Goal: Task Accomplishment & Management: Manage account settings

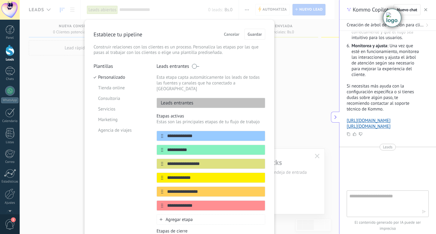
click at [193, 98] on div "Leads entrantes" at bounding box center [210, 103] width 109 height 10
click at [189, 133] on input "**********" at bounding box center [207, 136] width 88 height 6
click at [188, 147] on input "**********" at bounding box center [207, 150] width 88 height 6
click at [252, 148] on icon at bounding box center [253, 149] width 3 height 3
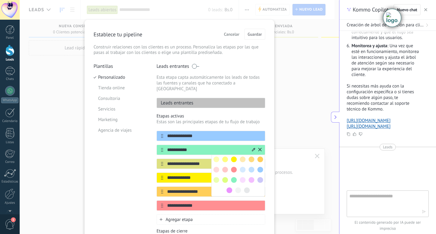
click at [195, 147] on input "**********" at bounding box center [207, 150] width 88 height 6
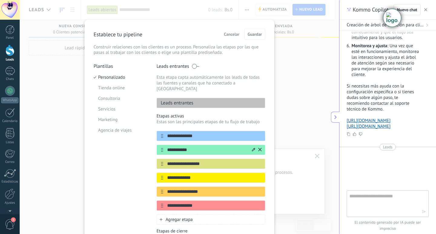
drag, startPoint x: 203, startPoint y: 141, endPoint x: 164, endPoint y: 141, distance: 39.0
click at [164, 147] on input "**********" at bounding box center [207, 150] width 88 height 6
type input "*"
click at [207, 161] on input "**********" at bounding box center [207, 164] width 88 height 6
drag, startPoint x: 206, startPoint y: 158, endPoint x: 165, endPoint y: 156, distance: 41.2
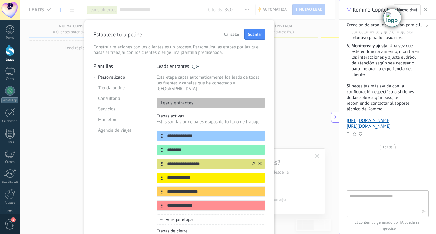
click at [165, 161] on input "**********" at bounding box center [207, 164] width 88 height 6
click at [188, 147] on input "********" at bounding box center [207, 150] width 88 height 6
drag, startPoint x: 188, startPoint y: 145, endPoint x: 185, endPoint y: 143, distance: 3.1
click at [185, 147] on input "********" at bounding box center [207, 150] width 88 height 6
type input "**********"
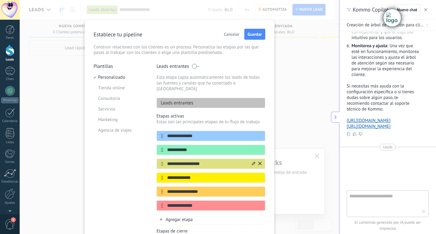
click at [207, 161] on input "**********" at bounding box center [207, 164] width 88 height 6
drag, startPoint x: 188, startPoint y: 159, endPoint x: 158, endPoint y: 159, distance: 30.3
click at [158, 159] on div "**********" at bounding box center [210, 164] width 109 height 10
type input "*"
type input "********"
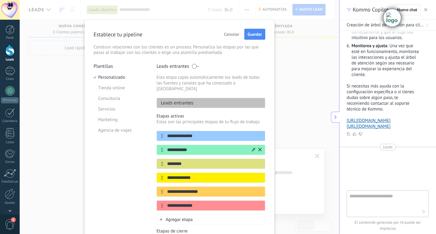
click at [191, 147] on input "**********" at bounding box center [207, 150] width 88 height 6
click at [187, 161] on input "********" at bounding box center [207, 164] width 88 height 6
click at [195, 175] on input "**********" at bounding box center [207, 178] width 88 height 6
drag, startPoint x: 198, startPoint y: 174, endPoint x: 166, endPoint y: 170, distance: 32.3
click at [166, 175] on input "**********" at bounding box center [207, 178] width 88 height 6
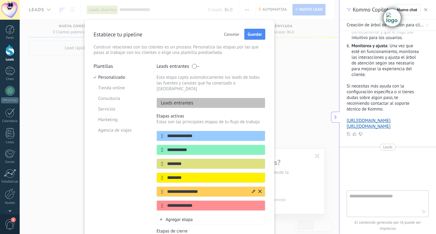
type input "********"
click at [205, 189] on input "**********" at bounding box center [207, 192] width 88 height 6
drag, startPoint x: 205, startPoint y: 186, endPoint x: 166, endPoint y: 186, distance: 39.0
click at [166, 189] on input "**********" at bounding box center [207, 192] width 88 height 6
type input "*********"
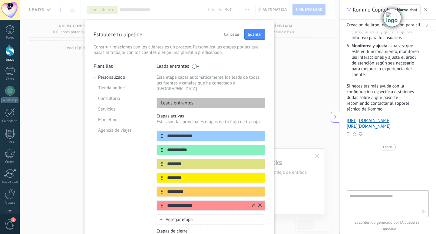
drag, startPoint x: 197, startPoint y: 200, endPoint x: 167, endPoint y: 202, distance: 30.6
click at [167, 202] on input "**********" at bounding box center [207, 205] width 88 height 6
type input "*********"
click at [196, 133] on input "**********" at bounding box center [207, 136] width 88 height 6
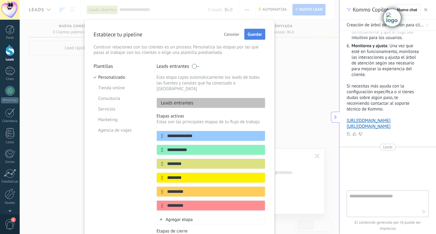
click at [251, 34] on span "Guardar" at bounding box center [255, 34] width 14 height 4
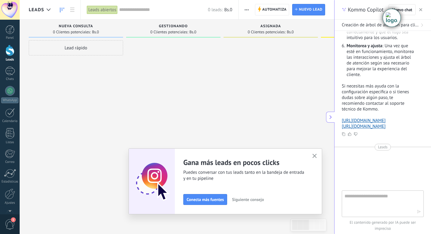
click at [73, 49] on div "Lead rápido" at bounding box center [76, 47] width 94 height 15
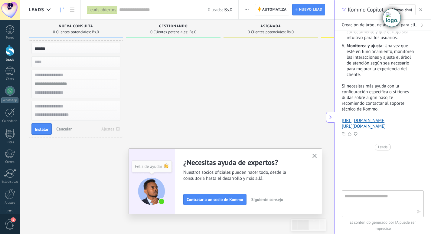
click at [52, 49] on input "******" at bounding box center [75, 48] width 88 height 8
type input "******"
click at [75, 75] on input "text" at bounding box center [75, 75] width 88 height 9
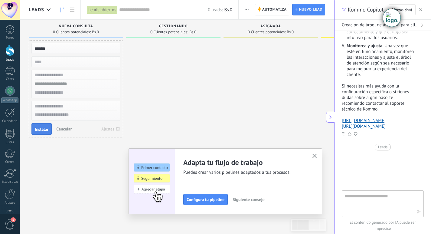
click at [42, 129] on span "Instalar" at bounding box center [42, 129] width 14 height 4
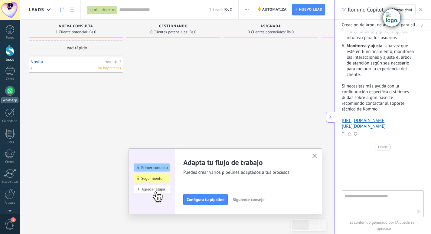
click at [9, 91] on div at bounding box center [10, 91] width 10 height 10
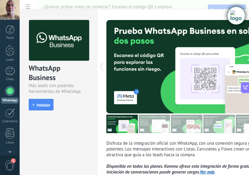
click at [10, 13] on div at bounding box center [10, 10] width 20 height 20
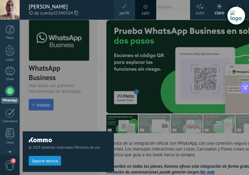
click at [100, 47] on div "© 2025 derechos reservados | Términos de uso Soporte técnico" at bounding box center [68, 97] width 91 height 155
click at [217, 5] on div "claro" at bounding box center [220, 12] width 10 height 16
click at [12, 29] on div at bounding box center [9, 29] width 9 height 9
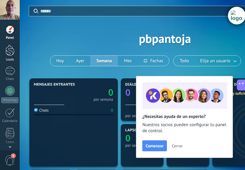
click at [8, 51] on div at bounding box center [9, 50] width 9 height 11
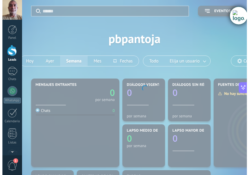
scroll to position [1319, 0]
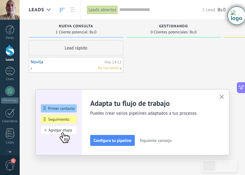
click at [225, 96] on button "button" at bounding box center [222, 97] width 8 height 8
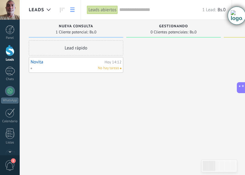
click at [73, 8] on use at bounding box center [72, 10] width 4 height 4
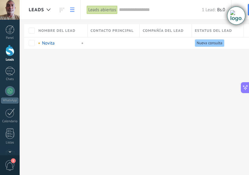
click at [9, 53] on div at bounding box center [9, 50] width 9 height 11
click at [51, 44] on link "Novita" at bounding box center [48, 43] width 13 height 6
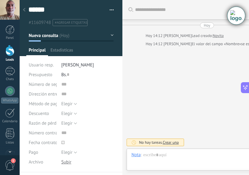
scroll to position [9, 0]
click at [58, 50] on span "Estadísticas" at bounding box center [62, 51] width 23 height 9
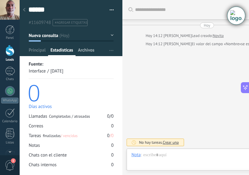
click at [89, 52] on span "Archivos" at bounding box center [86, 51] width 16 height 9
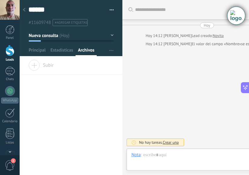
click at [109, 37] on button "Nueva consulta" at bounding box center [71, 35] width 85 height 11
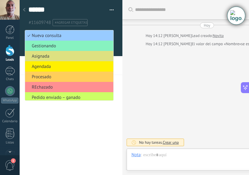
drag, startPoint x: 37, startPoint y: 86, endPoint x: 47, endPoint y: 87, distance: 10.0
click at [47, 87] on span "REchazado" at bounding box center [68, 87] width 87 height 6
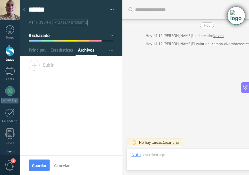
click at [109, 36] on button "REchazado" at bounding box center [71, 35] width 85 height 11
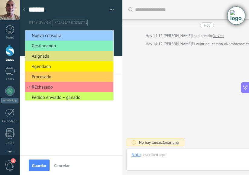
click at [106, 107] on div "Arrastra y suelte los archivos aquí para adjuntarlos. Suelte el botón del ratón…" at bounding box center [71, 107] width 103 height 95
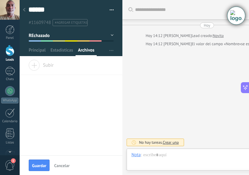
click at [12, 52] on div at bounding box center [9, 50] width 9 height 11
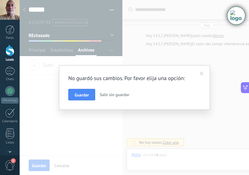
click at [121, 94] on span "Salir sin guardar" at bounding box center [115, 94] width 30 height 5
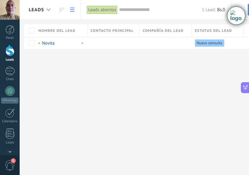
click at [51, 10] on div at bounding box center [49, 10] width 10 height 12
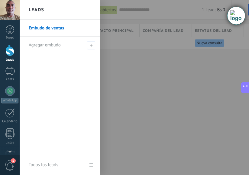
click at [50, 27] on link "Embudo de ventas" at bounding box center [61, 28] width 65 height 17
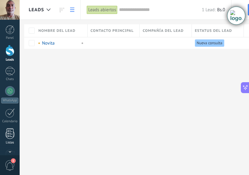
click at [12, 136] on div at bounding box center [9, 133] width 9 height 11
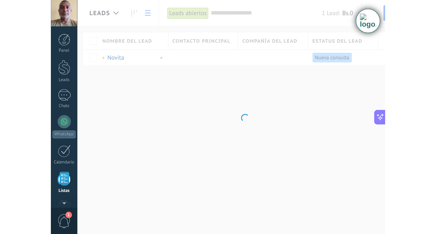
scroll to position [38, 0]
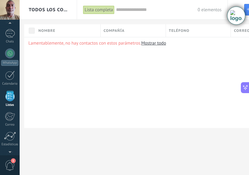
type textarea "******"
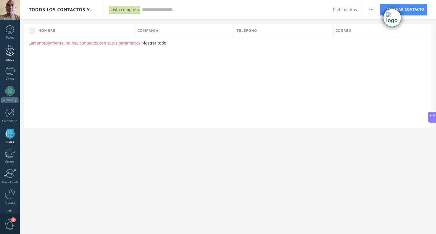
click at [14, 48] on div at bounding box center [9, 50] width 9 height 11
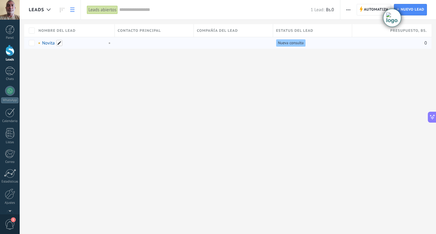
click at [60, 44] on span at bounding box center [59, 43] width 6 height 6
click at [121, 54] on div "Leads Automatiza Nueva difusión Editar embudo Imprimir Ajustes de la lista Impo…" at bounding box center [228, 34] width 416 height 68
click at [108, 43] on span at bounding box center [108, 42] width 7 height 5
click at [104, 64] on div "Leads Automatiza Nueva difusión Editar embudo Imprimir Ajustes de la lista Impo…" at bounding box center [228, 34] width 416 height 68
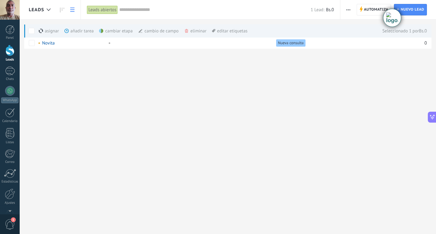
click at [226, 29] on div "editar etiquetas màs" at bounding box center [230, 30] width 36 height 13
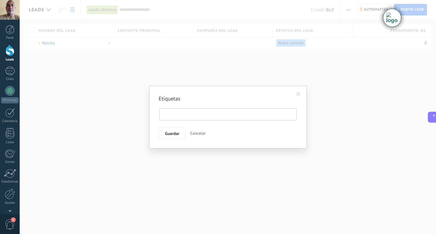
click at [302, 93] on span at bounding box center [298, 94] width 10 height 10
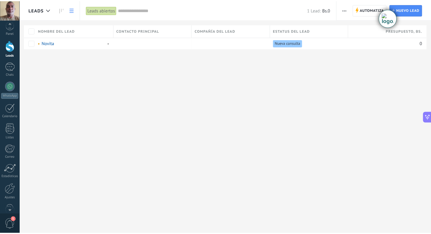
scroll to position [18, 0]
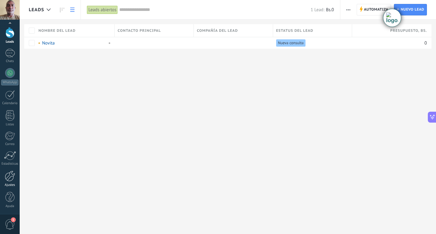
click at [11, 177] on div at bounding box center [10, 176] width 10 height 11
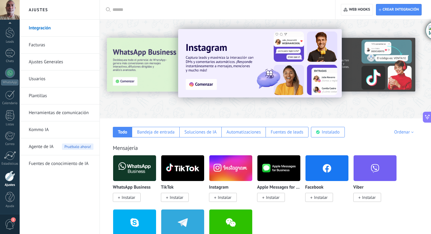
click at [431, 25] on html ".abecls-1,.abecls-2{fill-rule:evenodd}.abecls-2{fill:#fff} .abhcls-1{fill:none}…" at bounding box center [215, 117] width 431 height 234
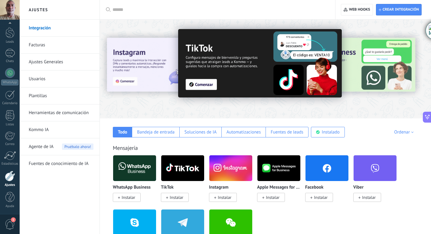
click at [37, 41] on link "Facturas" at bounding box center [61, 45] width 65 height 17
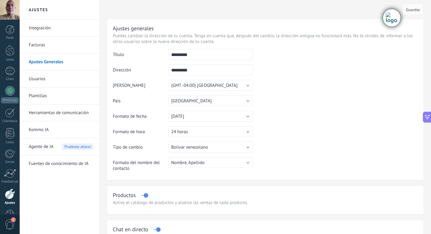
scroll to position [1324, 0]
click at [38, 94] on link "Plantillas" at bounding box center [61, 95] width 65 height 17
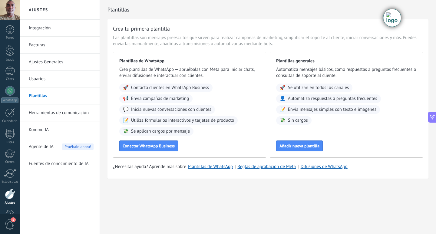
click at [38, 114] on link "Herramientas de comunicación" at bounding box center [61, 112] width 65 height 17
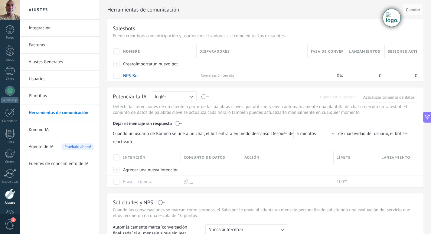
click at [40, 131] on link "Kommo IA" at bounding box center [61, 129] width 65 height 17
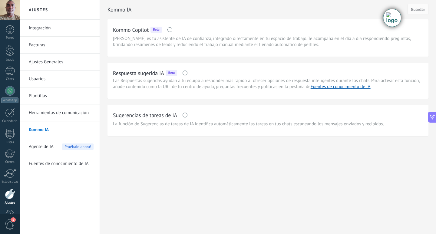
click at [188, 72] on span at bounding box center [186, 73] width 8 height 5
click at [189, 114] on span at bounding box center [186, 115] width 8 height 5
click at [53, 111] on link "Herramientas de comunicación" at bounding box center [61, 112] width 65 height 17
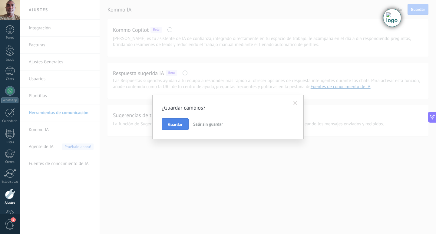
click at [184, 123] on button "Guardar" at bounding box center [175, 124] width 27 height 12
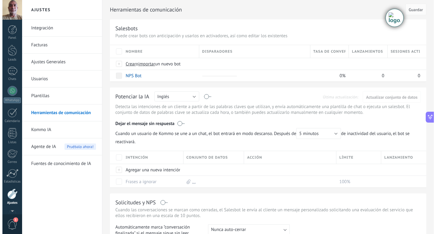
scroll to position [18, 0]
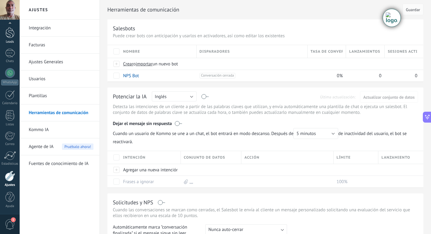
click at [12, 35] on div at bounding box center [9, 32] width 9 height 11
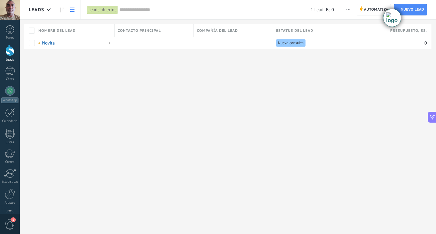
click at [350, 8] on span "button" at bounding box center [348, 10] width 4 height 12
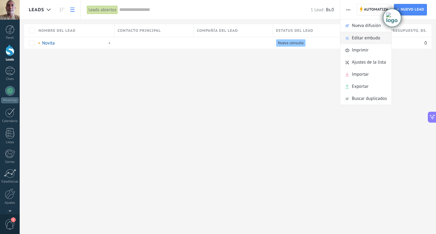
click at [368, 36] on span "Editar embudo" at bounding box center [366, 38] width 28 height 12
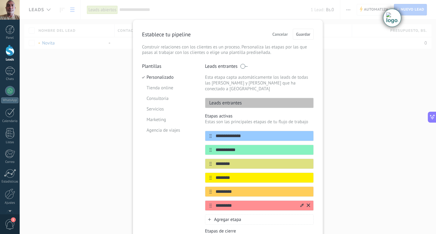
click at [220, 202] on input "*********" at bounding box center [256, 205] width 88 height 6
type input "*********"
click at [234, 217] on span "Agregar etapa" at bounding box center [227, 220] width 27 height 6
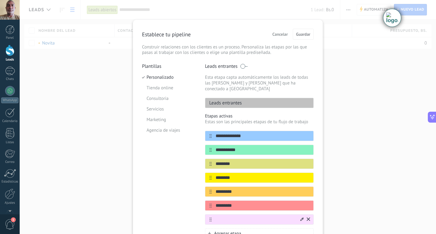
click at [219, 216] on input "text" at bounding box center [256, 219] width 88 height 6
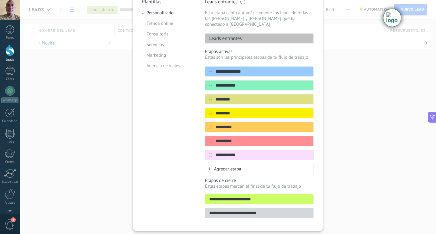
scroll to position [75, 0]
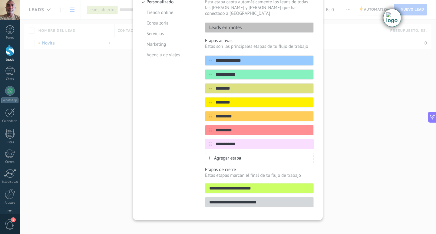
type input "**********"
click at [236, 155] on span "Agregar etapa" at bounding box center [227, 158] width 27 height 6
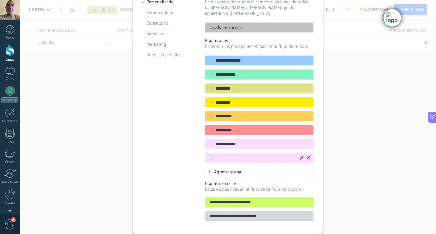
click at [299, 153] on div at bounding box center [304, 158] width 11 height 10
click at [300, 156] on icon at bounding box center [301, 158] width 3 height 4
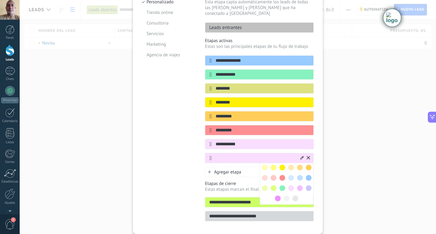
click at [295, 196] on span at bounding box center [295, 199] width 6 height 6
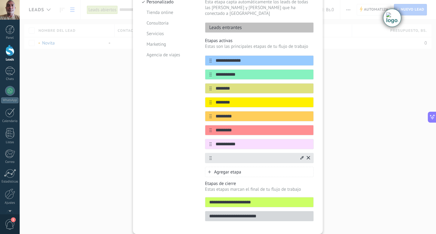
click at [219, 155] on input "text" at bounding box center [256, 158] width 88 height 6
drag, startPoint x: 235, startPoint y: 152, endPoint x: 214, endPoint y: 150, distance: 21.1
click at [214, 155] on input "*********" at bounding box center [256, 158] width 88 height 6
type input "*******"
click at [337, 157] on div "**********" at bounding box center [228, 117] width 416 height 234
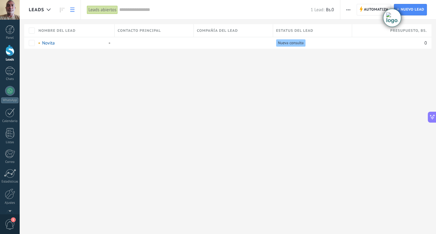
scroll to position [0, 0]
click at [110, 13] on div "Leads abiertos" at bounding box center [102, 9] width 31 height 9
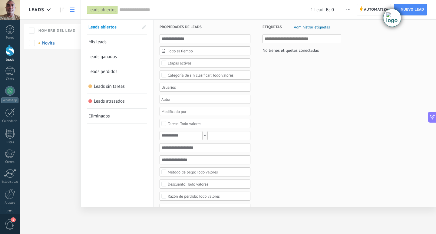
click at [46, 143] on div at bounding box center [218, 117] width 436 height 234
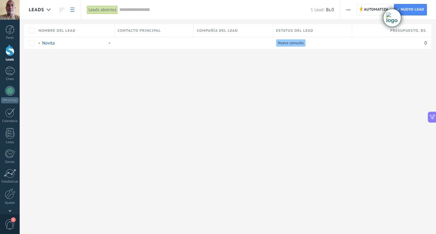
click at [347, 10] on use "button" at bounding box center [348, 9] width 4 height 1
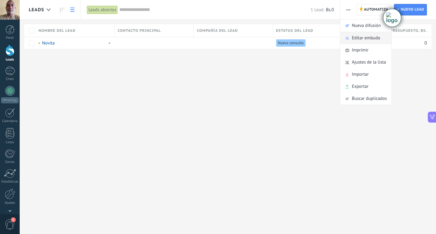
click at [368, 39] on span "Editar embudo" at bounding box center [366, 38] width 28 height 12
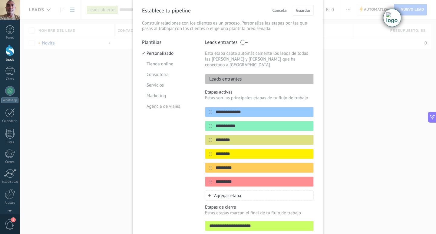
scroll to position [61, 0]
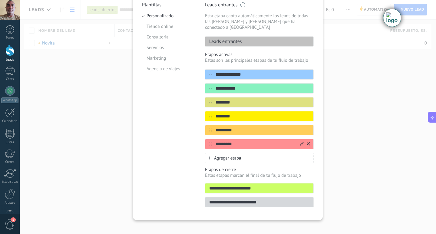
click at [219, 141] on input "*********" at bounding box center [256, 144] width 88 height 6
type input "*********"
click at [210, 153] on div "Agregar etapa" at bounding box center [259, 158] width 109 height 10
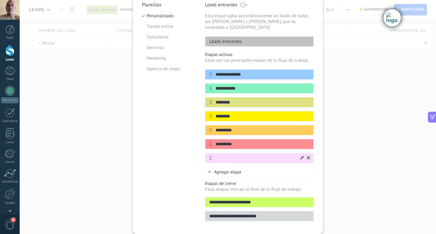
click at [223, 155] on input "text" at bounding box center [256, 158] width 88 height 6
type input "**********"
click at [261, 167] on div "Agregar etapa" at bounding box center [259, 172] width 109 height 10
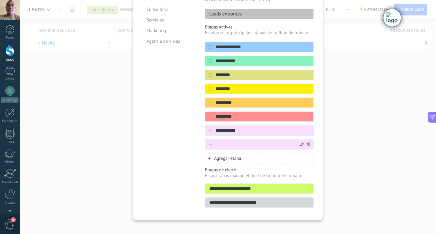
scroll to position [89, 0]
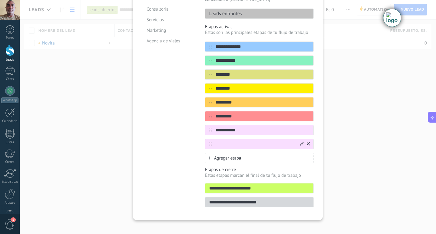
click at [300, 142] on icon at bounding box center [301, 144] width 3 height 4
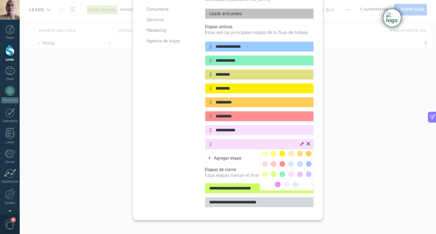
click at [296, 182] on span at bounding box center [295, 185] width 6 height 6
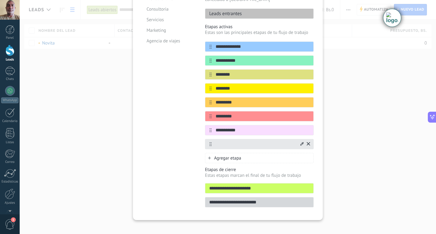
click at [221, 141] on input "text" at bounding box center [256, 144] width 88 height 6
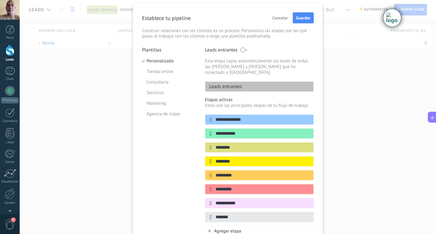
scroll to position [0, 0]
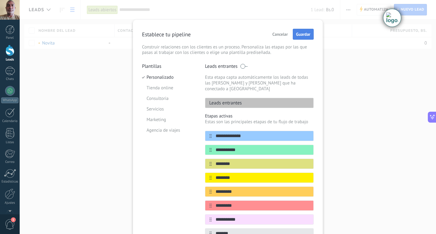
type input "*******"
click at [299, 35] on span "Guardar" at bounding box center [303, 34] width 14 height 4
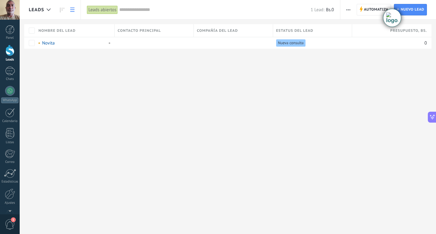
click at [347, 9] on icon "button" at bounding box center [348, 9] width 4 height 1
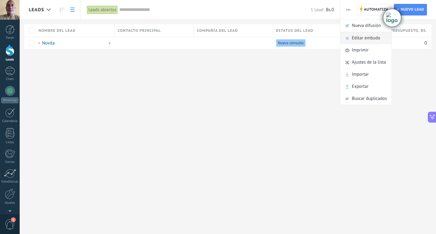
click at [363, 38] on span "Editar embudo" at bounding box center [366, 38] width 28 height 12
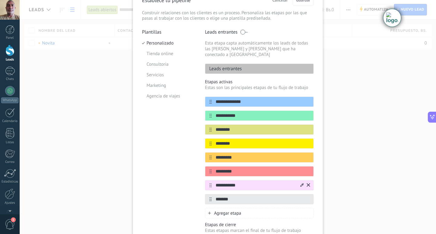
scroll to position [61, 0]
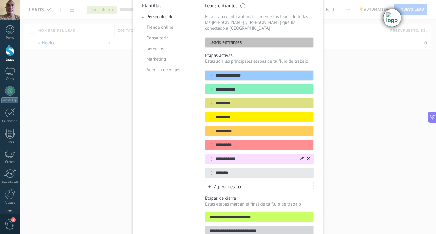
drag, startPoint x: 240, startPoint y: 154, endPoint x: 215, endPoint y: 153, distance: 25.1
click at [215, 156] on input "**********" at bounding box center [256, 159] width 88 height 6
click at [231, 170] on input "*******" at bounding box center [256, 173] width 88 height 6
click at [322, 133] on div "**********" at bounding box center [228, 117] width 416 height 234
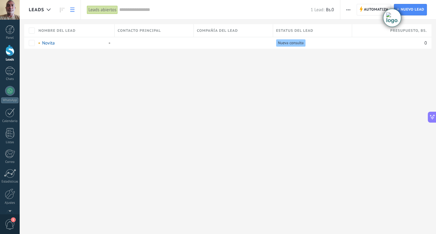
click at [348, 9] on icon "button" at bounding box center [348, 9] width 4 height 1
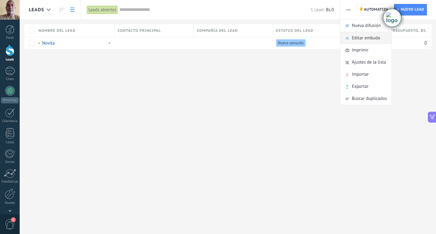
click at [363, 39] on span "Editar embudo" at bounding box center [366, 38] width 28 height 12
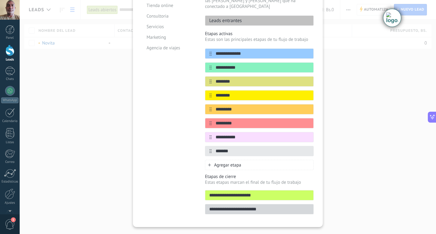
scroll to position [89, 0]
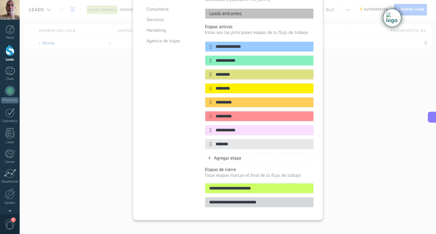
drag, startPoint x: 258, startPoint y: 183, endPoint x: 204, endPoint y: 183, distance: 53.9
click at [205, 183] on div "**********" at bounding box center [259, 188] width 109 height 10
drag, startPoint x: 268, startPoint y: 198, endPoint x: 201, endPoint y: 198, distance: 66.6
click at [201, 198] on div "**********" at bounding box center [228, 92] width 172 height 237
drag, startPoint x: 240, startPoint y: 182, endPoint x: 197, endPoint y: 180, distance: 42.7
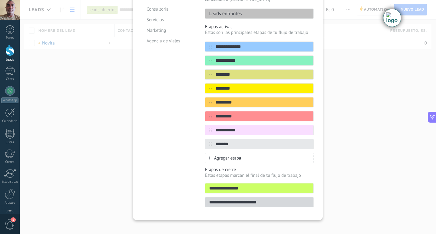
click at [197, 180] on div "**********" at bounding box center [228, 92] width 172 height 237
type input "**********"
drag, startPoint x: 267, startPoint y: 197, endPoint x: 192, endPoint y: 191, distance: 75.3
click at [192, 191] on div "**********" at bounding box center [228, 92] width 172 height 237
type input "*"
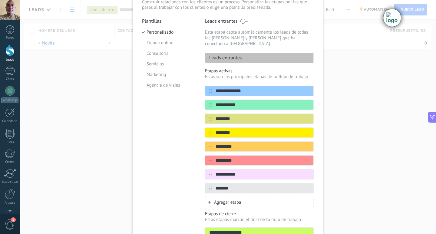
scroll to position [0, 0]
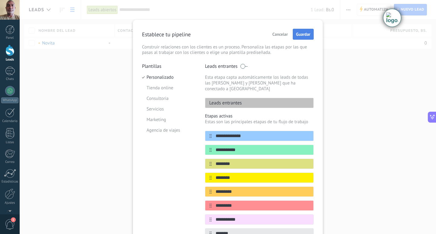
type input "**********"
click at [300, 35] on span "Guardar" at bounding box center [303, 34] width 14 height 4
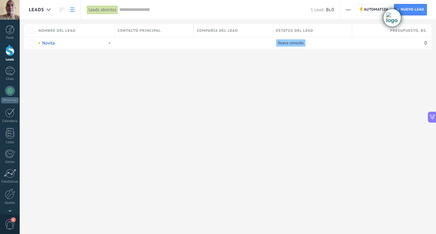
click at [74, 11] on link at bounding box center [72, 10] width 10 height 12
click at [49, 8] on div at bounding box center [49, 10] width 10 height 12
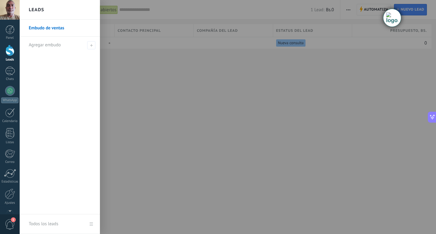
click at [48, 25] on link "Embudo de ventas" at bounding box center [61, 28] width 65 height 17
click at [10, 135] on div at bounding box center [9, 133] width 9 height 11
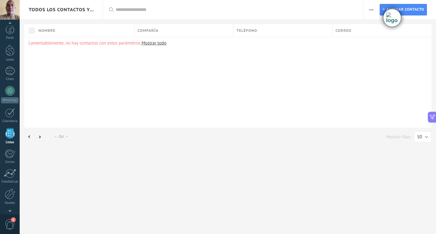
scroll to position [16, 0]
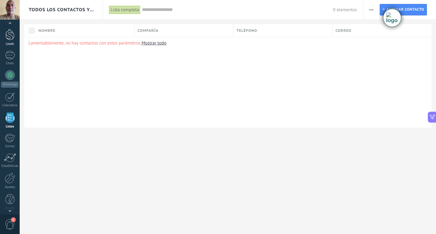
click at [11, 35] on div at bounding box center [9, 34] width 9 height 11
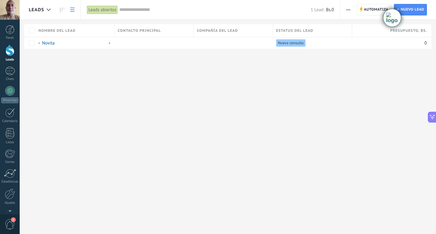
drag, startPoint x: 315, startPoint y: 32, endPoint x: 191, endPoint y: 31, distance: 123.8
click at [192, 31] on div "Nombre del lead Contacto principal Compañía del lead Estatus del lead Presupues…" at bounding box center [227, 30] width 407 height 13
click at [421, 10] on span "Nuevo lead" at bounding box center [412, 9] width 24 height 11
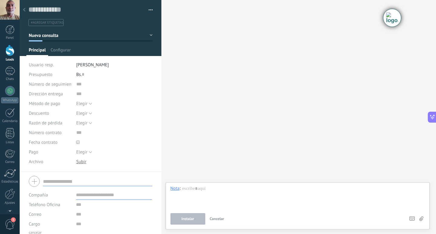
click at [22, 10] on div at bounding box center [24, 10] width 8 height 12
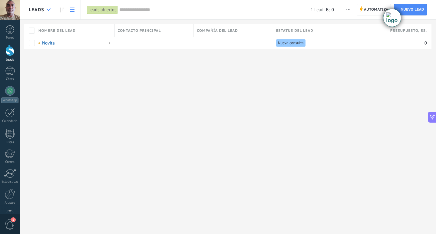
click at [47, 12] on div at bounding box center [49, 10] width 10 height 12
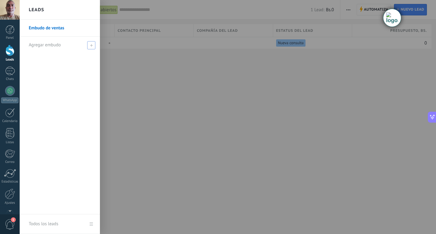
click at [45, 44] on span "Agregar embudo" at bounding box center [45, 45] width 32 height 6
click at [63, 29] on link "Embudo de ventas" at bounding box center [61, 28] width 65 height 17
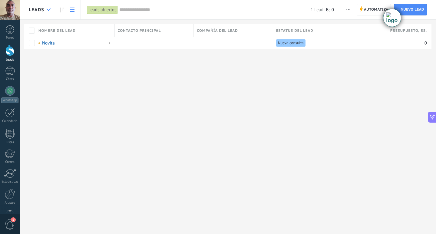
click at [46, 9] on div at bounding box center [49, 10] width 10 height 12
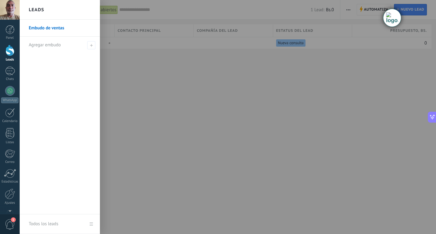
click at [39, 29] on link "Embudo de ventas" at bounding box center [61, 28] width 65 height 17
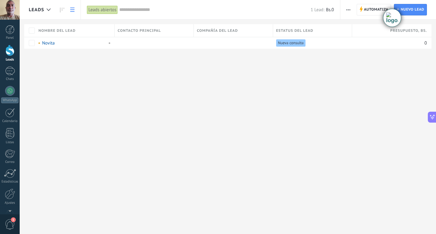
click at [349, 10] on span "button" at bounding box center [348, 10] width 4 height 12
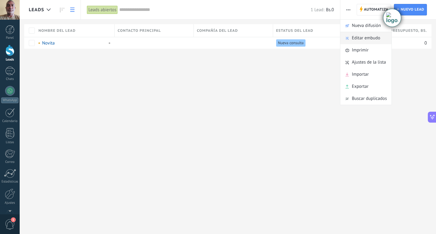
click at [366, 41] on span "Editar embudo" at bounding box center [366, 38] width 28 height 12
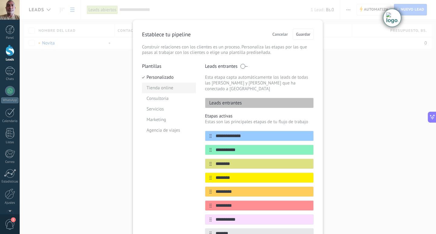
click at [153, 86] on li "Tienda online" at bounding box center [169, 88] width 54 height 11
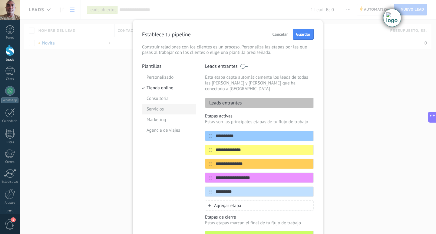
click at [160, 110] on li "Servicios" at bounding box center [169, 109] width 54 height 11
click at [229, 203] on span "Agregar etapa" at bounding box center [227, 206] width 27 height 6
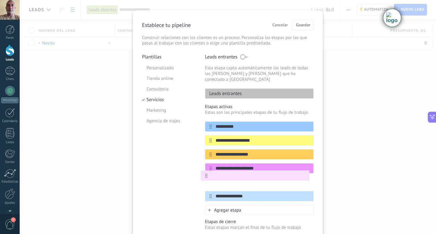
scroll to position [10, 0]
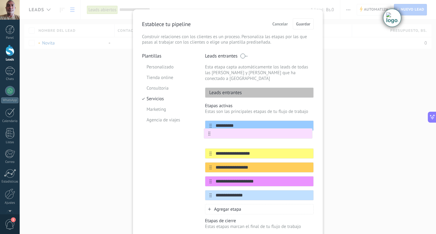
drag, startPoint x: 209, startPoint y: 200, endPoint x: 209, endPoint y: 133, distance: 66.6
click at [208, 131] on div "**********" at bounding box center [259, 160] width 109 height 80
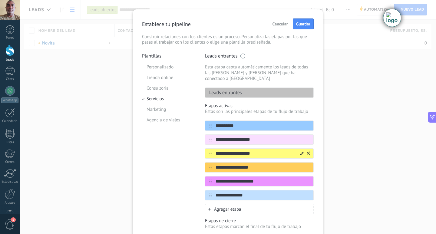
scroll to position [41, 0]
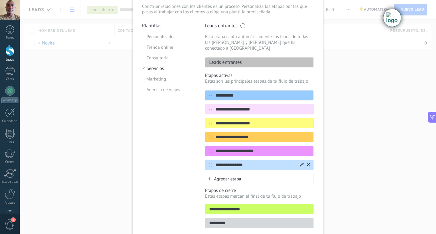
type input "**********"
drag, startPoint x: 250, startPoint y: 159, endPoint x: 214, endPoint y: 159, distance: 36.0
click at [214, 162] on input "**********" at bounding box center [256, 165] width 88 height 6
drag, startPoint x: 231, startPoint y: 118, endPoint x: 216, endPoint y: 117, distance: 15.2
click at [216, 120] on input "**********" at bounding box center [256, 123] width 88 height 6
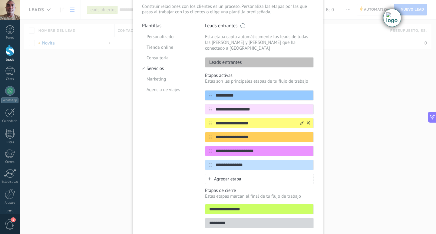
click at [253, 120] on input "**********" at bounding box center [256, 123] width 88 height 6
type input "**********"
click at [258, 153] on div "**********" at bounding box center [259, 130] width 109 height 80
click at [221, 176] on span "Agregar etapa" at bounding box center [227, 179] width 27 height 6
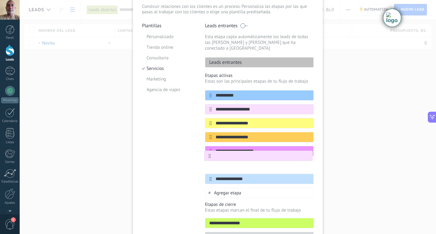
drag, startPoint x: 209, startPoint y: 173, endPoint x: 210, endPoint y: 154, distance: 18.8
click at [210, 154] on div "**********" at bounding box center [259, 137] width 109 height 94
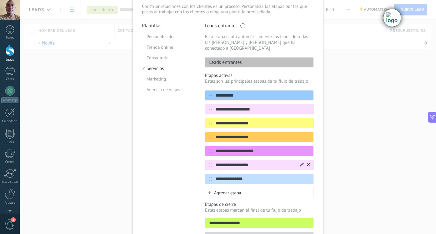
type input "**********"
click at [300, 163] on icon at bounding box center [301, 164] width 3 height 3
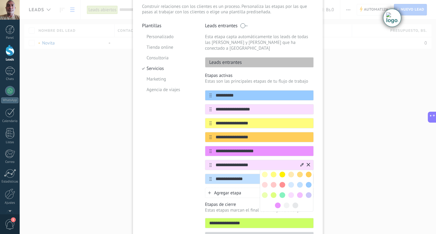
drag, startPoint x: 300, startPoint y: 177, endPoint x: 291, endPoint y: 178, distance: 9.1
click at [291, 178] on div at bounding box center [287, 191] width 54 height 42
click at [291, 182] on span at bounding box center [291, 185] width 6 height 6
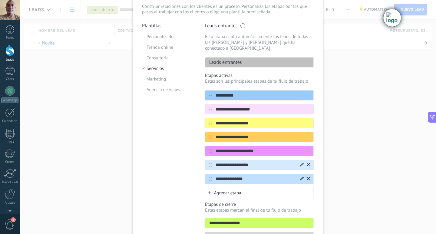
click at [264, 176] on input "**********" at bounding box center [256, 179] width 88 height 6
click at [301, 177] on icon at bounding box center [301, 179] width 3 height 4
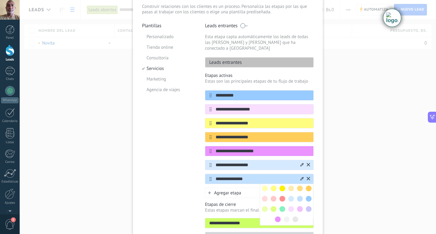
click at [280, 206] on span at bounding box center [282, 209] width 6 height 6
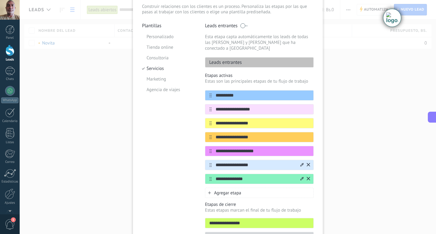
drag, startPoint x: 247, startPoint y: 173, endPoint x: 214, endPoint y: 172, distance: 33.0
click at [214, 176] on input "**********" at bounding box center [256, 179] width 88 height 6
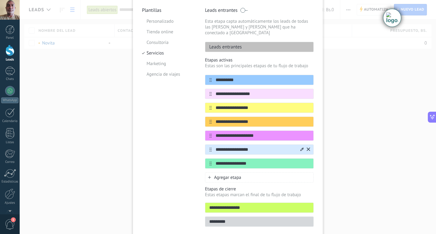
scroll to position [71, 0]
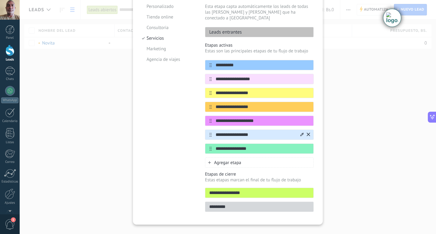
type input "**********"
click at [222, 160] on span "Agregar etapa" at bounding box center [227, 163] width 27 height 6
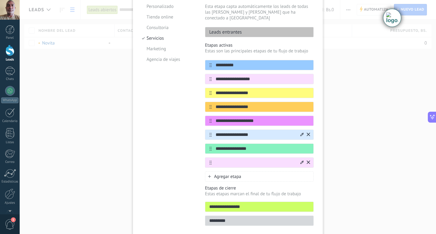
click at [301, 160] on icon at bounding box center [301, 162] width 3 height 4
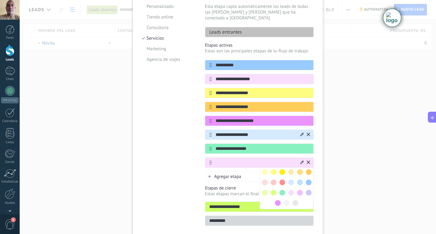
click at [295, 200] on span at bounding box center [295, 203] width 6 height 6
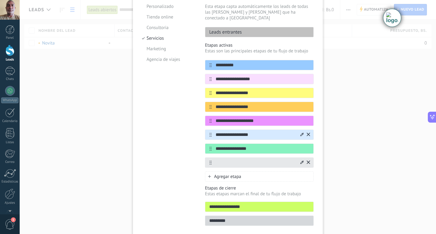
click at [222, 160] on input "text" at bounding box center [256, 163] width 88 height 6
type input "**********"
click at [330, 140] on div "**********" at bounding box center [228, 117] width 416 height 234
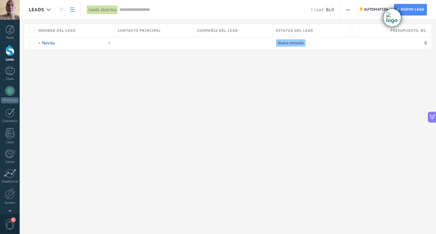
click at [349, 9] on icon "button" at bounding box center [348, 9] width 4 height 1
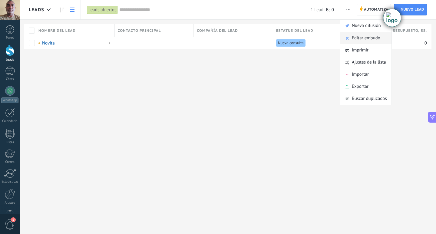
click at [365, 38] on span "Editar embudo" at bounding box center [366, 38] width 28 height 12
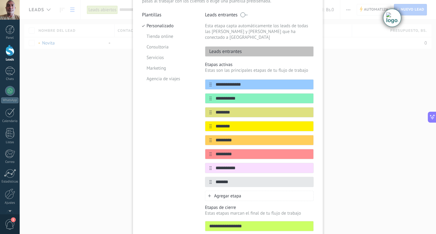
scroll to position [61, 0]
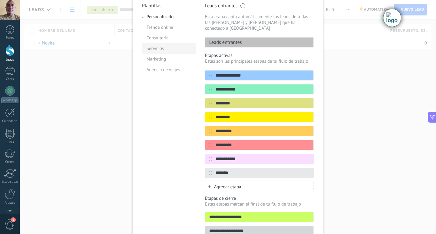
click at [165, 48] on li "Servicios" at bounding box center [169, 48] width 54 height 11
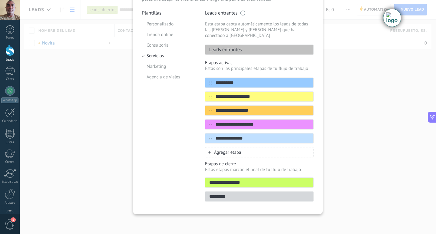
scroll to position [48, 0]
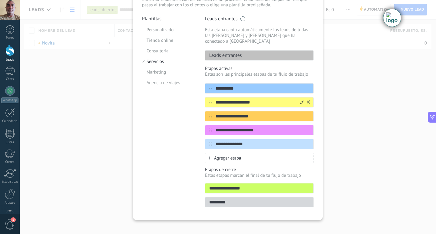
click at [255, 99] on input "**********" at bounding box center [256, 102] width 88 height 6
drag, startPoint x: 255, startPoint y: 96, endPoint x: 232, endPoint y: 97, distance: 22.7
click at [232, 99] on input "**********" at bounding box center [256, 102] width 88 height 6
type input "**********"
click at [254, 113] on input "**********" at bounding box center [256, 116] width 88 height 6
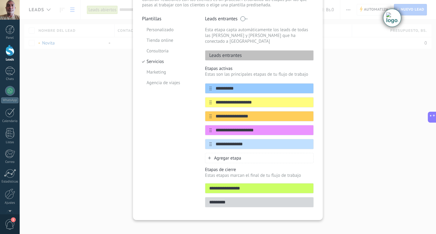
click at [229, 155] on span "Agregar etapa" at bounding box center [227, 158] width 27 height 6
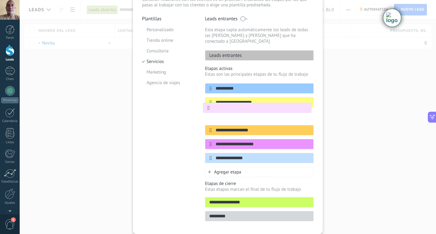
drag, startPoint x: 208, startPoint y: 152, endPoint x: 207, endPoint y: 105, distance: 46.3
click at [207, 105] on div "**********" at bounding box center [259, 123] width 109 height 80
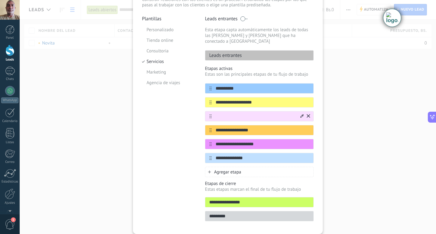
click at [225, 113] on input "text" at bounding box center [256, 116] width 88 height 6
drag, startPoint x: 232, startPoint y: 110, endPoint x: 218, endPoint y: 110, distance: 13.6
click at [218, 113] on input "**********" at bounding box center [256, 116] width 88 height 6
click at [251, 113] on input "**********" at bounding box center [256, 116] width 88 height 6
type input "**********"
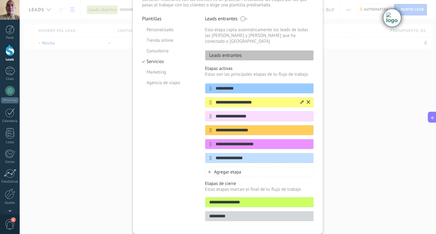
drag, startPoint x: 231, startPoint y: 98, endPoint x: 217, endPoint y: 96, distance: 14.3
click at [217, 99] on input "**********" at bounding box center [256, 102] width 88 height 6
click at [252, 99] on input "**********" at bounding box center [256, 102] width 88 height 6
drag, startPoint x: 253, startPoint y: 97, endPoint x: 239, endPoint y: 97, distance: 14.5
click at [239, 99] on input "**********" at bounding box center [256, 102] width 88 height 6
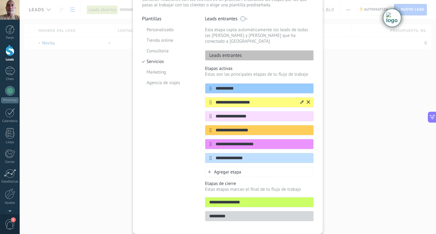
click at [257, 99] on input "**********" at bounding box center [256, 102] width 88 height 6
drag, startPoint x: 251, startPoint y: 97, endPoint x: 241, endPoint y: 97, distance: 10.3
click at [241, 99] on input "**********" at bounding box center [256, 102] width 88 height 6
click at [254, 99] on input "**********" at bounding box center [256, 102] width 88 height 6
drag, startPoint x: 255, startPoint y: 96, endPoint x: 218, endPoint y: 96, distance: 36.6
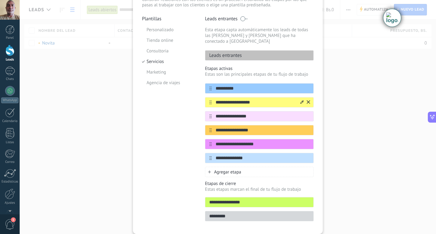
click at [218, 99] on input "**********" at bounding box center [256, 102] width 88 height 6
type input "**********"
click at [214, 169] on span "Agregar etapa" at bounding box center [227, 172] width 27 height 6
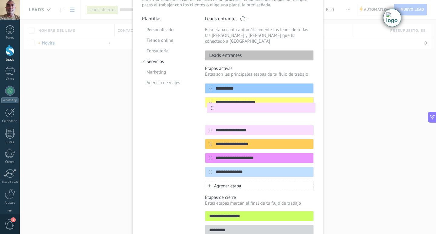
drag, startPoint x: 209, startPoint y: 166, endPoint x: 213, endPoint y: 106, distance: 60.7
click at [213, 106] on div "**********" at bounding box center [259, 130] width 109 height 94
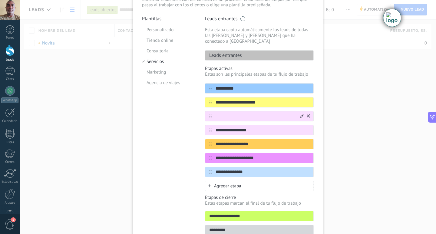
click at [219, 113] on input "text" at bounding box center [256, 116] width 88 height 6
type input "**********"
click at [300, 114] on div at bounding box center [301, 117] width 3 height 6
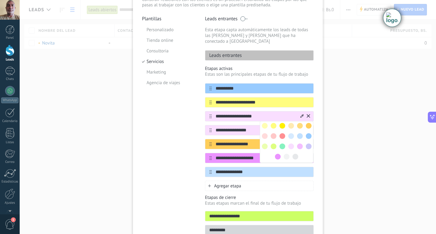
click at [292, 123] on span at bounding box center [291, 126] width 6 height 6
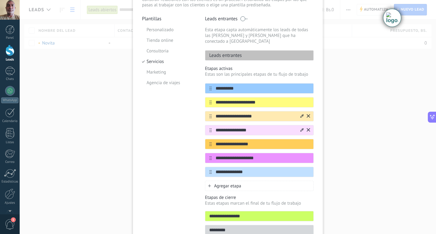
click at [254, 127] on input "**********" at bounding box center [256, 130] width 88 height 6
click at [253, 141] on input "**********" at bounding box center [256, 144] width 88 height 6
drag, startPoint x: 251, startPoint y: 138, endPoint x: 232, endPoint y: 139, distance: 19.1
click at [232, 141] on input "**********" at bounding box center [256, 144] width 88 height 6
type input "**********"
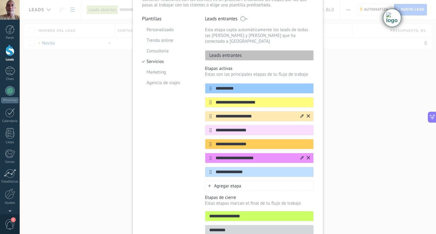
click at [261, 155] on input "**********" at bounding box center [256, 158] width 88 height 6
click at [222, 183] on span "Agregar etapa" at bounding box center [227, 186] width 27 height 6
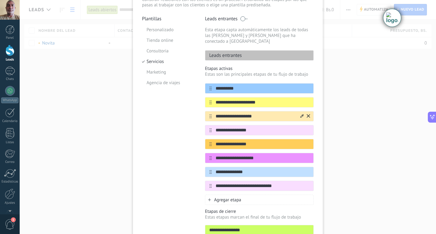
type input "**********"
click at [294, 195] on div "Agregar etapa" at bounding box center [259, 200] width 109 height 10
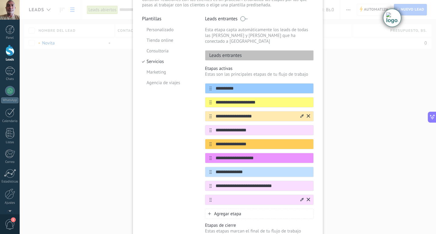
click at [301, 198] on icon at bounding box center [301, 199] width 3 height 3
click at [306, 227] on span at bounding box center [309, 230] width 6 height 6
click at [220, 197] on input "text" at bounding box center [256, 200] width 88 height 6
type input "**********"
click at [244, 209] on div "Agregar etapa" at bounding box center [259, 214] width 109 height 10
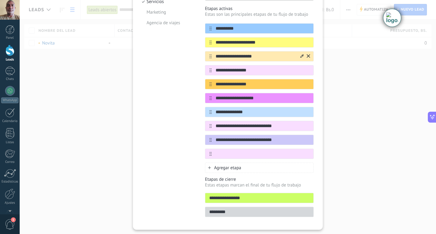
scroll to position [108, 0]
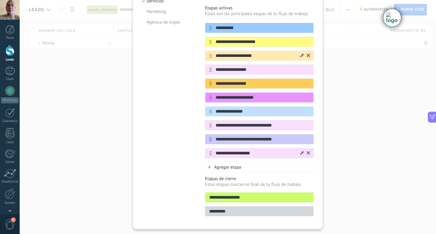
click at [242, 150] on input "**********" at bounding box center [256, 153] width 88 height 6
type input "**********"
click at [264, 182] on div "**********" at bounding box center [259, 196] width 109 height 41
click at [226, 194] on input "**********" at bounding box center [259, 197] width 108 height 6
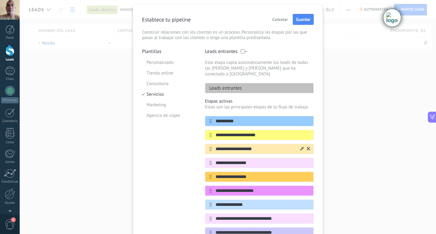
scroll to position [0, 0]
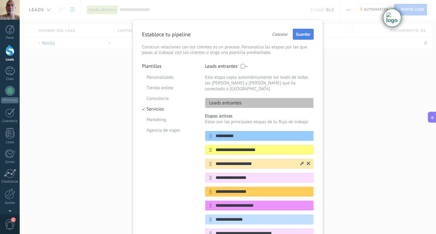
type input "**********"
click at [304, 35] on span "Guardar" at bounding box center [303, 34] width 14 height 4
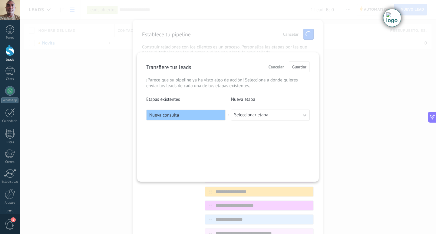
click at [299, 117] on button "Seleccionar etapa" at bounding box center [270, 115] width 79 height 11
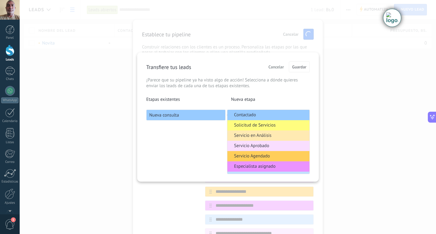
click at [307, 95] on div "Transfiere tus leads Cancelar Guardar ¡Parece que su pipeline ya ha visto algo …" at bounding box center [227, 90] width 163 height 59
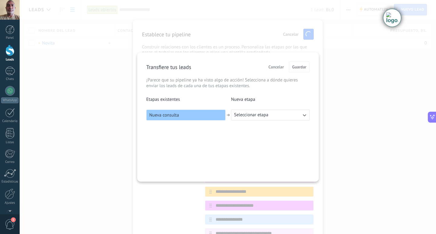
click at [298, 118] on button "Seleccionar etapa" at bounding box center [270, 115] width 79 height 11
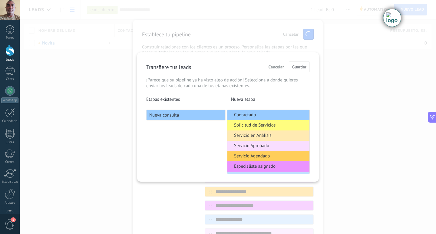
click at [259, 115] on li "Contactado" at bounding box center [268, 115] width 82 height 10
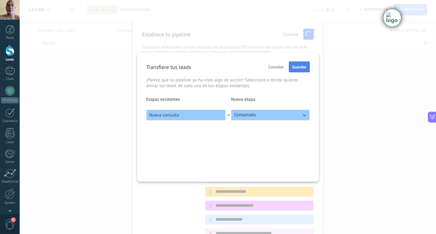
click at [301, 65] on span "Guardar" at bounding box center [299, 67] width 14 height 4
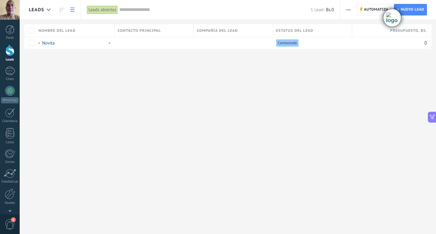
click at [143, 31] on span "Contacto principal" at bounding box center [139, 31] width 43 height 6
drag, startPoint x: 150, startPoint y: 30, endPoint x: 143, endPoint y: 30, distance: 6.7
click at [143, 30] on span "Contacto principal" at bounding box center [139, 31] width 43 height 6
click at [127, 40] on span at bounding box center [126, 43] width 6 height 6
click at [155, 70] on div "Leads Automatiza Nueva difusión Editar embudo Imprimir Ajustes de la lista Impo…" at bounding box center [228, 117] width 416 height 234
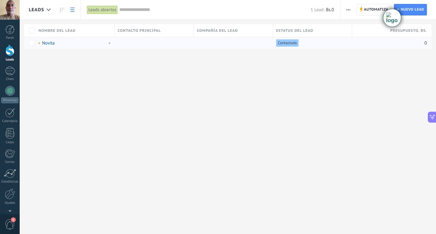
click at [347, 10] on icon "button" at bounding box center [348, 9] width 4 height 1
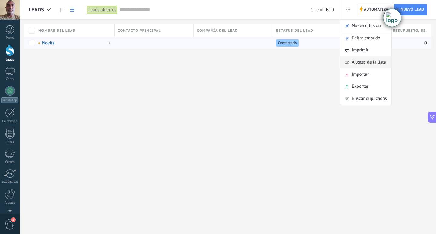
click at [356, 62] on span "Ajustes de la lista" at bounding box center [369, 62] width 34 height 12
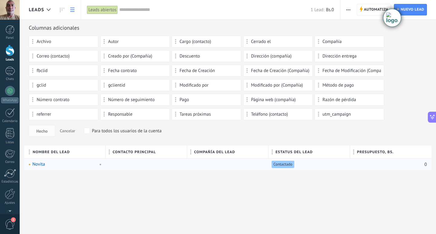
click at [350, 9] on icon "button" at bounding box center [348, 9] width 4 height 1
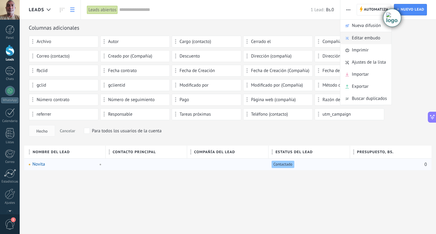
click at [350, 38] on div "Editar embudo" at bounding box center [365, 38] width 51 height 12
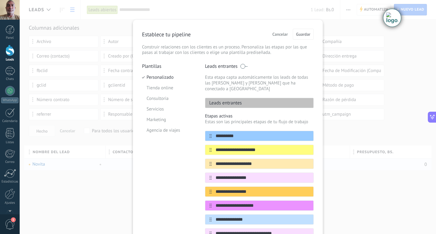
click at [240, 66] on span at bounding box center [244, 66] width 8 height 5
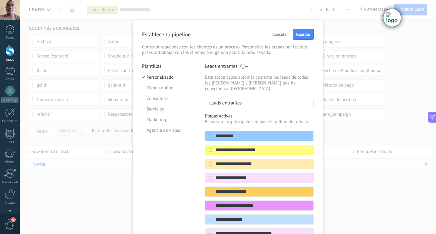
click at [245, 67] on span at bounding box center [244, 66] width 8 height 5
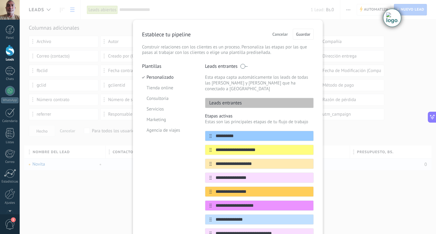
click at [241, 64] on span at bounding box center [244, 66] width 8 height 5
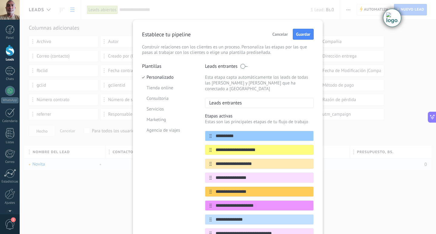
click at [248, 98] on div "Leads entrantes" at bounding box center [259, 103] width 109 height 10
drag, startPoint x: 240, startPoint y: 97, endPoint x: 229, endPoint y: 95, distance: 10.6
click at [229, 100] on p "Leads entrantes" at bounding box center [223, 103] width 37 height 6
click at [243, 90] on div "Leads entrantes Esta etapa capta automáticamente los leads de todas las fuentes…" at bounding box center [259, 85] width 109 height 45
click at [245, 65] on span at bounding box center [244, 66] width 8 height 5
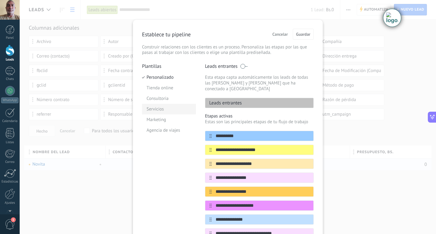
click at [156, 109] on li "Servicios" at bounding box center [169, 109] width 54 height 11
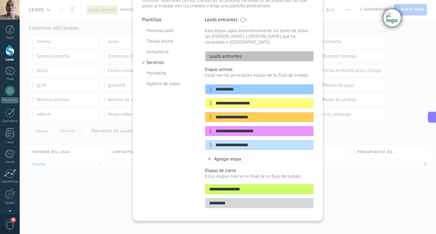
scroll to position [48, 0]
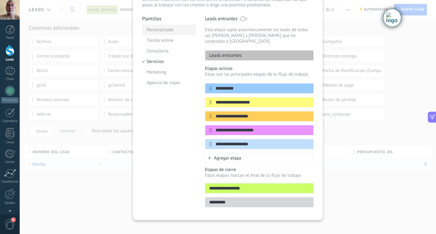
click at [159, 30] on li "Personalizado" at bounding box center [169, 30] width 54 height 11
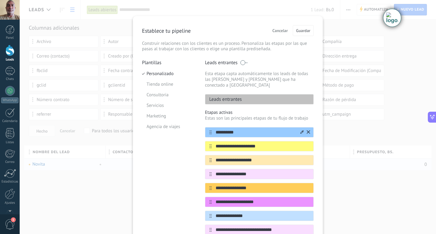
scroll to position [0, 0]
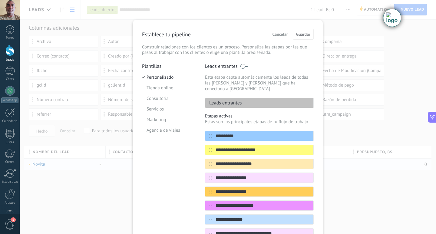
click at [283, 63] on div "**********" at bounding box center [228, 178] width 172 height 299
click at [275, 35] on span "Cancelar" at bounding box center [279, 34] width 15 height 4
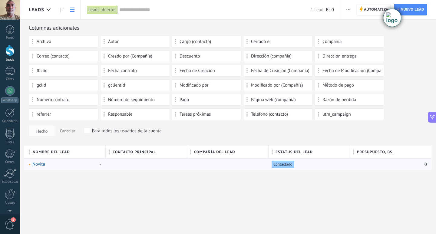
click at [73, 9] on icon at bounding box center [72, 10] width 4 height 4
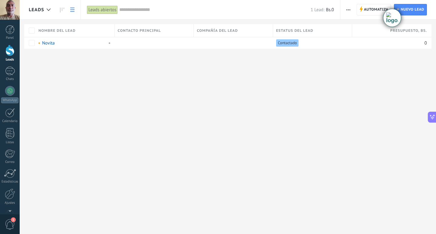
click at [347, 8] on span "button" at bounding box center [348, 10] width 4 height 12
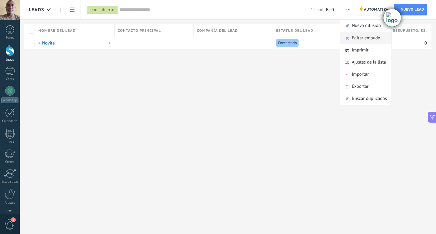
click at [360, 38] on span "Editar embudo" at bounding box center [366, 38] width 28 height 12
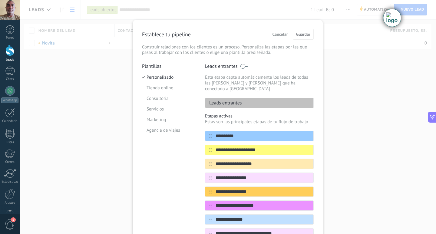
click at [274, 34] on span "Cancelar" at bounding box center [279, 34] width 15 height 4
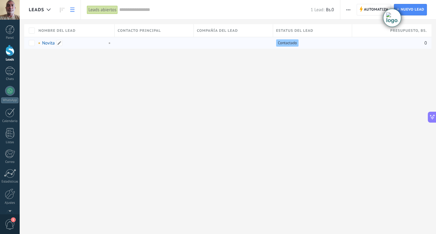
click at [110, 43] on span at bounding box center [108, 42] width 7 height 5
click at [46, 44] on link "Novita" at bounding box center [48, 43] width 13 height 6
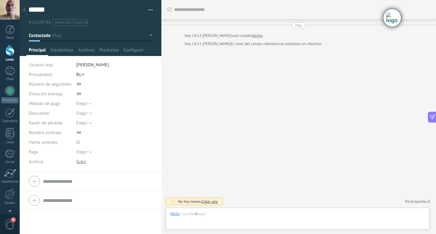
scroll to position [9, 0]
click at [150, 7] on button "button" at bounding box center [148, 9] width 9 height 9
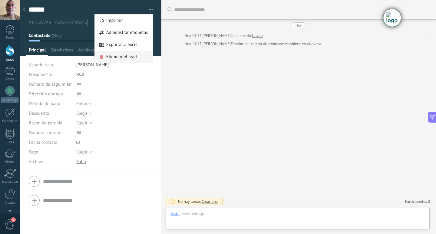
click at [128, 57] on span "Eliminar el lead" at bounding box center [121, 57] width 31 height 12
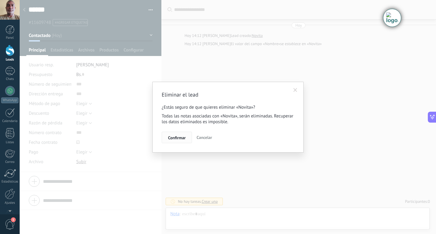
click at [182, 138] on span "Confirmar" at bounding box center [177, 138] width 18 height 4
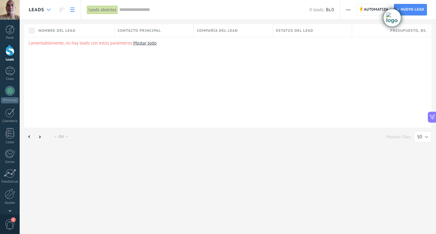
click at [44, 8] on div at bounding box center [49, 10] width 10 height 12
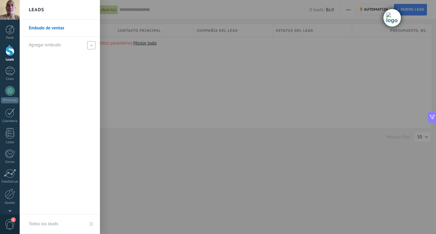
click at [44, 46] on span "Agregar embudo" at bounding box center [45, 45] width 32 height 6
type input "**********"
click at [36, 44] on input "**********" at bounding box center [57, 45] width 57 height 10
type input "**********"
click at [35, 45] on input "**********" at bounding box center [57, 45] width 57 height 10
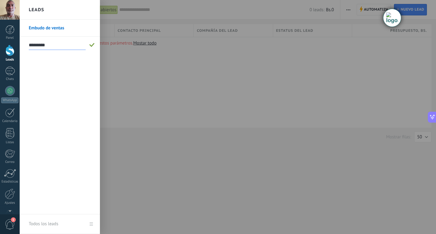
type input "*********"
click at [93, 46] on span at bounding box center [91, 45] width 5 height 4
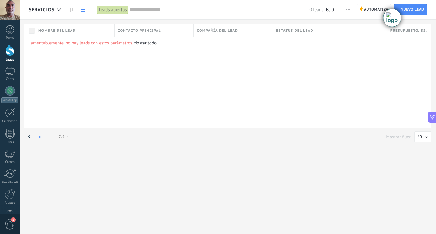
click at [41, 137] on div at bounding box center [40, 137] width 10 height 12
click at [29, 136] on icon at bounding box center [29, 136] width 2 height 3
click at [93, 40] on p "Lamentablemente, no hay leads con estos parámetros. Mostar todo" at bounding box center [227, 43] width 399 height 6
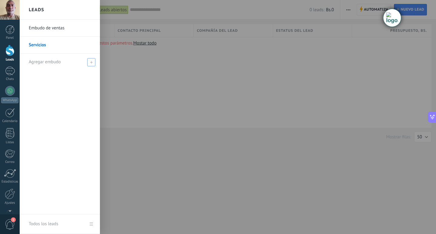
click at [47, 62] on span "Agregar embudo" at bounding box center [45, 62] width 32 height 6
click at [41, 44] on link "Servicios" at bounding box center [61, 45] width 65 height 17
click at [38, 25] on link "Embudo de ventas" at bounding box center [61, 28] width 65 height 17
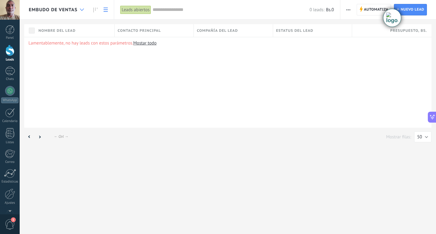
click at [82, 9] on icon at bounding box center [82, 9] width 4 height 2
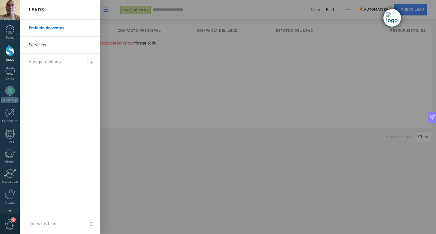
click at [43, 44] on link "Servicios" at bounding box center [61, 45] width 65 height 17
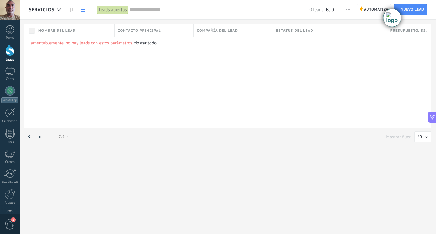
click at [348, 9] on icon "button" at bounding box center [348, 9] width 4 height 1
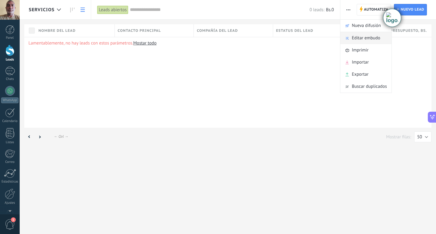
click at [366, 39] on span "Editar embudo" at bounding box center [366, 38] width 28 height 12
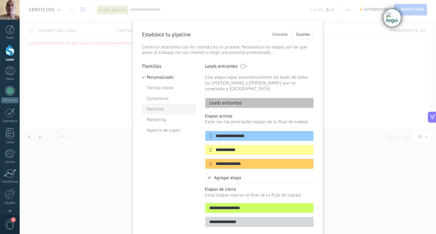
click at [159, 107] on li "Servicios" at bounding box center [169, 109] width 54 height 11
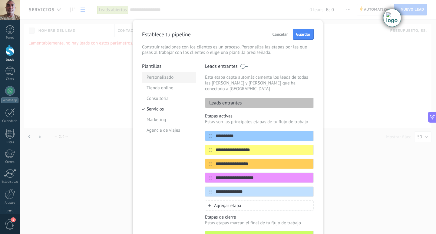
click at [164, 79] on li "Personalizado" at bounding box center [169, 77] width 54 height 11
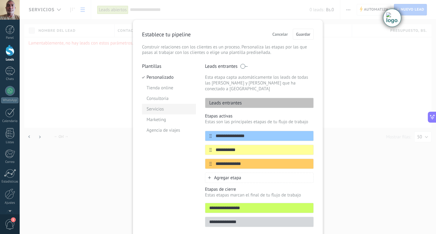
click at [158, 110] on li "Servicios" at bounding box center [169, 109] width 54 height 11
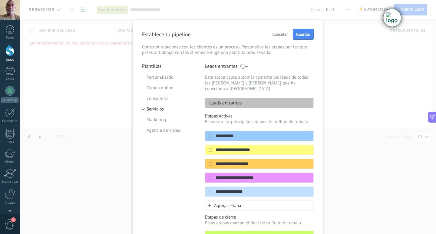
click at [246, 99] on div "Leads entrantes" at bounding box center [259, 103] width 109 height 10
click at [242, 99] on div "Leads entrantes" at bounding box center [259, 103] width 109 height 10
click at [239, 100] on p "Leads entrantes" at bounding box center [223, 103] width 37 height 6
drag, startPoint x: 240, startPoint y: 97, endPoint x: 221, endPoint y: 97, distance: 18.8
click at [221, 100] on p "Leads entrantes" at bounding box center [223, 103] width 37 height 6
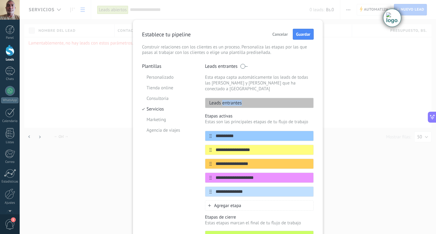
click at [221, 100] on p "Leads entrantes" at bounding box center [223, 103] width 37 height 6
click at [231, 100] on p "Leads entrantes" at bounding box center [223, 103] width 37 height 6
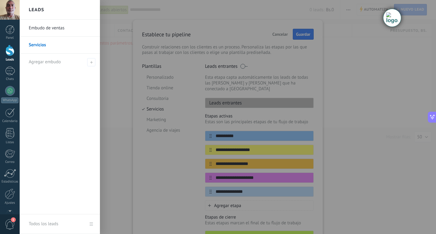
click at [35, 44] on link "Servicios" at bounding box center [61, 45] width 65 height 17
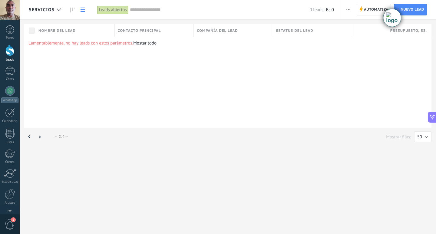
click at [347, 10] on use "button" at bounding box center [348, 9] width 4 height 1
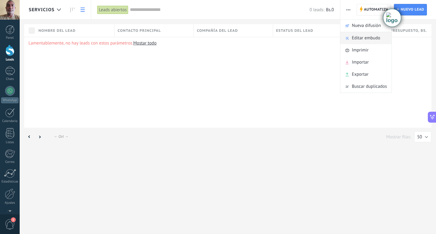
click at [359, 38] on span "Editar embudo" at bounding box center [366, 38] width 28 height 12
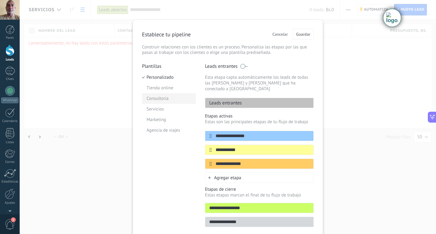
click at [167, 97] on li "Consultoria" at bounding box center [169, 98] width 54 height 11
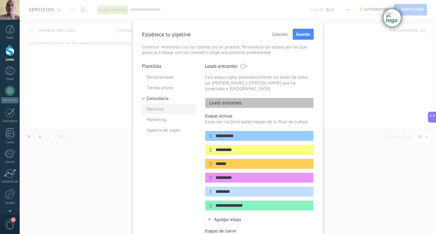
click at [156, 110] on li "Servicios" at bounding box center [169, 109] width 54 height 11
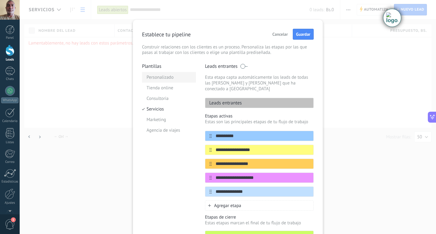
click at [157, 74] on li "Personalizado" at bounding box center [169, 77] width 54 height 11
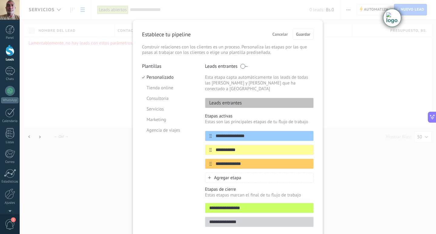
click at [281, 34] on span "Cancelar" at bounding box center [279, 34] width 15 height 4
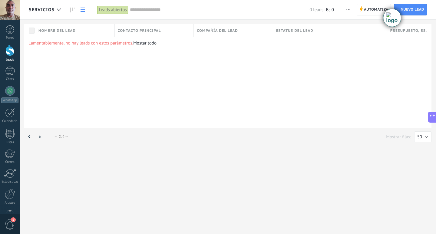
click at [150, 43] on link "Mostar todo" at bounding box center [144, 43] width 23 height 6
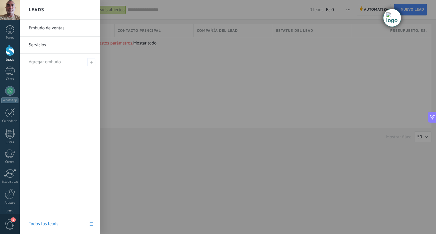
click at [37, 30] on link "Embudo de ventas" at bounding box center [61, 28] width 65 height 17
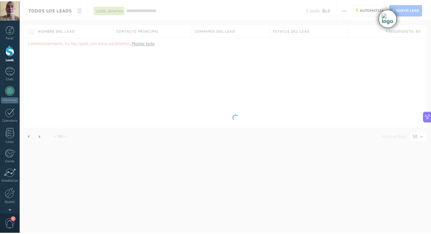
scroll to position [1319, 0]
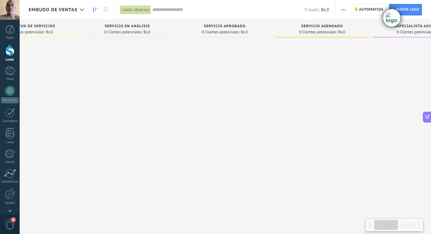
drag, startPoint x: 188, startPoint y: 26, endPoint x: 76, endPoint y: 25, distance: 112.0
click at [76, 25] on div "Solicitud de Servicios 0 Clientes potenciales: Bs.0" at bounding box center [30, 29] width 94 height 18
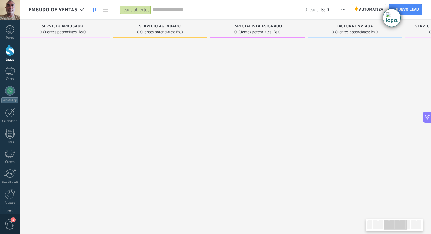
drag, startPoint x: 354, startPoint y: 25, endPoint x: 192, endPoint y: 22, distance: 161.9
click at [192, 22] on div "Servicio Agendado 0 Clientes potenciales: Bs.0" at bounding box center [160, 29] width 94 height 18
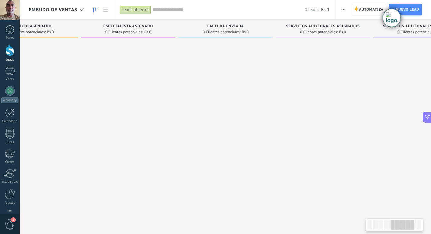
scroll to position [0, 436]
drag, startPoint x: 305, startPoint y: 26, endPoint x: 174, endPoint y: 28, distance: 130.8
click at [174, 28] on div "Especialista asignado 0 Clientes potenciales: Bs.0" at bounding box center [128, 108] width 97 height 176
drag, startPoint x: 214, startPoint y: 26, endPoint x: 391, endPoint y: 64, distance: 180.8
click at [409, 94] on div at bounding box center [419, 117] width 94 height 155
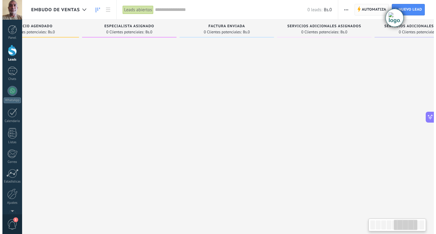
scroll to position [0, 436]
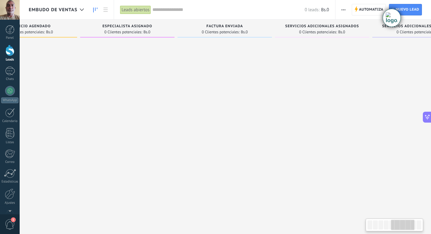
click at [343, 7] on span "button" at bounding box center [344, 10] width 4 height 12
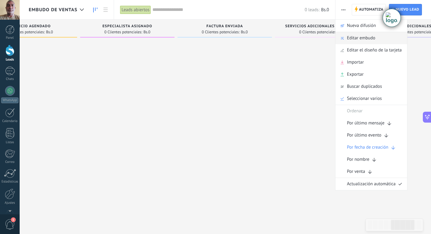
click at [356, 39] on span "Editar embudo" at bounding box center [361, 38] width 28 height 12
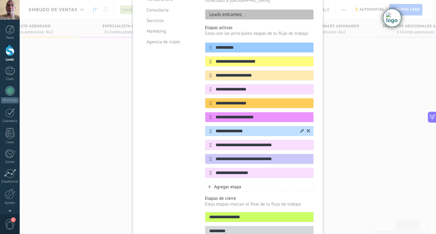
scroll to position [91, 0]
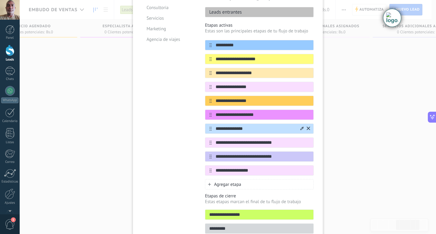
drag, startPoint x: 248, startPoint y: 123, endPoint x: 208, endPoint y: 124, distance: 40.0
click at [208, 124] on div "**********" at bounding box center [259, 128] width 109 height 10
click at [247, 126] on input "**********" at bounding box center [256, 129] width 88 height 6
drag, startPoint x: 247, startPoint y: 123, endPoint x: 229, endPoint y: 122, distance: 18.5
click at [229, 126] on input "**********" at bounding box center [256, 129] width 88 height 6
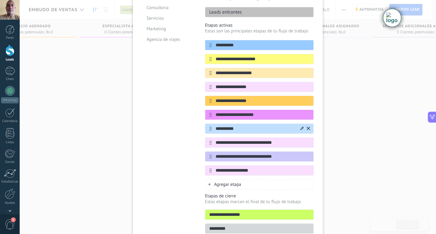
drag, startPoint x: 235, startPoint y: 122, endPoint x: 215, endPoint y: 121, distance: 20.6
click at [215, 126] on input "*********" at bounding box center [256, 129] width 88 height 6
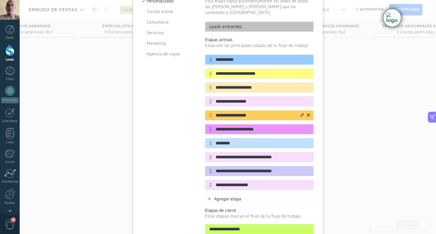
scroll to position [61, 0]
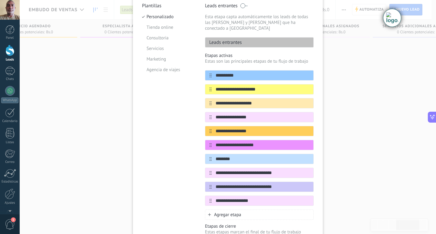
type input "********"
click at [357, 144] on div "**********" at bounding box center [228, 117] width 416 height 234
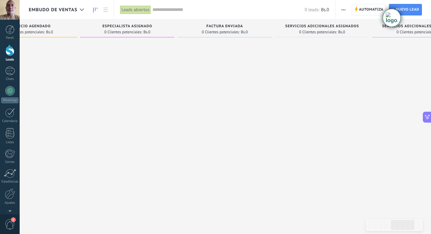
click at [345, 10] on use "button" at bounding box center [344, 9] width 4 height 1
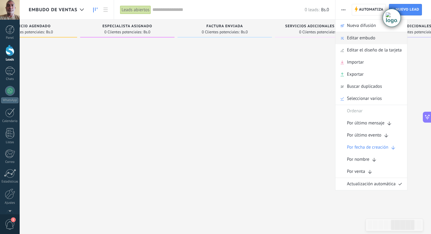
click at [358, 37] on span "Editar embudo" at bounding box center [361, 38] width 28 height 12
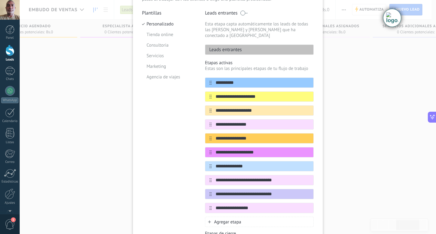
scroll to position [61, 0]
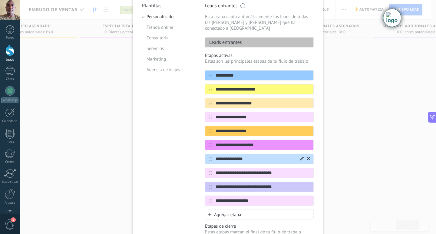
drag, startPoint x: 247, startPoint y: 153, endPoint x: 213, endPoint y: 153, distance: 33.6
click at [213, 156] on input "**********" at bounding box center [256, 159] width 88 height 6
click at [212, 156] on input "********" at bounding box center [256, 159] width 88 height 6
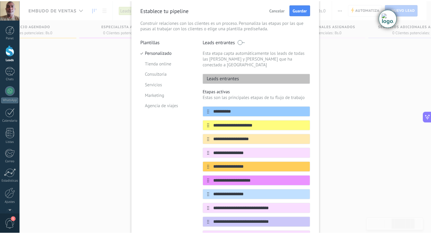
scroll to position [0, 0]
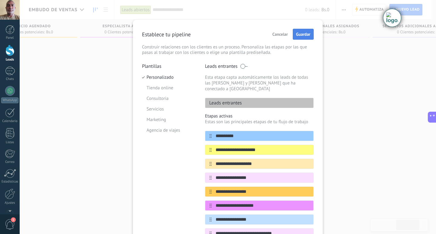
type input "**********"
click at [300, 33] on span "Guardar" at bounding box center [303, 34] width 14 height 4
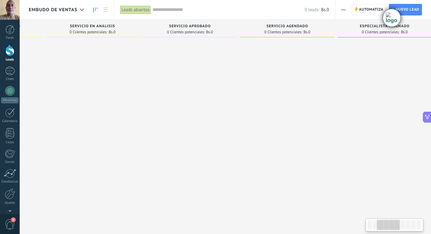
scroll to position [0, 180]
drag, startPoint x: 333, startPoint y: 28, endPoint x: 107, endPoint y: 10, distance: 225.9
click at [107, 10] on div "Embudo de ventas Leads abiertos Aplicar 0 leads: Bs.0 Leads abiertos Mis leads …" at bounding box center [226, 122] width 412 height 244
drag, startPoint x: 287, startPoint y: 27, endPoint x: 269, endPoint y: 26, distance: 17.9
click at [269, 26] on span "Servicio Agendado" at bounding box center [286, 26] width 42 height 4
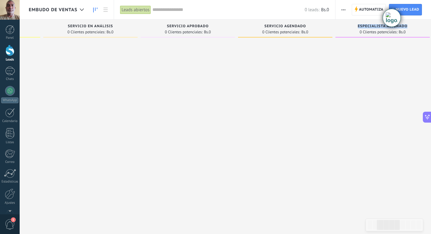
drag, startPoint x: 361, startPoint y: 29, endPoint x: 333, endPoint y: 29, distance: 27.8
click at [333, 29] on div "Leads Entrantes Solicitudes: 0 0 0 0 0 0 0 0 0 Contactado 0 Clientes potenciale…" at bounding box center [338, 108] width 981 height 176
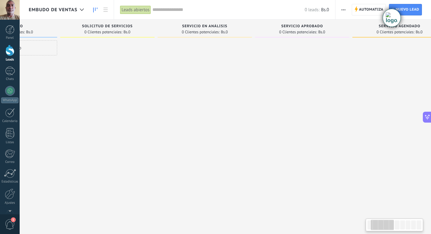
scroll to position [0, 62]
drag, startPoint x: 311, startPoint y: 26, endPoint x: 436, endPoint y: 35, distance: 124.8
click at [431, 35] on html ".abecls-1,.abecls-2{fill-rule:evenodd}.abecls-2{fill:#fff} .abhcls-1{fill:none}…" at bounding box center [215, 117] width 431 height 234
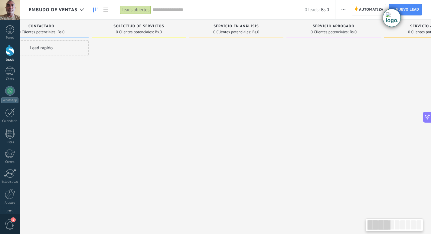
scroll to position [0, 0]
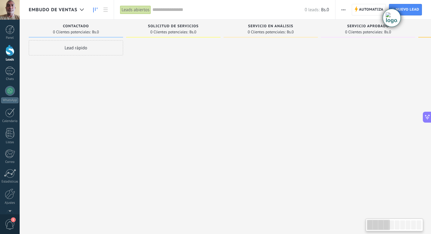
drag, startPoint x: 314, startPoint y: 29, endPoint x: 314, endPoint y: 34, distance: 5.1
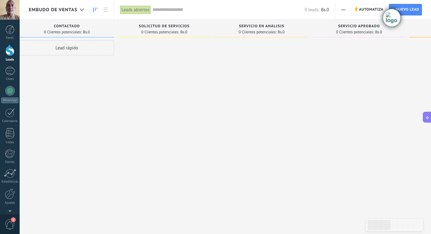
click at [268, 26] on span "Servicio en Análisis" at bounding box center [261, 26] width 45 height 4
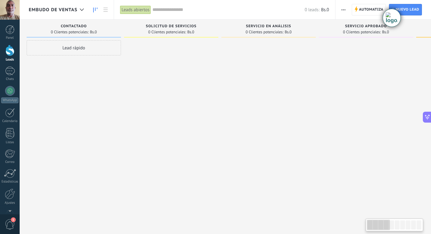
drag, startPoint x: 288, startPoint y: 28, endPoint x: 309, endPoint y: 26, distance: 20.5
click at [309, 26] on div "Servicio en Análisis" at bounding box center [269, 26] width 88 height 5
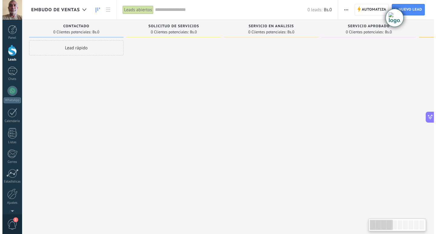
scroll to position [0, 2]
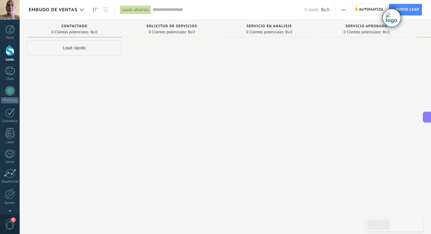
click at [75, 49] on div "Lead rápido" at bounding box center [74, 47] width 94 height 15
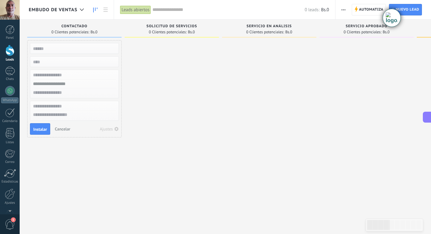
click at [58, 47] on input "text" at bounding box center [74, 48] width 88 height 8
type input "**********"
click at [63, 73] on input "text" at bounding box center [74, 75] width 88 height 9
type input "**********"
click at [44, 84] on input "text" at bounding box center [74, 84] width 88 height 9
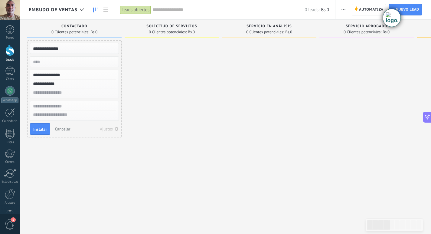
click at [55, 92] on input "text" at bounding box center [74, 92] width 88 height 9
type input "**********"
drag, startPoint x: 37, startPoint y: 130, endPoint x: 87, endPoint y: 117, distance: 52.5
click at [36, 129] on span "Instalar" at bounding box center [40, 129] width 14 height 4
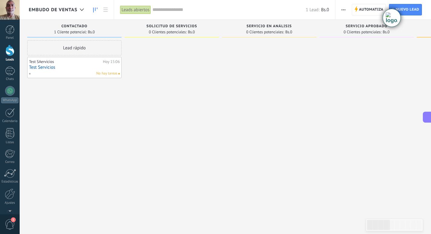
click at [44, 67] on link "Test Servicios" at bounding box center [74, 67] width 91 height 5
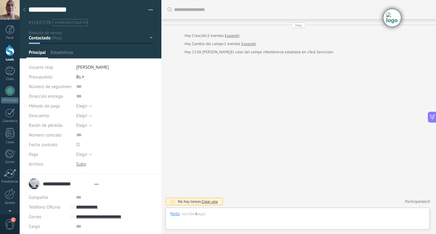
type textarea "**********"
click at [129, 52] on span "Configurar" at bounding box center [133, 54] width 20 height 9
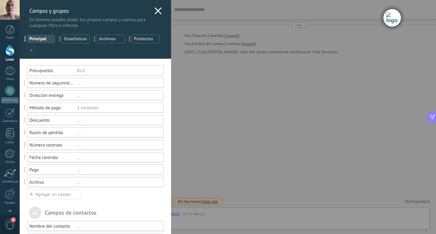
scroll to position [30, 0]
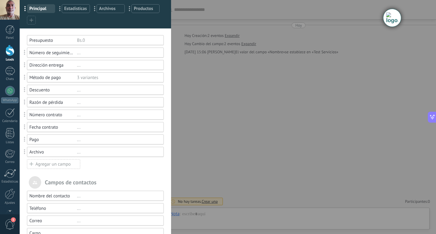
click at [52, 164] on div "Agregar un campo" at bounding box center [53, 164] width 53 height 10
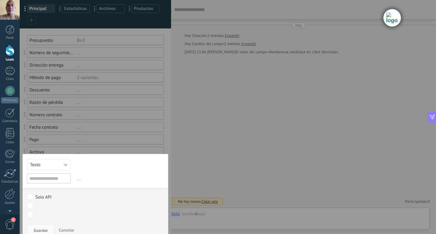
click at [42, 178] on input "text" at bounding box center [49, 178] width 44 height 10
click at [67, 163] on button "Texto" at bounding box center [49, 164] width 44 height 11
click at [55, 176] on input "text" at bounding box center [49, 178] width 44 height 10
type input "*"
type input "**"
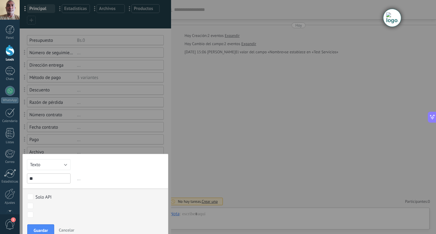
click at [30, 206] on body ".abecls-1,.abecls-2{fill-rule:evenodd}.abecls-2{fill:#fff} .abhcls-1{fill:none}…" at bounding box center [218, 117] width 436 height 234
drag, startPoint x: 123, startPoint y: 179, endPoint x: 124, endPoint y: 165, distance: 14.5
click at [124, 165] on div at bounding box center [228, 117] width 416 height 234
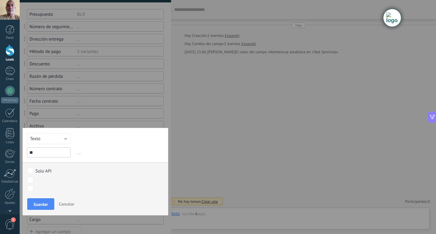
scroll to position [61, 0]
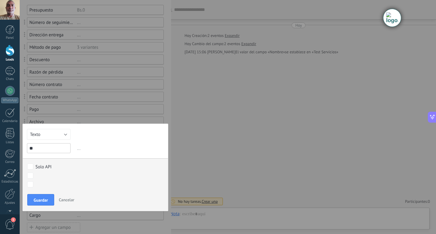
click at [32, 175] on body ".abecls-1,.abecls-2{fill-rule:evenodd}.abecls-2{fill:#fff} .abhcls-1{fill:none}…" at bounding box center [218, 117] width 436 height 234
click at [36, 199] on span "Guardar" at bounding box center [41, 200] width 14 height 4
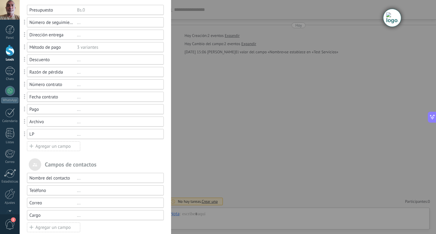
click at [46, 146] on div "Agregar un campo" at bounding box center [53, 146] width 53 height 10
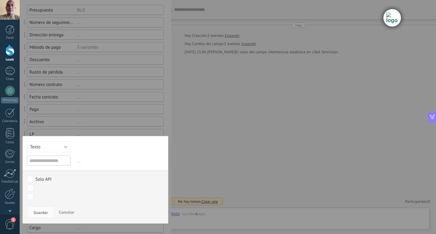
click at [32, 162] on input "text" at bounding box center [49, 161] width 44 height 10
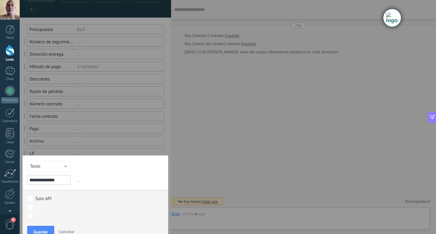
scroll to position [30, 0]
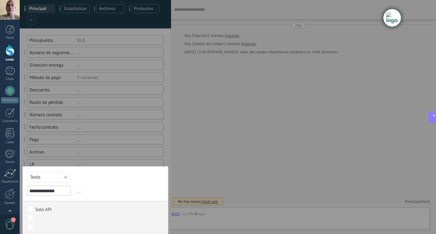
type input "**********"
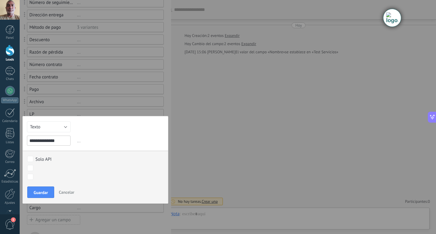
scroll to position [91, 0]
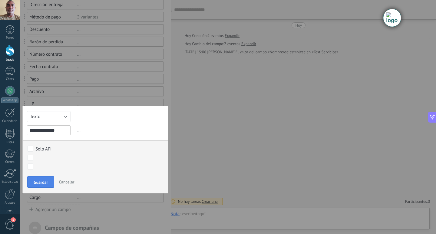
click at [45, 183] on span "Guardar" at bounding box center [41, 182] width 14 height 4
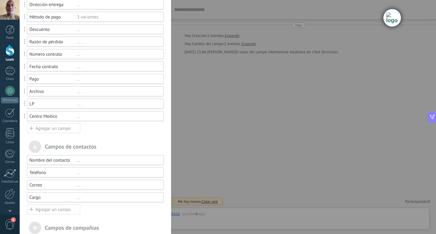
click at [206, 120] on div "Campos y grupos En Kommo puedes añadir tus propios campos y usarlos para cualqu…" at bounding box center [228, 117] width 416 height 234
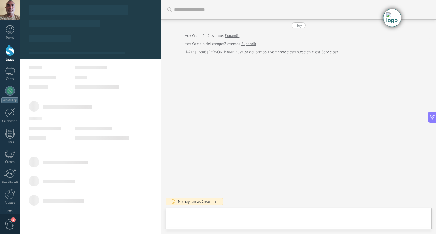
type textarea "**********"
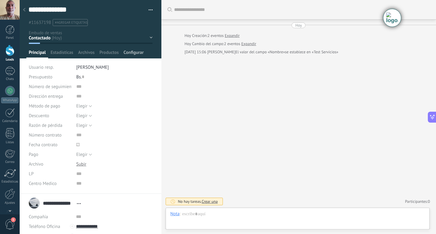
click at [130, 52] on span "Configurar" at bounding box center [133, 54] width 20 height 9
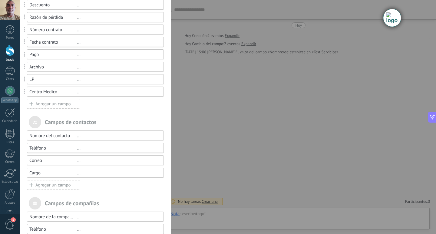
scroll to position [121, 0]
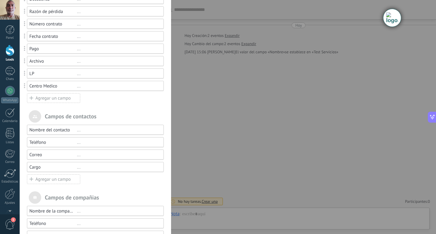
click at [98, 103] on div "Usted ha alcanzado la cantidad máxima de los campos añadidos en la tarifa Perio…" at bounding box center [95, 113] width 151 height 351
click at [70, 98] on div "Agregar un campo" at bounding box center [53, 98] width 53 height 10
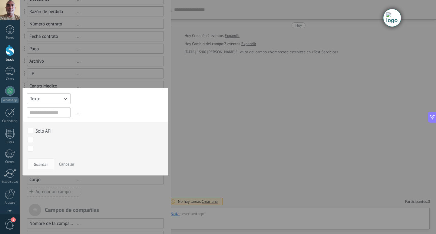
click at [64, 100] on button "Texto" at bounding box center [49, 98] width 44 height 11
click at [48, 130] on span "Selección" at bounding box center [48, 130] width 50 height 6
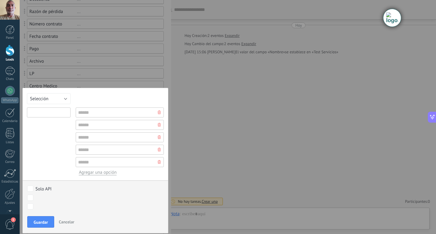
click at [45, 113] on input "text" at bounding box center [49, 112] width 44 height 10
type input "**********"
click at [102, 111] on input "text" at bounding box center [120, 112] width 88 height 10
drag, startPoint x: 93, startPoint y: 112, endPoint x: 82, endPoint y: 111, distance: 11.2
click at [82, 111] on input "*****" at bounding box center [120, 112] width 88 height 10
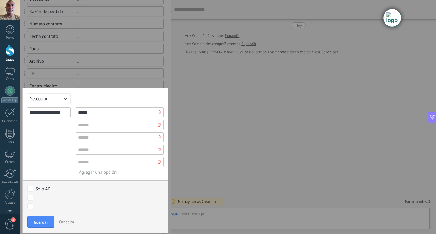
type input "*****"
click at [87, 124] on input "text" at bounding box center [120, 125] width 88 height 10
type input "**********"
click at [101, 137] on input "text" at bounding box center [120, 137] width 88 height 10
type input "**********"
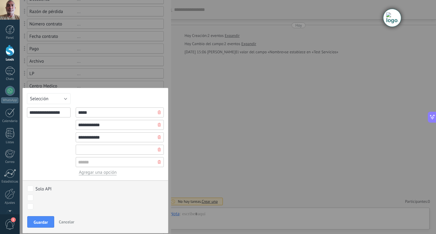
click at [84, 150] on input "text" at bounding box center [120, 150] width 88 height 10
type input "**********"
click at [85, 160] on input "text" at bounding box center [120, 162] width 88 height 10
type input "**********"
click at [39, 222] on span "Guardar" at bounding box center [41, 222] width 14 height 4
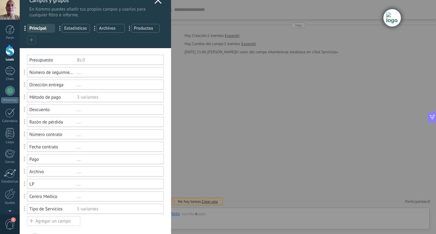
scroll to position [0, 0]
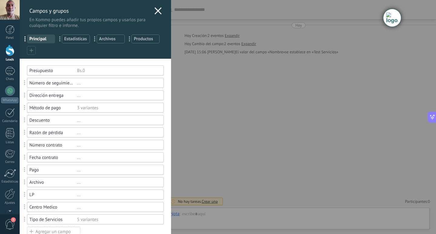
click at [155, 10] on use at bounding box center [157, 10] width 7 height 7
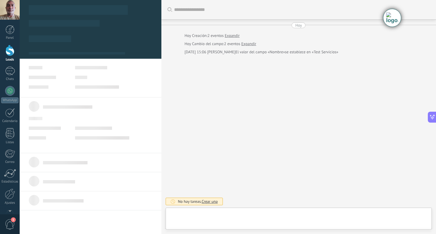
type textarea "**********"
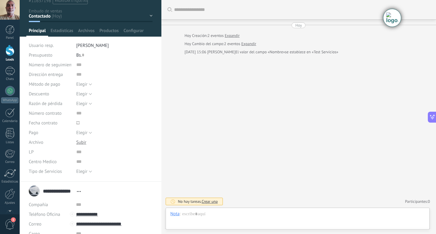
scroll to position [69, 0]
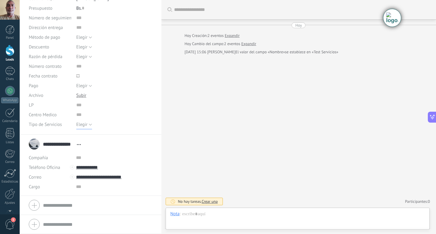
click at [89, 125] on button "Elegir" at bounding box center [84, 125] width 16 height 10
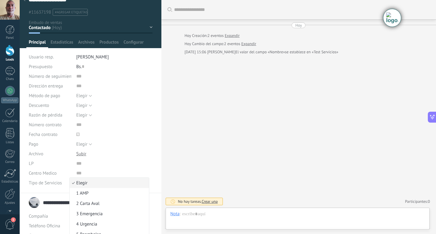
scroll to position [0, 0]
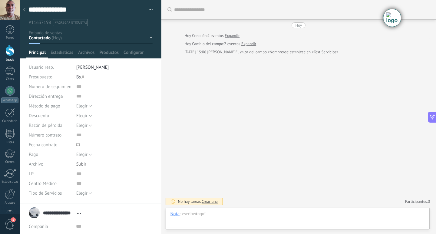
click at [88, 194] on button "Elegir" at bounding box center [84, 193] width 16 height 10
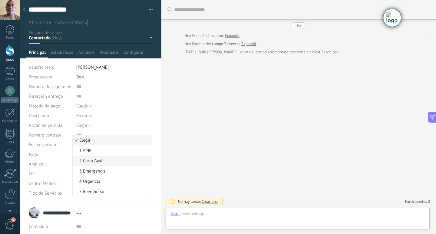
click at [92, 159] on span "2 Carta Aval" at bounding box center [112, 161] width 78 height 6
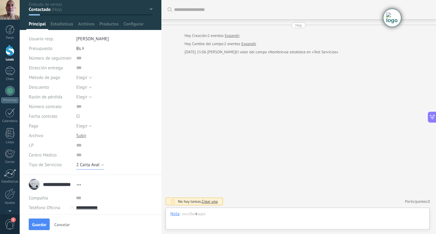
scroll to position [88, 0]
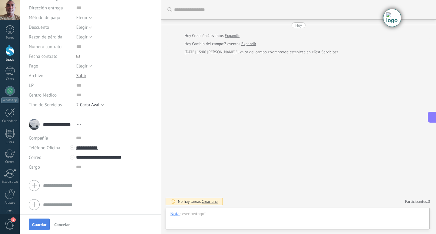
click at [42, 223] on span "Guardar" at bounding box center [39, 224] width 14 height 4
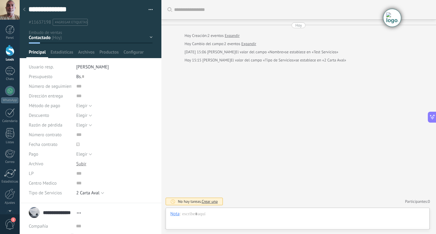
scroll to position [0, 0]
click at [138, 52] on span "Configurar" at bounding box center [133, 54] width 20 height 9
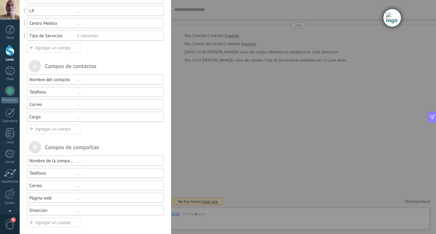
scroll to position [187, 0]
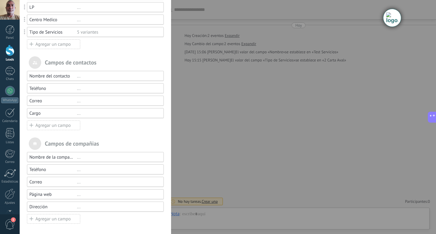
click at [48, 125] on div "Agregar un campo" at bounding box center [53, 125] width 53 height 10
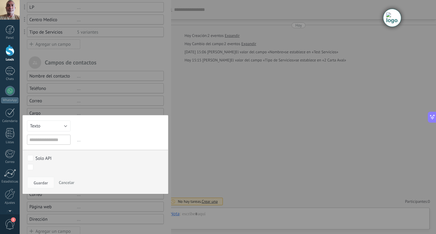
click at [38, 137] on input "text" at bounding box center [49, 140] width 44 height 10
type input "*"
type input "******"
click at [65, 126] on button "Texto" at bounding box center [49, 125] width 44 height 11
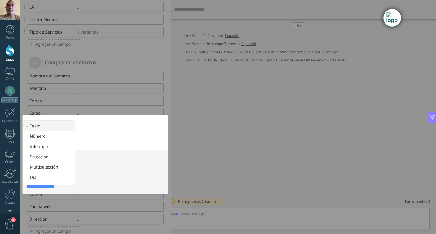
click at [65, 126] on span "Texto" at bounding box center [48, 126] width 50 height 6
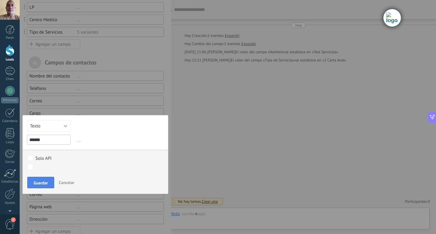
click at [44, 181] on span "Guardar" at bounding box center [41, 183] width 14 height 4
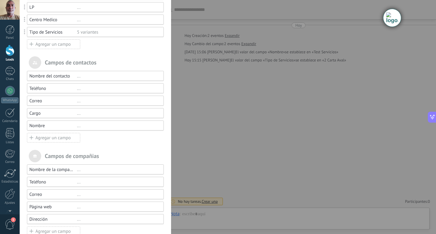
click at [51, 139] on div "Agregar un campo" at bounding box center [53, 138] width 53 height 10
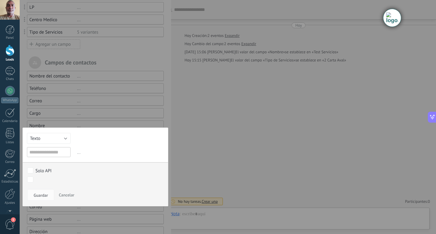
click at [41, 149] on input "text" at bounding box center [49, 152] width 44 height 10
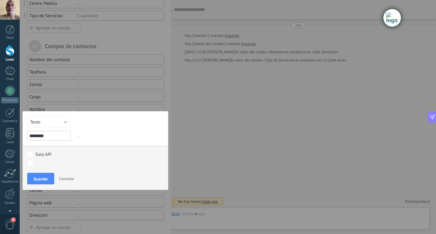
scroll to position [212, 0]
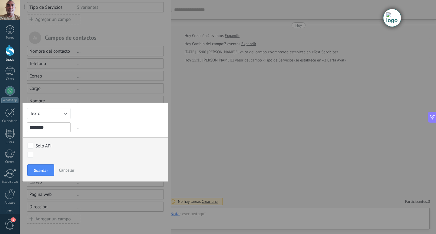
type input "********"
drag, startPoint x: 61, startPoint y: 154, endPoint x: 66, endPoint y: 141, distance: 14.4
click at [66, 141] on div "Solo API Contactado Solicitud de Servicios Servicio en Análisis Servicio Aproba…" at bounding box center [95, 150] width 145 height 26
click at [42, 169] on span "Guardar" at bounding box center [41, 170] width 14 height 4
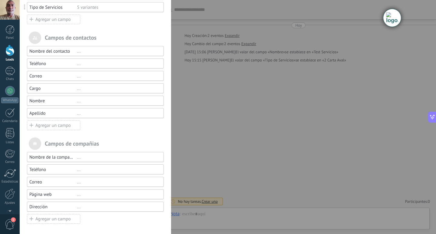
click at [131, 139] on div "Campos de compañias" at bounding box center [95, 143] width 137 height 12
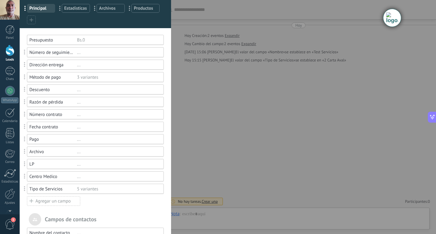
scroll to position [0, 0]
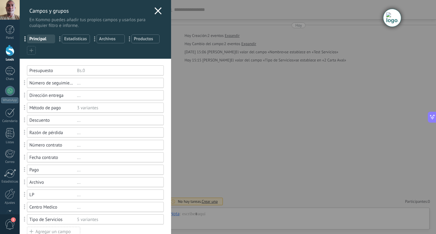
click at [156, 10] on use at bounding box center [157, 10] width 7 height 7
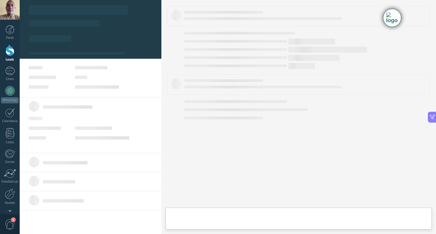
type textarea "**********"
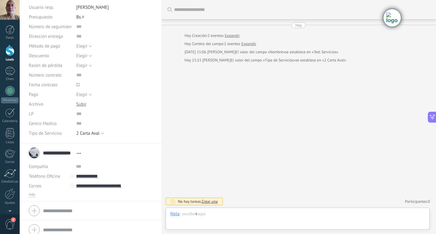
scroll to position [65, 0]
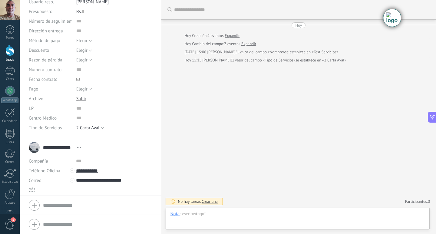
click at [77, 206] on form "Compañía Teléfono Oficina Ofic. directo Celular Fax Casa Otro Teléfono Oficina …" at bounding box center [90, 205] width 123 height 15
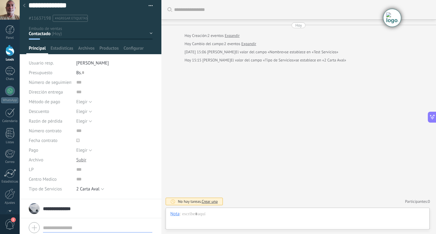
scroll to position [4, 0]
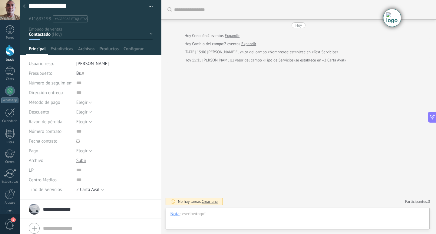
click at [139, 45] on div at bounding box center [91, 25] width 142 height 58
click at [138, 47] on span "Configurar" at bounding box center [133, 50] width 20 height 9
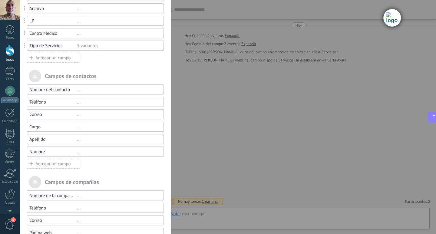
scroll to position [182, 0]
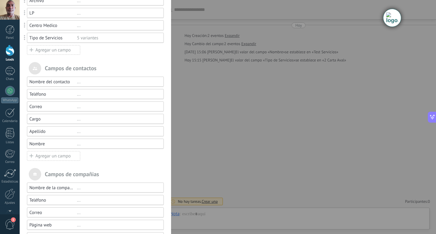
click at [28, 142] on div "Nombre ..." at bounding box center [95, 144] width 137 height 10
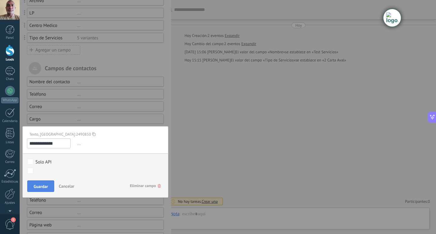
type input "**********"
click at [36, 185] on span "Guardar" at bounding box center [41, 186] width 14 height 4
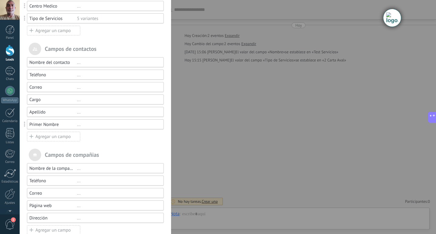
scroll to position [212, 0]
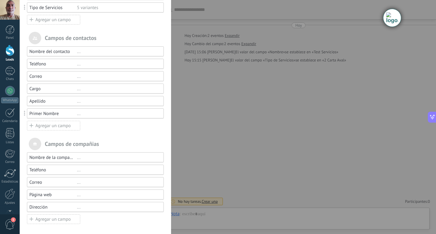
click at [48, 124] on div "Agregar un campo" at bounding box center [53, 126] width 53 height 10
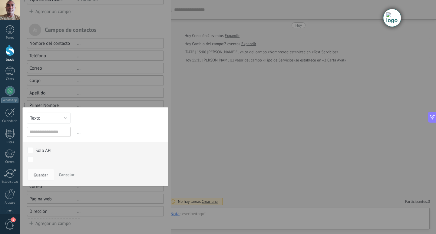
scroll to position [225, 0]
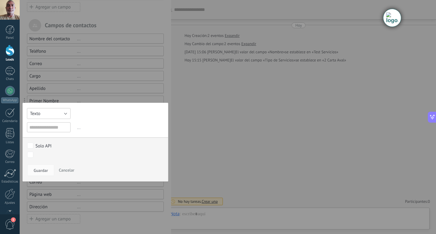
click at [65, 116] on button "Texto" at bounding box center [49, 113] width 44 height 11
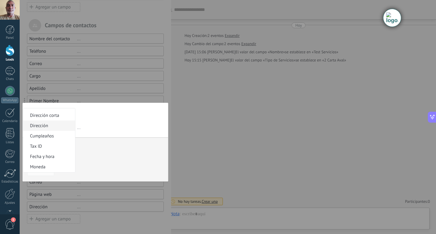
scroll to position [101, 0]
click at [57, 146] on span "Fecha y hora" at bounding box center [48, 147] width 50 height 6
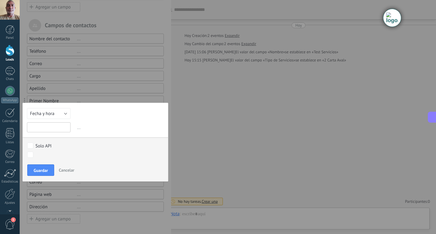
click at [55, 127] on input "text" at bounding box center [49, 127] width 44 height 10
type input "**********"
click at [39, 169] on div "Contactado Solicitud de Servicios Servicio en Análisis Servicio Aprobado Servic…" at bounding box center [92, 185] width 134 height 97
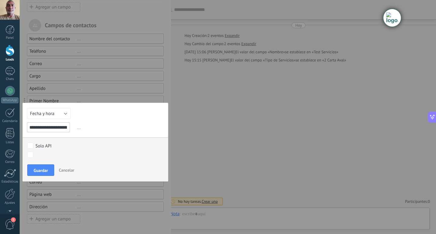
click at [39, 169] on span "Guardar" at bounding box center [41, 170] width 14 height 4
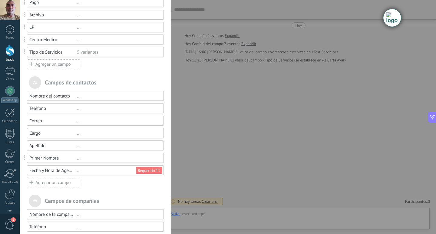
scroll to position [182, 0]
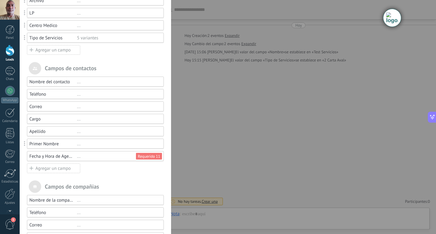
click at [77, 157] on div "..." at bounding box center [117, 156] width 81 height 6
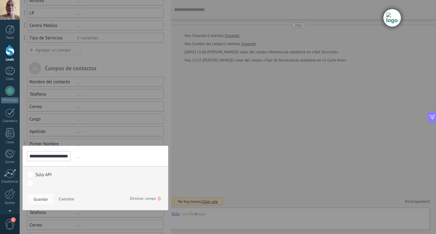
click at [77, 156] on span "..." at bounding box center [120, 156] width 88 height 10
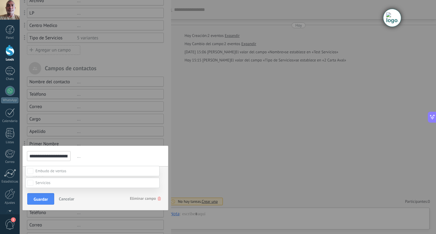
scroll to position [125, 0]
click at [39, 198] on div "Contactado Solicitud de Servicios Servicio en Análisis Servicio Aprobado Servic…" at bounding box center [92, 200] width 134 height 68
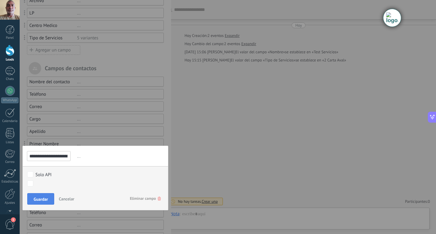
click at [49, 196] on button "Guardar" at bounding box center [40, 199] width 27 height 12
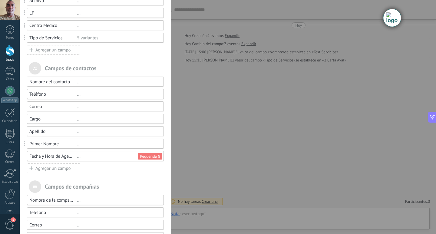
click at [231, 110] on div "Campos y grupos En Kommo puedes añadir tus propios campos y usarlos para cualqu…" at bounding box center [228, 117] width 416 height 234
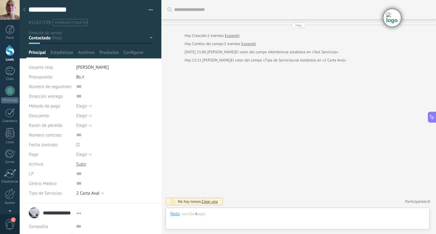
scroll to position [9, 0]
click at [133, 53] on span "Configurar" at bounding box center [133, 54] width 20 height 9
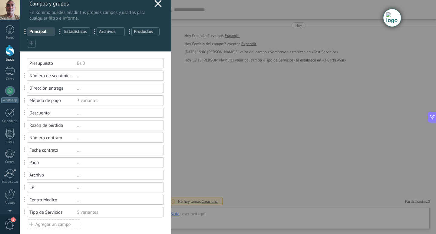
scroll to position [0, 0]
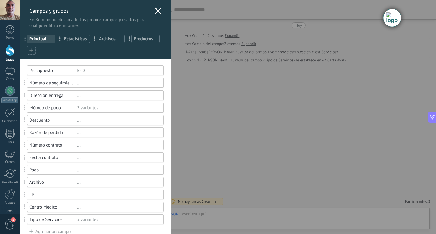
click at [158, 10] on icon at bounding box center [157, 10] width 7 height 7
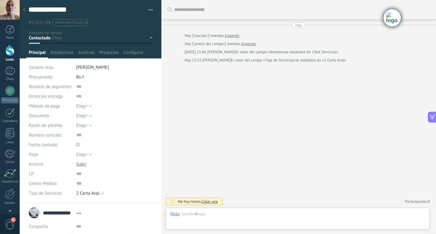
click at [39, 51] on span "Principal" at bounding box center [37, 54] width 17 height 9
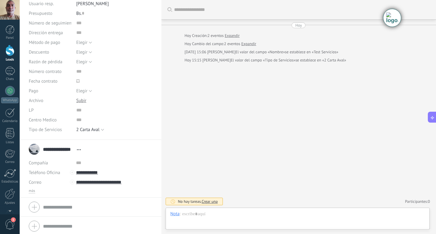
scroll to position [65, 0]
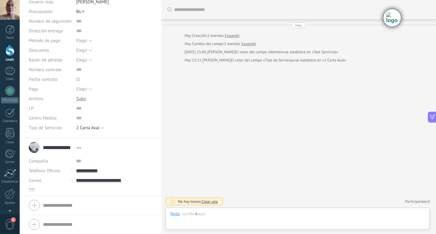
click at [77, 78] on icon at bounding box center [77, 78] width 3 height 3
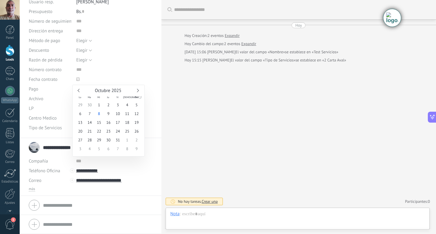
click at [187, 125] on div "Buscar Carga más Hoy Hoy Creación: 2 eventos Expandir Hoy Cambio del campo: 2 e…" at bounding box center [298, 117] width 275 height 234
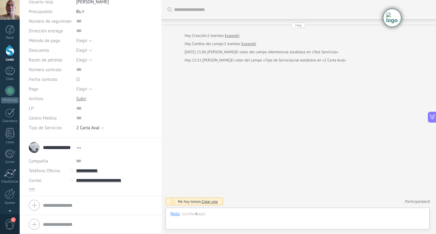
click at [34, 205] on div at bounding box center [90, 205] width 123 height 15
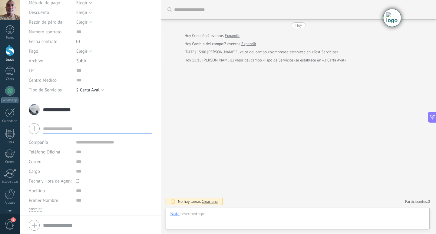
scroll to position [104, 0]
click at [77, 179] on icon at bounding box center [77, 179] width 3 height 3
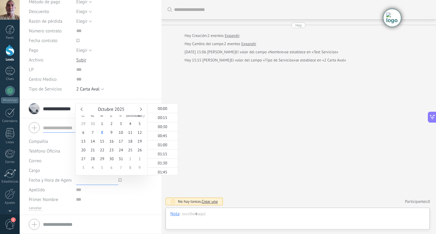
scroll to position [524, 0]
click at [77, 179] on input "text" at bounding box center [97, 180] width 42 height 10
click at [233, 172] on div "Buscar Carga más Hoy Hoy Creación: 2 eventos Expandir Hoy Cambio del campo: 2 e…" at bounding box center [298, 117] width 275 height 234
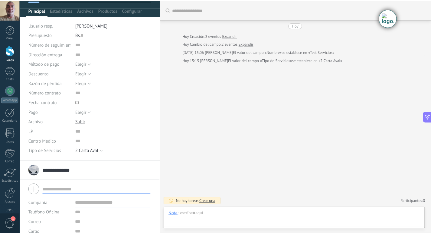
scroll to position [0, 0]
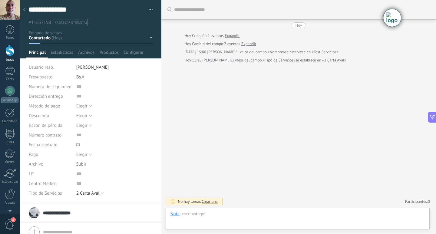
click at [189, 106] on div "Buscar Carga más Hoy Hoy Creación: 2 eventos Expandir Hoy Cambio del campo: 2 e…" at bounding box center [298, 117] width 275 height 234
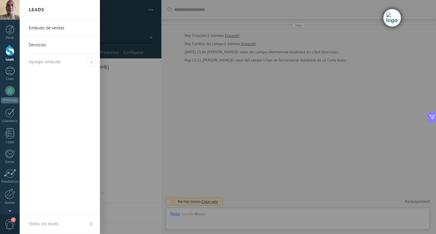
click at [9, 53] on div at bounding box center [9, 50] width 9 height 11
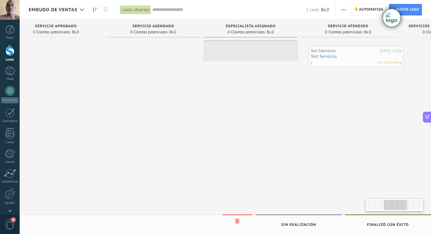
scroll to position [0, 320]
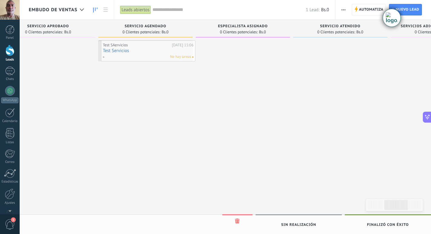
drag, startPoint x: 67, startPoint y: 67, endPoint x: 140, endPoint y: 50, distance: 74.2
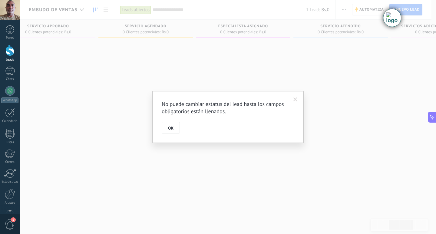
click at [294, 100] on span at bounding box center [295, 99] width 4 height 4
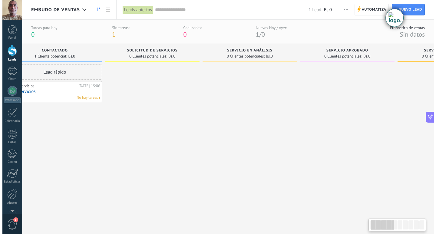
scroll to position [0, 0]
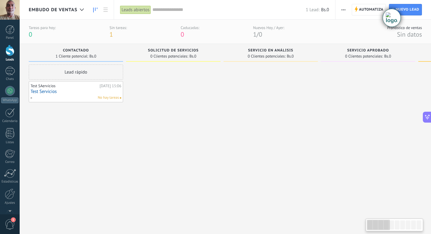
drag, startPoint x: 390, startPoint y: 225, endPoint x: 308, endPoint y: 216, distance: 82.8
click at [316, 218] on body ".abecls-1,.abecls-2{fill-rule:evenodd}.abecls-2{fill:#fff} .abhcls-1{fill:none}…" at bounding box center [215, 117] width 431 height 234
click at [51, 92] on link "Test Servicios" at bounding box center [76, 91] width 91 height 5
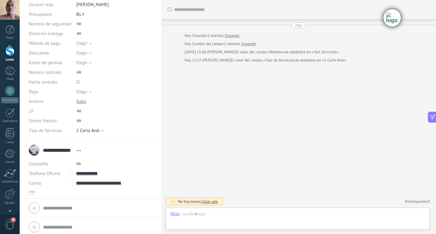
scroll to position [65, 0]
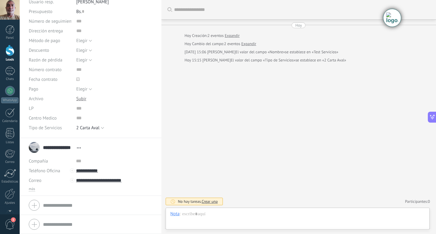
click at [35, 204] on div at bounding box center [90, 205] width 123 height 15
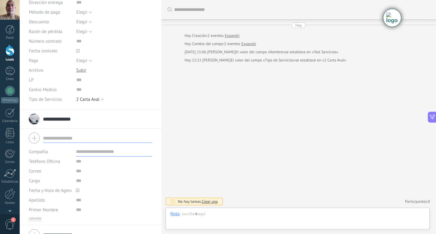
scroll to position [104, 0]
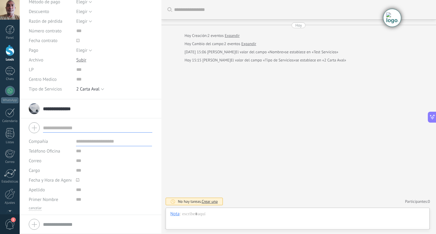
click at [76, 181] on icon at bounding box center [77, 179] width 3 height 3
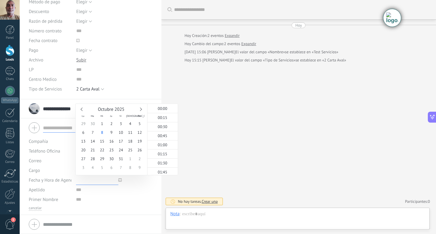
scroll to position [526, 0]
click at [76, 181] on input "text" at bounding box center [97, 180] width 42 height 10
click at [57, 163] on div "Correo E-mail priv. Otro e-mail Correo" at bounding box center [50, 161] width 43 height 10
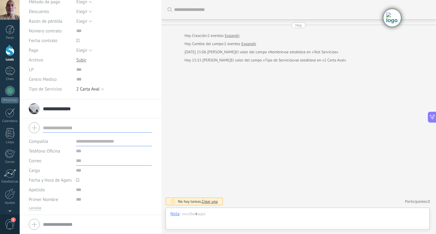
click at [98, 159] on input "text" at bounding box center [114, 161] width 76 height 10
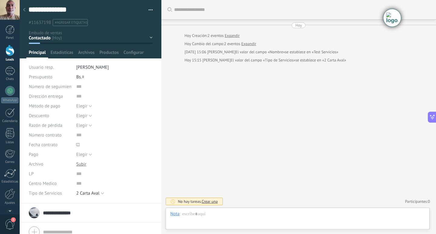
click at [0, 0] on div "Contactado Solicitud de Servicios Servicio en Análisis Servicio Aprobado Servic…" at bounding box center [0, 0] width 0 height 0
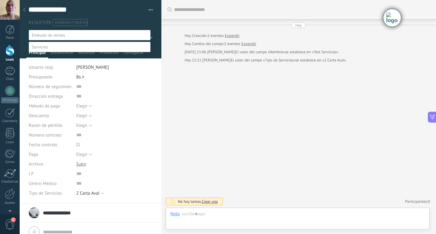
click at [0, 0] on label "Servicio Aprobado" at bounding box center [0, 0] width 0 height 0
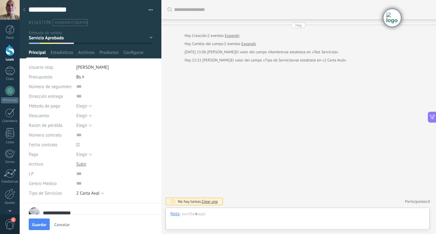
click at [0, 0] on div "Contactado Solicitud de Servicios Servicio en Análisis Servicio Aprobado Servic…" at bounding box center [0, 0] width 0 height 0
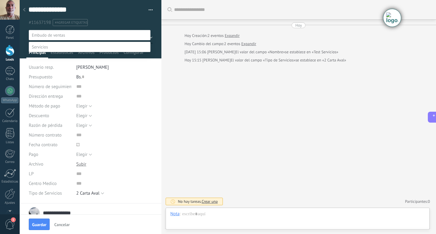
click at [0, 0] on label "Servicio Agendado" at bounding box center [0, 0] width 0 height 0
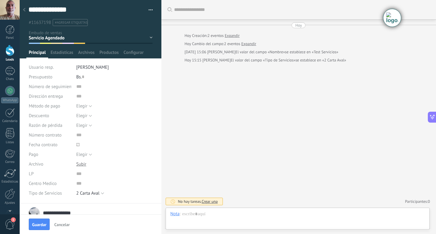
click at [0, 0] on div "Contactado Solicitud de Servicios Servicio en Análisis Servicio Aprobado Servic…" at bounding box center [0, 0] width 0 height 0
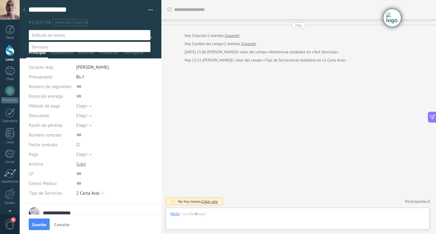
click at [0, 0] on label "Servicio Atendido" at bounding box center [0, 0] width 0 height 0
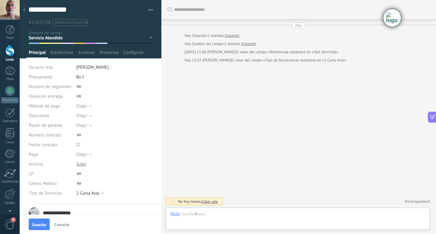
click at [0, 0] on div "Contactado Solicitud de Servicios Servicio en Análisis Servicio Aprobado Servic…" at bounding box center [0, 0] width 0 height 0
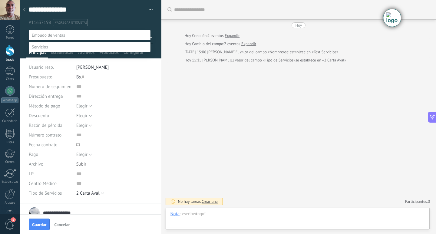
click at [0, 0] on label "Servicio Agendado" at bounding box center [0, 0] width 0 height 0
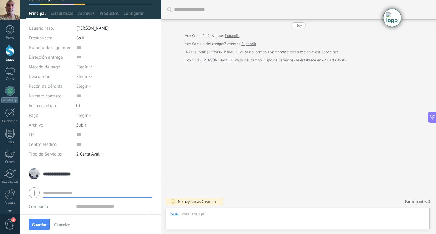
scroll to position [124, 0]
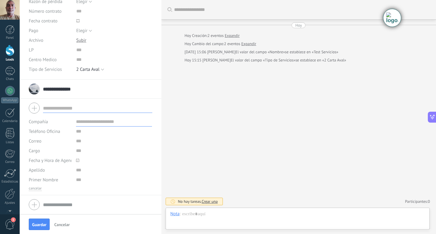
click at [79, 20] on div at bounding box center [78, 21] width 6 height 6
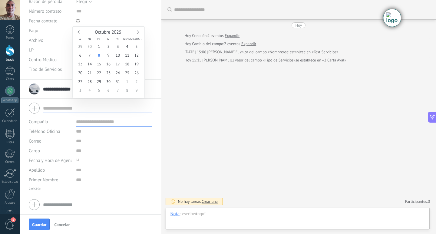
drag, startPoint x: 156, startPoint y: 42, endPoint x: 163, endPoint y: 49, distance: 9.2
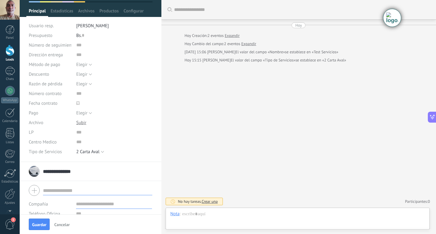
scroll to position [0, 0]
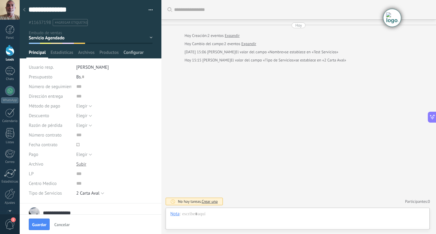
click at [137, 52] on span "Configurar" at bounding box center [133, 54] width 20 height 9
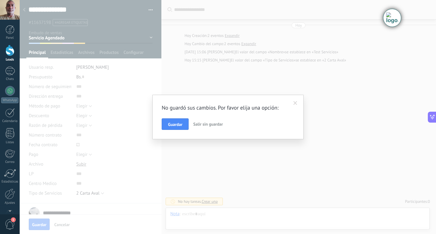
click at [200, 123] on span "Salir sin guardar" at bounding box center [208, 123] width 30 height 5
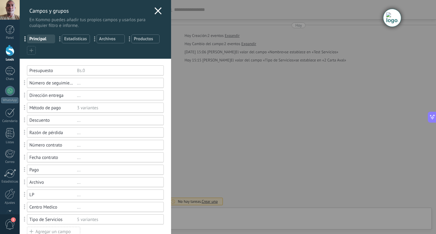
type textarea "**********"
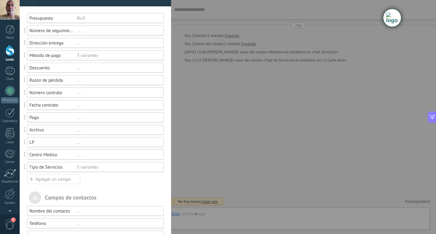
scroll to position [61, 0]
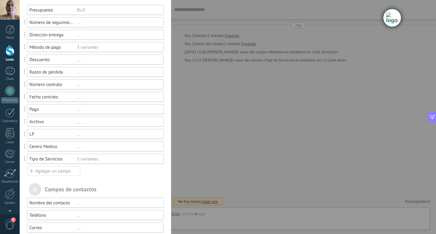
click at [63, 169] on div "Agregar un campo" at bounding box center [53, 171] width 53 height 10
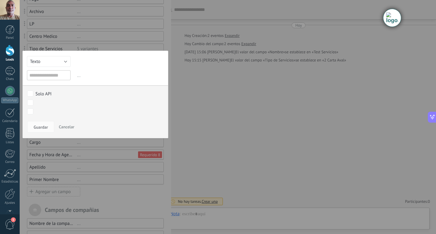
scroll to position [182, 0]
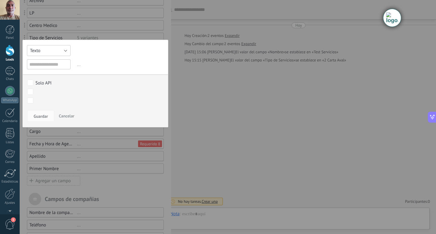
click at [64, 50] on button "Texto" at bounding box center [49, 50] width 44 height 11
click at [58, 84] on span "Selección" at bounding box center [48, 82] width 50 height 6
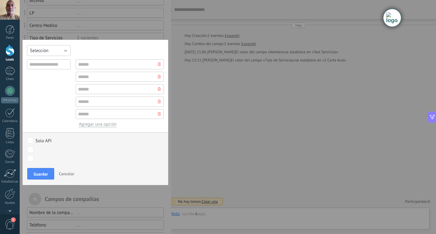
click at [65, 49] on button "Selección" at bounding box center [49, 50] width 44 height 11
click at [92, 48] on div "Texto Número Interruptor Selección Multiselección Día URL Texto Largo Interrupt…" at bounding box center [95, 113] width 146 height 146
click at [67, 51] on button "Selección" at bounding box center [49, 50] width 44 height 11
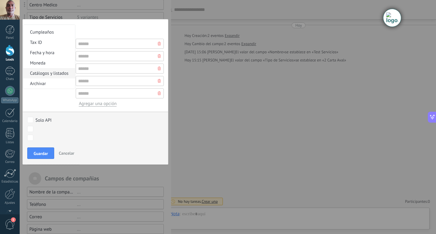
scroll to position [237, 0]
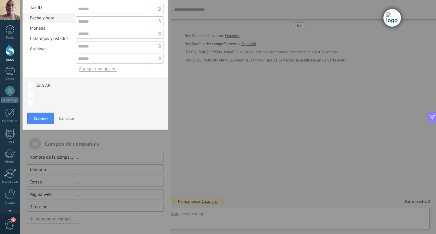
click at [49, 20] on span "Fecha y hora" at bounding box center [48, 18] width 50 height 6
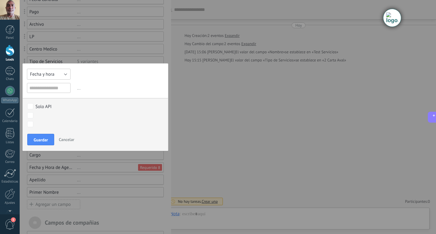
scroll to position [136, 0]
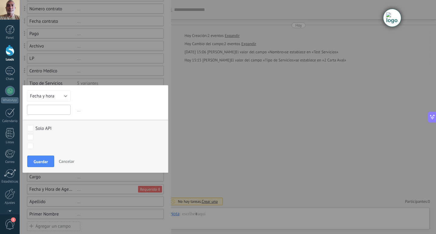
click at [48, 110] on input "text" at bounding box center [49, 110] width 44 height 10
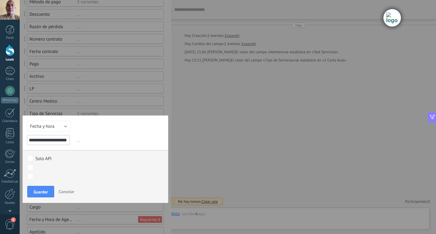
type input "**********"
click at [78, 143] on span "..." at bounding box center [120, 140] width 88 height 10
click at [77, 140] on span "..." at bounding box center [120, 140] width 88 height 10
click at [67, 141] on input "**********" at bounding box center [48, 140] width 43 height 10
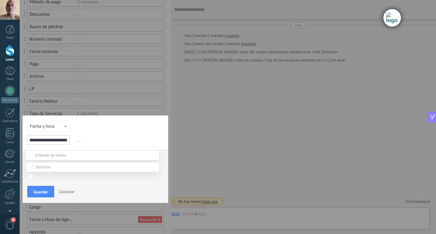
scroll to position [91, 0]
click at [163, 124] on div at bounding box center [228, 105] width 416 height 234
click at [36, 190] on span "Guardar" at bounding box center [41, 192] width 14 height 4
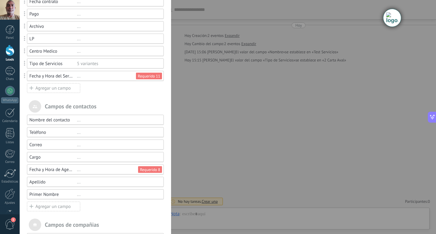
scroll to position [166, 0]
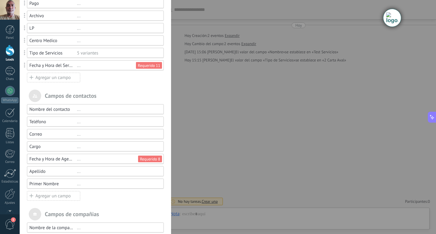
click at [56, 158] on div "Fecha y Hora de Agendamiento" at bounding box center [53, 159] width 48 height 6
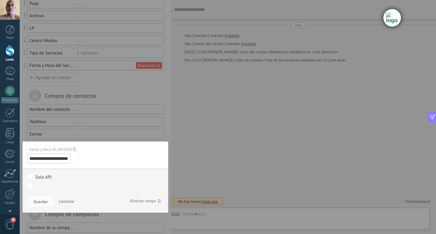
click at [138, 201] on span "Eliminar campo" at bounding box center [145, 201] width 31 height 11
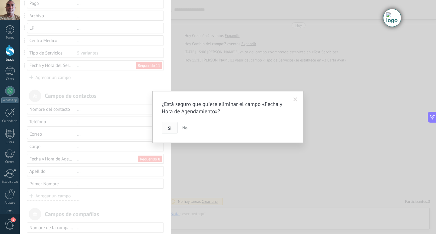
click at [169, 125] on button "Si" at bounding box center [170, 128] width 16 height 12
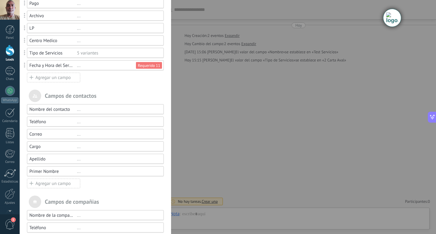
click at [101, 86] on div "Usted ha alcanzado la cantidad máxima de los campos añadidos en la tarifa Perio…" at bounding box center [95, 92] width 151 height 401
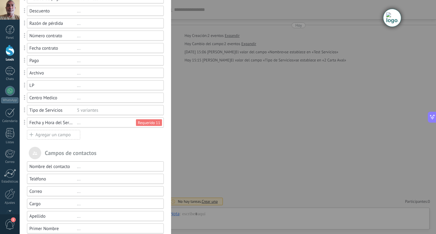
scroll to position [0, 0]
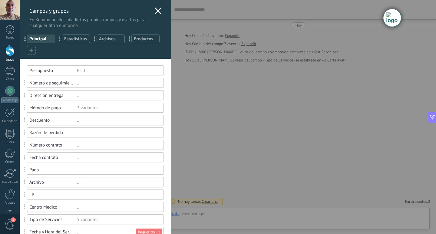
click at [155, 10] on use at bounding box center [157, 10] width 7 height 7
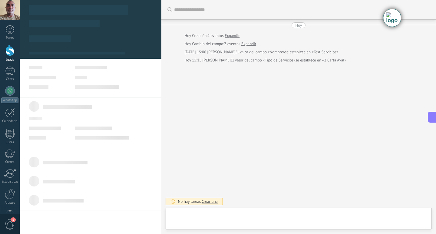
type textarea "**********"
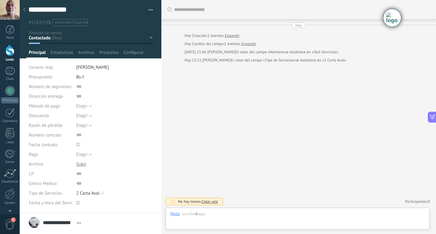
click at [0, 0] on div "Contactado Solicitud de Servicios Servicio en Análisis Servicio Aprobado Servic…" at bounding box center [0, 0] width 0 height 0
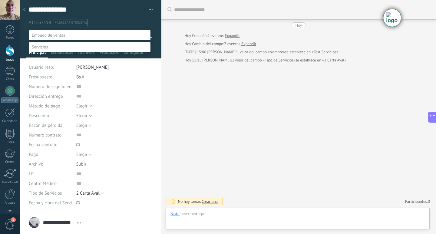
click at [0, 0] on label "Contactado" at bounding box center [0, 0] width 0 height 0
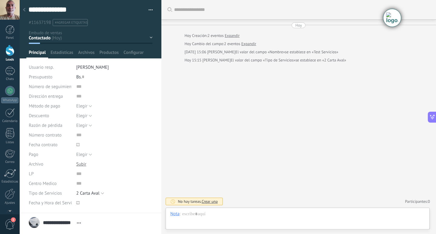
click at [0, 0] on div "Contactado Solicitud de Servicios Servicio en Análisis Servicio Aprobado Servic…" at bounding box center [0, 0] width 0 height 0
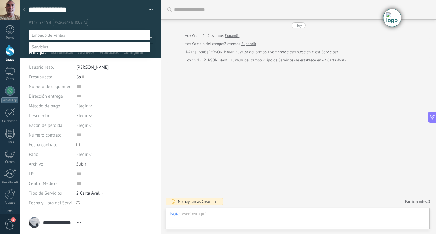
click at [0, 0] on label "Servicio Agendado" at bounding box center [0, 0] width 0 height 0
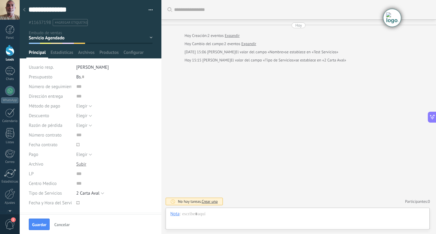
click at [0, 0] on div "Contactado Solicitud de Servicios Servicio en Análisis Servicio Aprobado Servic…" at bounding box center [0, 0] width 0 height 0
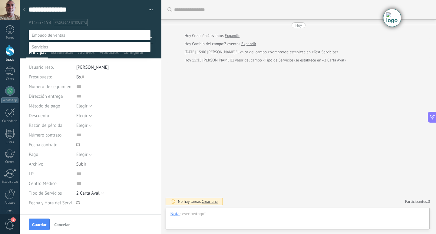
click at [0, 0] on label "Especialista asignado" at bounding box center [0, 0] width 0 height 0
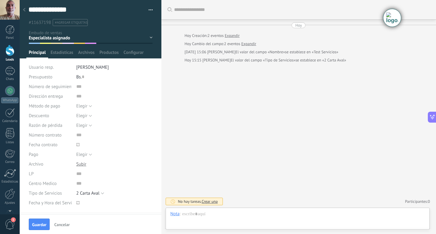
click at [0, 0] on div "Contactado Solicitud de Servicios Servicio en Análisis Servicio Aprobado Servic…" at bounding box center [0, 0] width 0 height 0
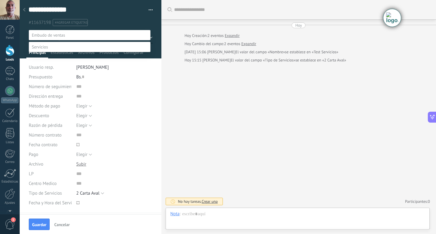
click at [0, 0] on label "Servicio Atendido" at bounding box center [0, 0] width 0 height 0
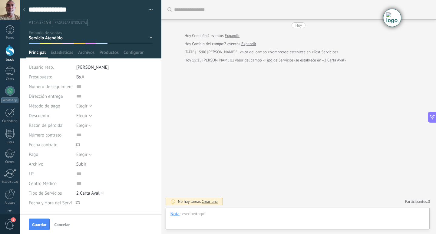
click at [239, 151] on div "Buscar Carga más Hoy Hoy Creación: 2 eventos Expandir Hoy Cambio del campo: 2 e…" at bounding box center [298, 117] width 275 height 234
click at [151, 76] on div "**********" at bounding box center [91, 106] width 142 height 213
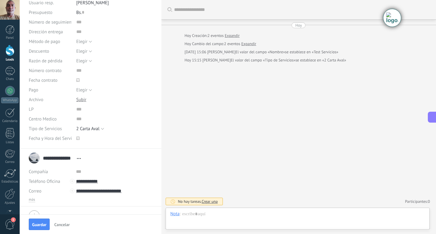
scroll to position [95, 0]
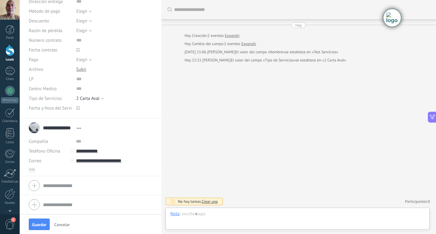
click at [33, 183] on div at bounding box center [90, 185] width 123 height 15
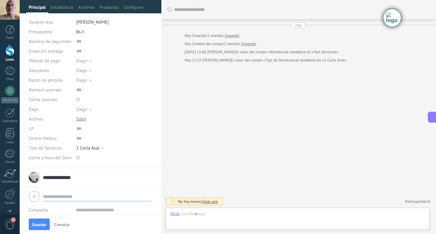
scroll to position [124, 0]
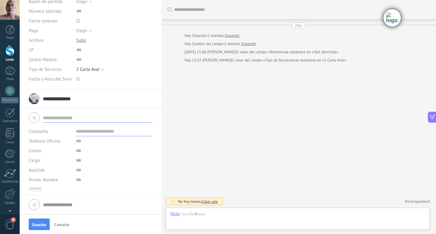
click at [33, 118] on div at bounding box center [90, 117] width 123 height 15
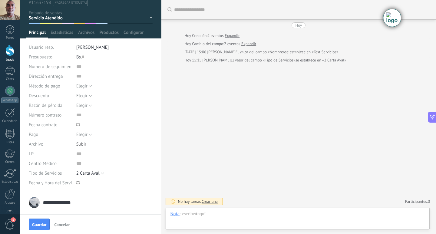
scroll to position [3, 0]
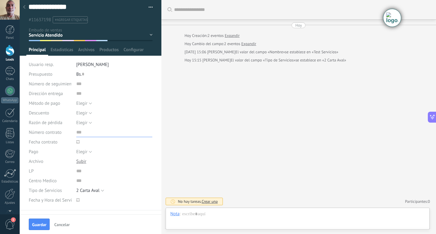
click at [120, 132] on input "text" at bounding box center [114, 132] width 76 height 10
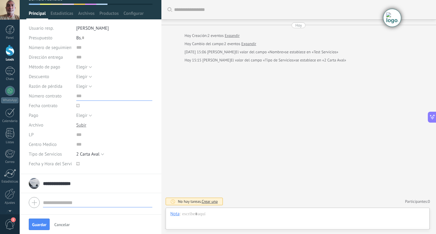
scroll to position [124, 0]
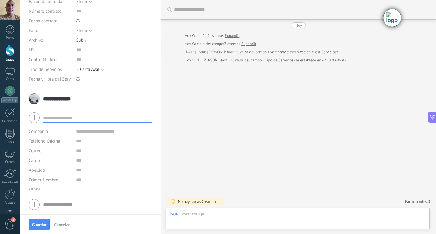
click at [212, 113] on div "Buscar Carga más Hoy Hoy Creación: 2 eventos Expandir Hoy Cambio del campo: 2 e…" at bounding box center [298, 117] width 275 height 234
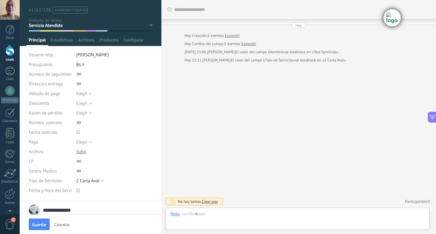
scroll to position [0, 0]
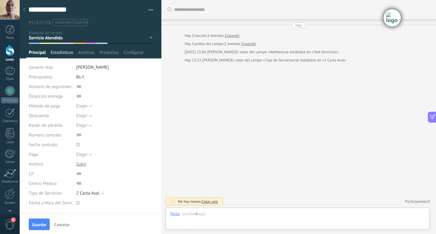
click at [57, 51] on span "Estadísticas" at bounding box center [62, 54] width 23 height 9
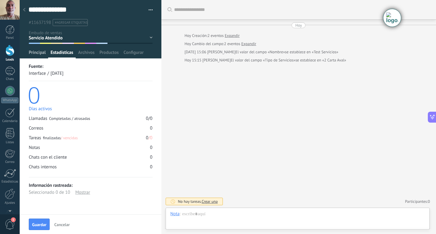
click at [39, 51] on span "Principal" at bounding box center [37, 54] width 17 height 9
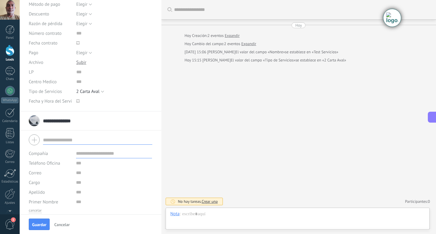
scroll to position [124, 0]
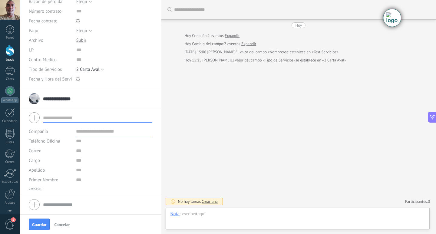
click at [202, 93] on div "Buscar Carga más Hoy Hoy Creación: 2 eventos Expandir Hoy Cambio del campo: 2 e…" at bounding box center [298, 117] width 275 height 234
click at [8, 48] on div at bounding box center [9, 50] width 9 height 11
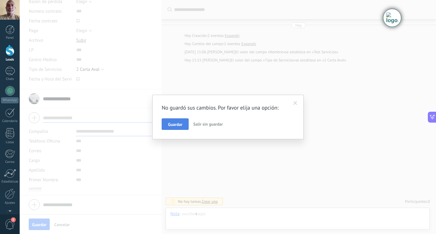
click at [181, 125] on span "Guardar" at bounding box center [175, 124] width 14 height 4
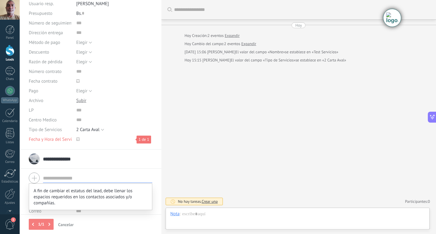
scroll to position [74, 0]
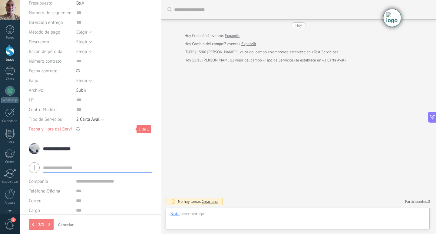
click at [77, 128] on icon at bounding box center [77, 128] width 3 height 3
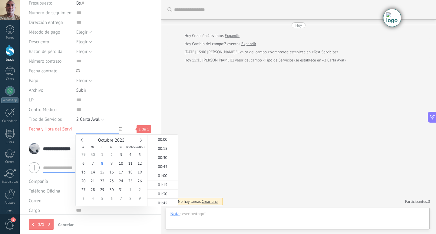
scroll to position [529, 0]
type input "**********"
click at [120, 162] on span "10" at bounding box center [120, 163] width 9 height 9
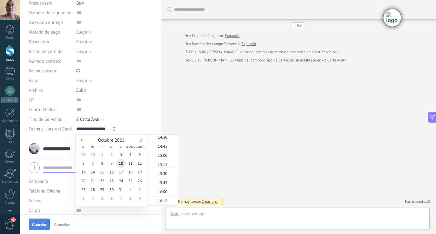
click at [43, 224] on span "Guardar" at bounding box center [39, 224] width 14 height 4
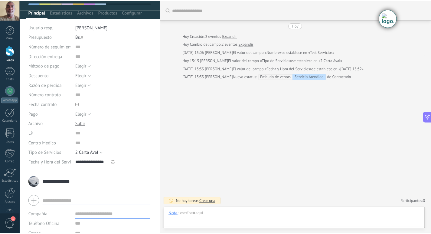
scroll to position [0, 0]
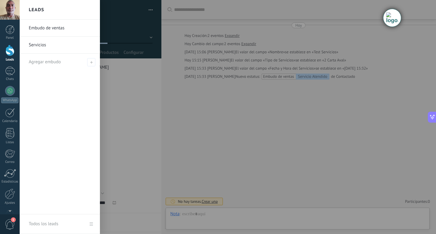
click at [11, 51] on div at bounding box center [9, 50] width 9 height 11
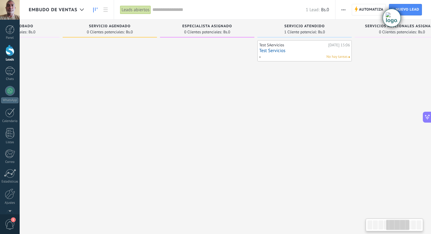
scroll to position [0, 361]
drag, startPoint x: 383, startPoint y: 224, endPoint x: 402, endPoint y: 224, distance: 19.7
click at [402, 224] on div at bounding box center [398, 225] width 23 height 10
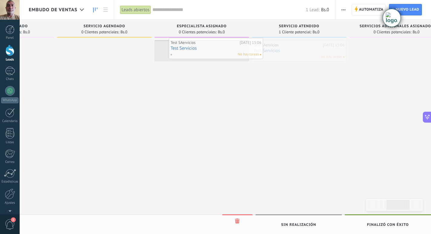
drag, startPoint x: 298, startPoint y: 58, endPoint x: 215, endPoint y: 55, distance: 83.3
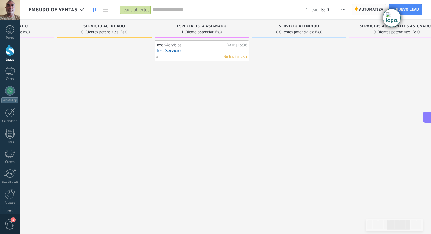
click at [365, 10] on span "Automatiza" at bounding box center [371, 9] width 25 height 11
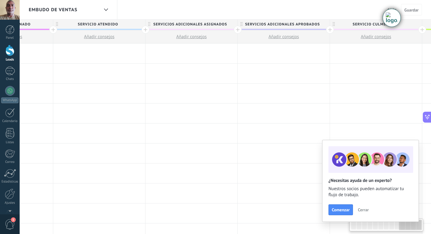
scroll to position [0, 886]
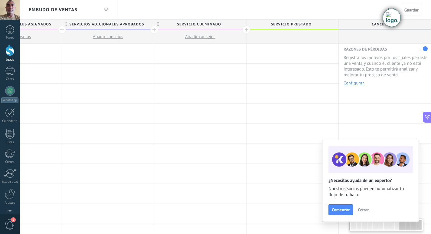
drag, startPoint x: 364, startPoint y: 228, endPoint x: 417, endPoint y: 228, distance: 53.6
click at [416, 230] on div at bounding box center [387, 225] width 74 height 13
click at [355, 82] on button "Configurar" at bounding box center [354, 83] width 20 height 4
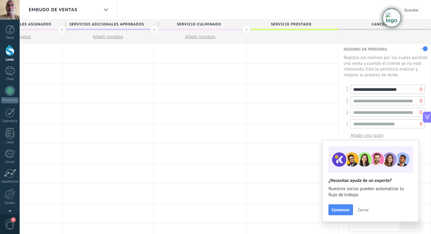
drag, startPoint x: 402, startPoint y: 89, endPoint x: 351, endPoint y: 88, distance: 50.9
click at [351, 88] on input "**********" at bounding box center [387, 89] width 74 height 9
type input "*"
type input "**********"
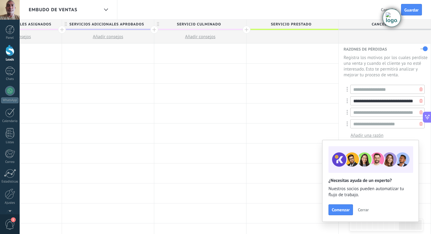
click at [391, 101] on input "**********" at bounding box center [387, 100] width 74 height 9
drag, startPoint x: 353, startPoint y: 101, endPoint x: 416, endPoint y: 101, distance: 63.3
click at [416, 101] on div "**********" at bounding box center [386, 100] width 78 height 9
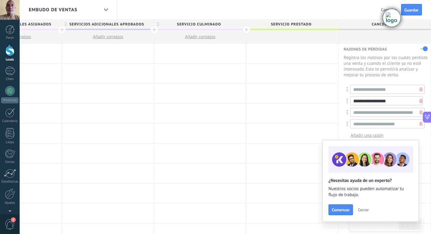
type input "**********"
click at [364, 113] on input "**********" at bounding box center [387, 112] width 74 height 9
drag, startPoint x: 353, startPoint y: 111, endPoint x: 416, endPoint y: 112, distance: 62.7
click at [416, 112] on div "**********" at bounding box center [386, 112] width 78 height 9
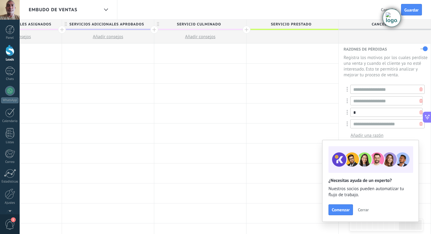
scroll to position [0, 0]
type input "**********"
click at [405, 124] on input "**********" at bounding box center [387, 123] width 74 height 9
drag, startPoint x: 406, startPoint y: 124, endPoint x: 353, endPoint y: 125, distance: 53.0
click at [353, 125] on input "**********" at bounding box center [387, 123] width 74 height 9
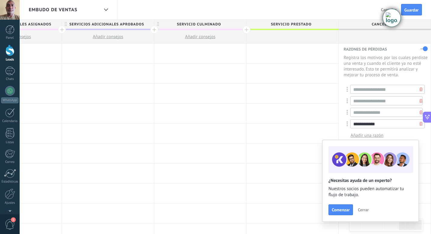
type input "**********"
click at [364, 134] on span "Añadir una razón" at bounding box center [367, 136] width 33 height 6
click at [405, 136] on input "**********" at bounding box center [386, 135] width 72 height 9
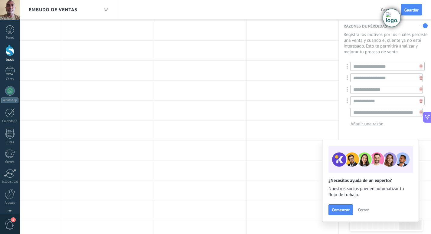
scroll to position [61, 0]
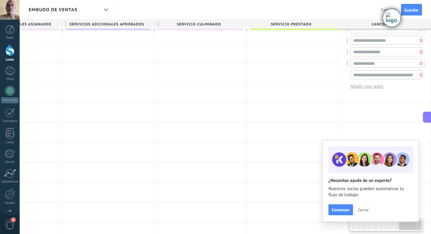
type input "**********"
click at [372, 85] on span "Añadir una razón" at bounding box center [367, 87] width 33 height 6
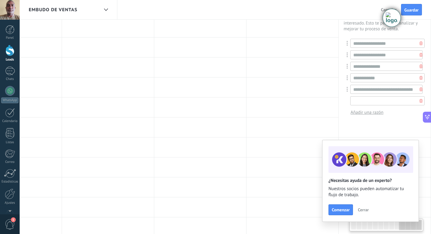
scroll to position [0, 0]
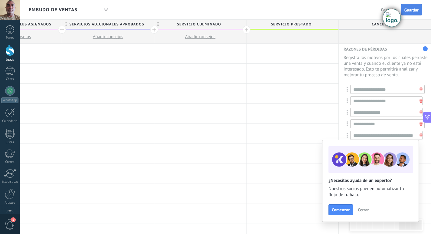
click at [412, 8] on span "Guardar" at bounding box center [412, 10] width 14 height 4
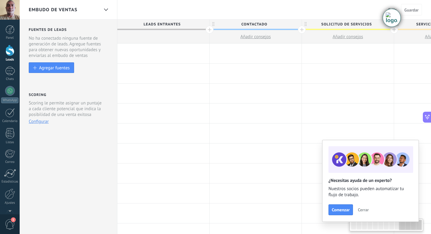
scroll to position [0, 886]
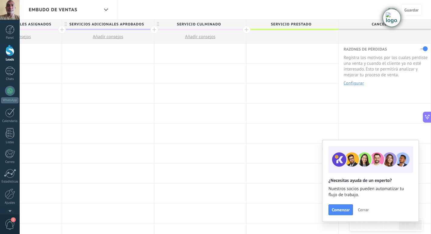
click at [348, 81] on button "Configurar" at bounding box center [354, 83] width 20 height 4
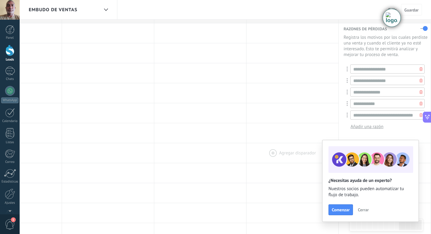
scroll to position [30, 0]
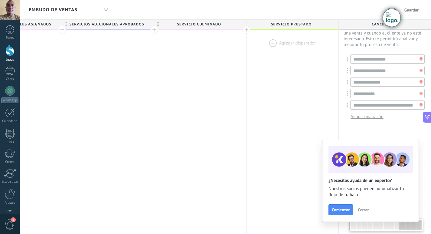
click at [309, 40] on div at bounding box center [293, 43] width 92 height 20
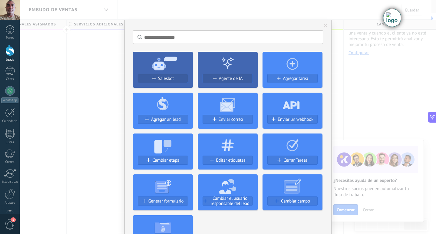
click at [364, 65] on div "No hay resultados Salesbot Agente de IA Agregar tarea Agregar un lead Enviar co…" at bounding box center [228, 117] width 416 height 234
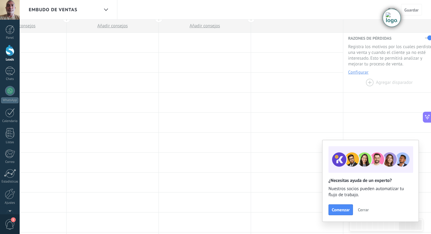
scroll to position [0, 0]
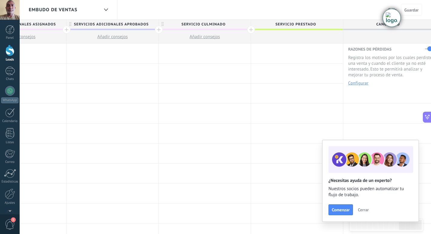
click at [360, 84] on button "Configurar" at bounding box center [358, 83] width 20 height 4
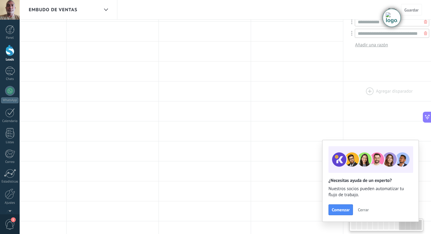
scroll to position [121, 0]
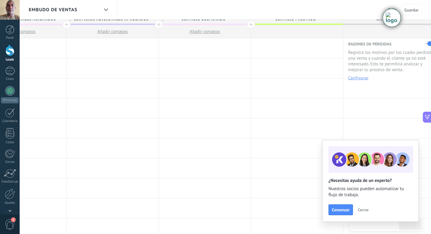
scroll to position [0, 0]
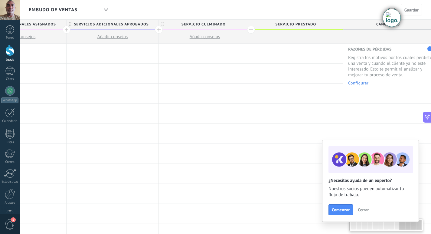
click at [360, 83] on button "Configurar" at bounding box center [358, 83] width 20 height 4
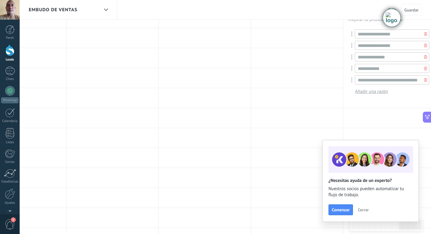
scroll to position [61, 0]
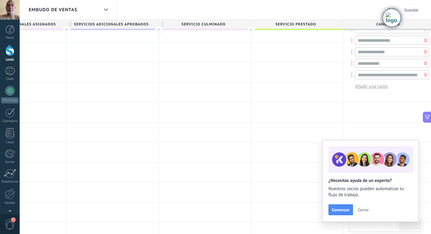
click at [383, 87] on span "Añadir una razón" at bounding box center [371, 87] width 33 height 6
type input "****"
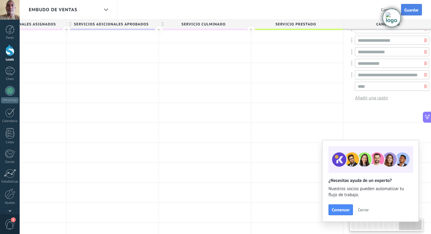
click at [412, 10] on span "Guardar" at bounding box center [412, 10] width 14 height 4
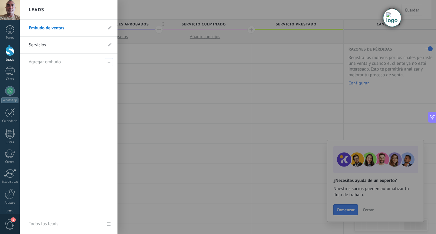
click at [10, 48] on div at bounding box center [9, 50] width 9 height 11
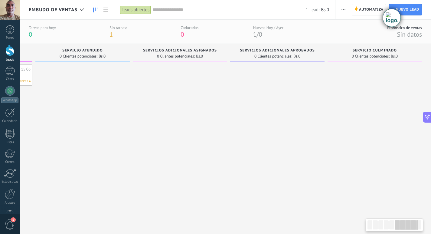
scroll to position [0, 512]
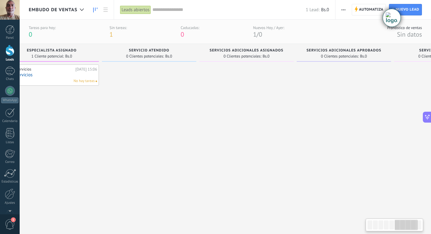
drag, startPoint x: 381, startPoint y: 225, endPoint x: 409, endPoint y: 223, distance: 28.0
click at [409, 223] on div at bounding box center [406, 225] width 23 height 10
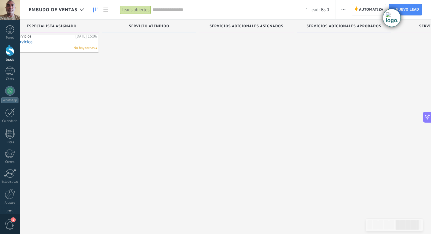
scroll to position [10, 0]
click at [378, 228] on div at bounding box center [375, 224] width 5 height 9
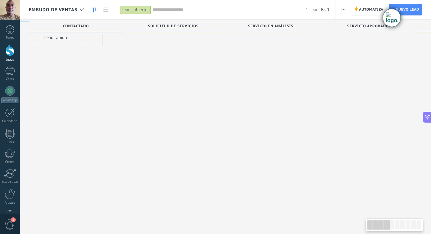
scroll to position [0, 0]
drag, startPoint x: 403, startPoint y: 224, endPoint x: 363, endPoint y: 226, distance: 39.7
click at [363, 224] on body ".abecls-1,.abecls-2{fill-rule:evenodd}.abecls-2{fill:#fff} .abhcls-1{fill:none}…" at bounding box center [215, 107] width 431 height 234
click at [343, 9] on span "button" at bounding box center [344, 10] width 4 height 12
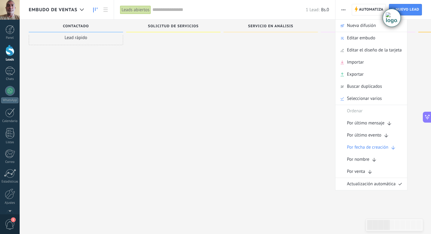
click at [279, 174] on div at bounding box center [271, 107] width 94 height 155
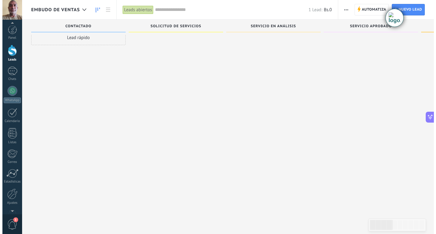
scroll to position [9, 0]
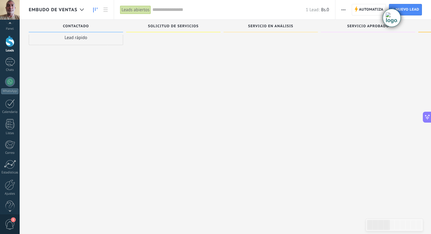
click at [12, 221] on span "1" at bounding box center [13, 219] width 5 height 5
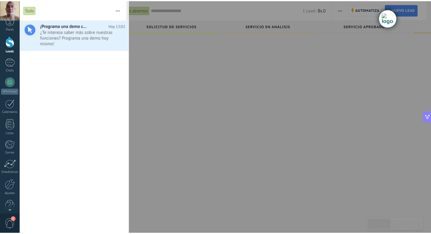
scroll to position [0, 0]
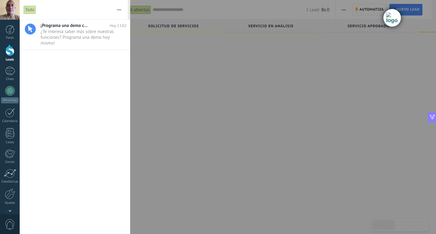
click at [7, 51] on div at bounding box center [9, 50] width 9 height 11
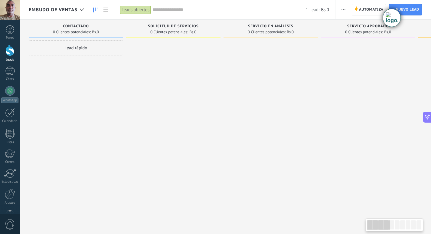
drag, startPoint x: 385, startPoint y: 227, endPoint x: 381, endPoint y: 226, distance: 3.4
click at [381, 226] on div at bounding box center [378, 225] width 23 height 10
click at [106, 9] on icon at bounding box center [106, 10] width 4 height 4
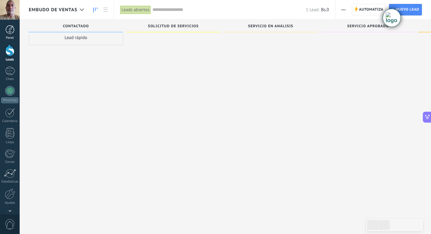
click at [12, 29] on div at bounding box center [9, 29] width 9 height 9
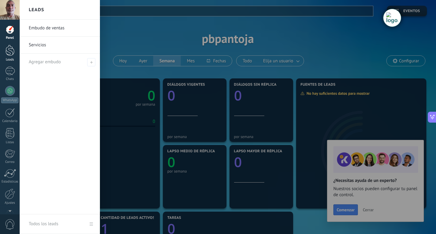
click at [8, 51] on div at bounding box center [9, 50] width 9 height 11
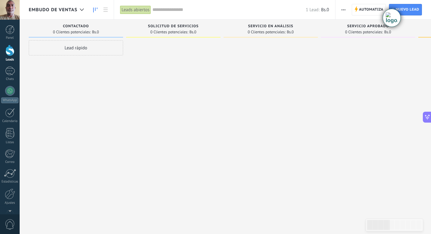
type textarea "**********"
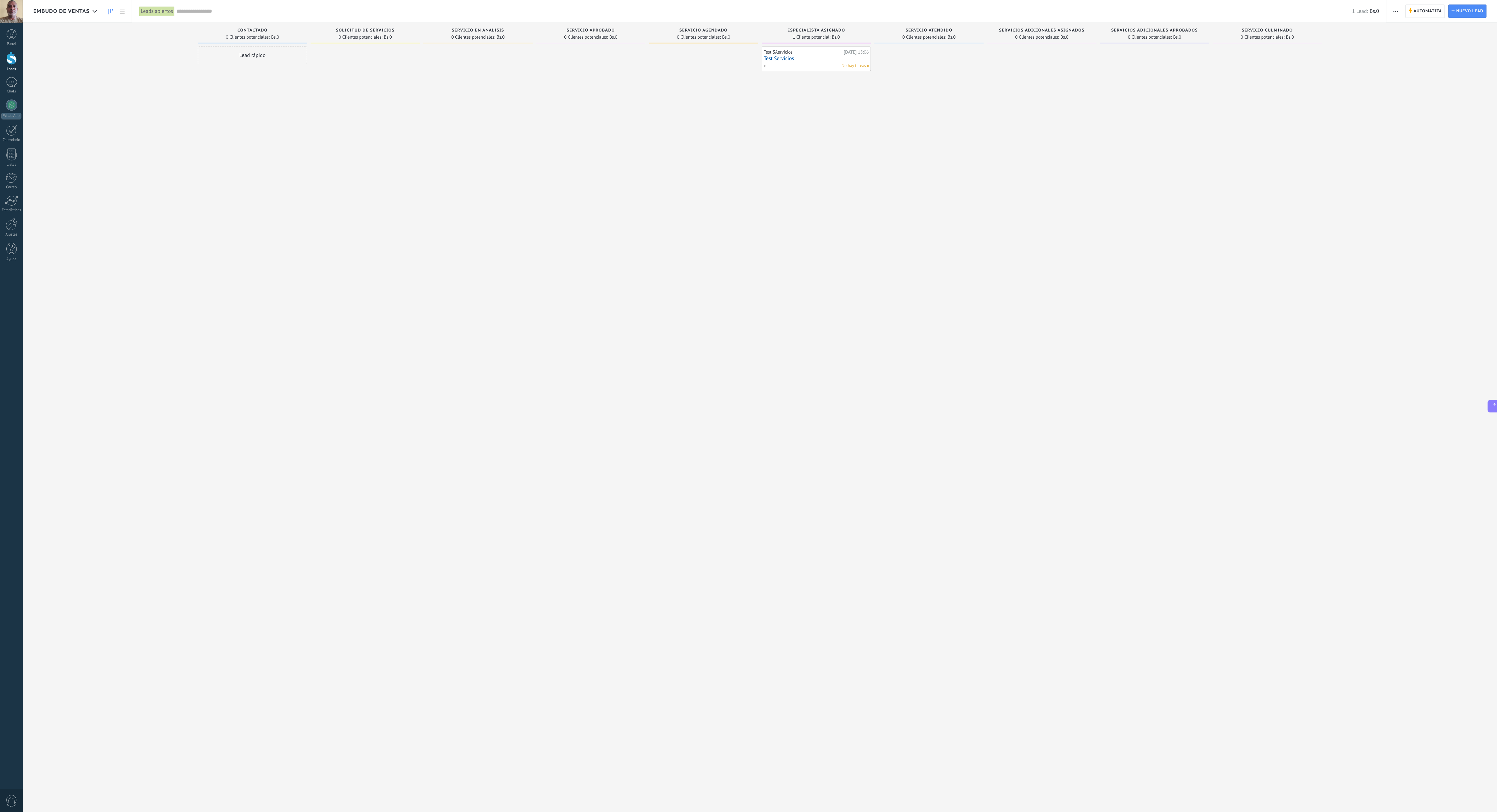
scroll to position [5, 0]
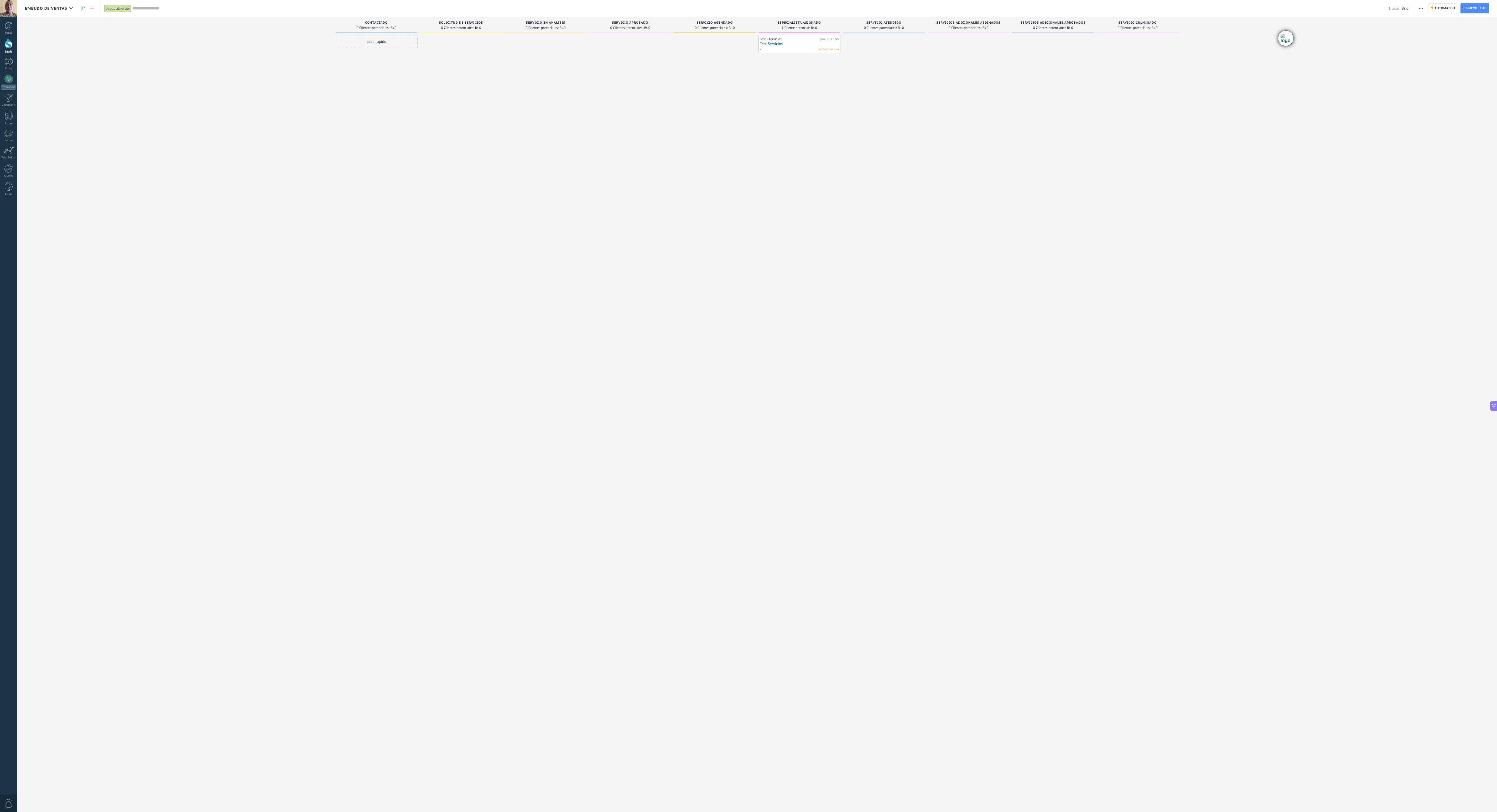
drag, startPoint x: 372, startPoint y: 0, endPoint x: 824, endPoint y: 348, distance: 570.4
click at [378, 203] on div "Test SAervicios Hoy 15:06 Test Servicios No hay tareas" at bounding box center [799, 406] width 82 height 743
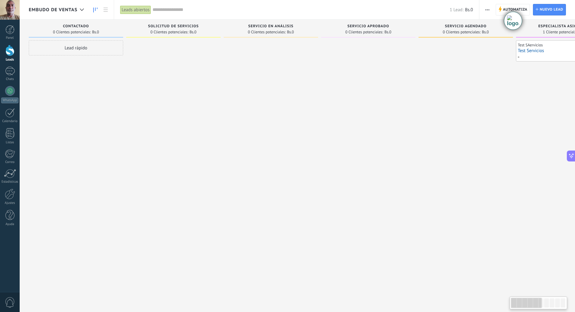
scroll to position [0, 0]
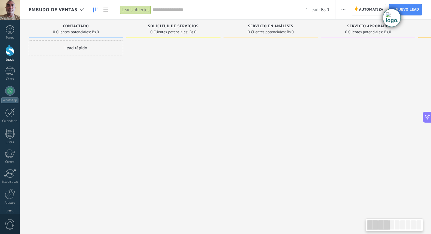
drag, startPoint x: 1690, startPoint y: 0, endPoint x: 252, endPoint y: 126, distance: 1443.8
click at [252, 126] on div at bounding box center [271, 117] width 94 height 155
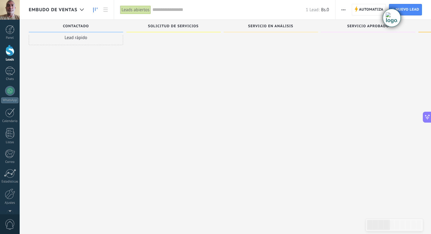
click at [137, 9] on div "Leads abiertos" at bounding box center [135, 9] width 31 height 9
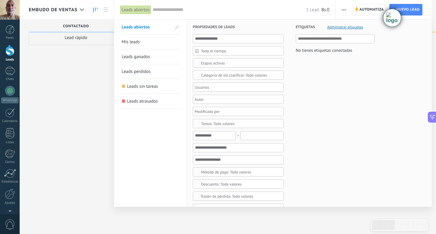
click at [148, 68] on link "Leads perdidos" at bounding box center [150, 71] width 57 height 15
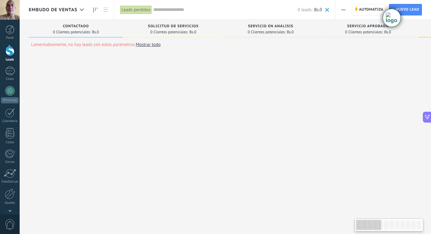
drag, startPoint x: 370, startPoint y: 225, endPoint x: 300, endPoint y: 224, distance: 70.5
click at [301, 229] on body ".abecls-1,.abecls-2{fill-rule:evenodd}.abecls-2{fill:#fff} .abhcls-1{fill:none}…" at bounding box center [215, 117] width 431 height 234
drag, startPoint x: 169, startPoint y: 82, endPoint x: 180, endPoint y: 74, distance: 13.8
click at [345, 8] on span "button" at bounding box center [344, 10] width 4 height 12
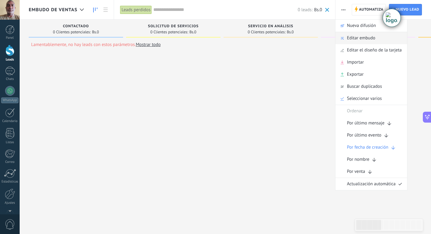
click at [363, 38] on span "Editar embudo" at bounding box center [361, 38] width 28 height 12
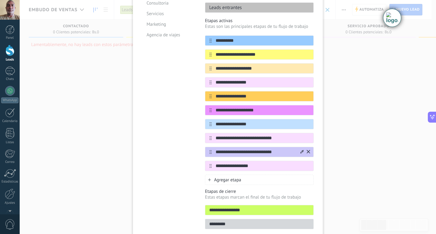
scroll to position [117, 0]
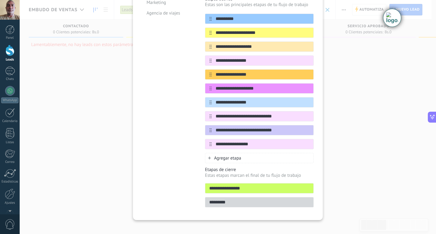
click at [230, 199] on input "*********" at bounding box center [259, 202] width 108 height 6
click at [341, 152] on div "**********" at bounding box center [228, 117] width 416 height 234
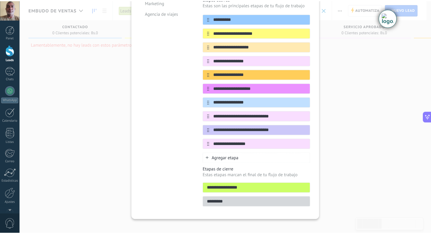
scroll to position [0, 0]
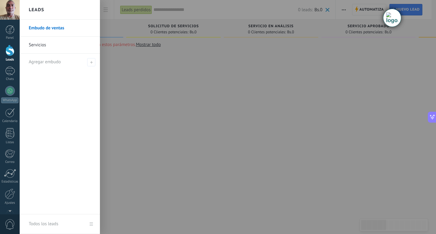
click at [10, 51] on div at bounding box center [9, 50] width 9 height 11
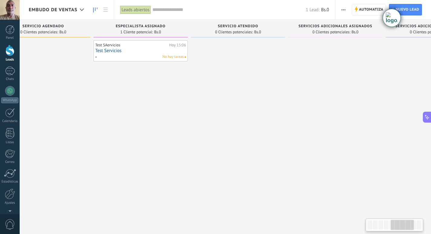
scroll to position [0, 439]
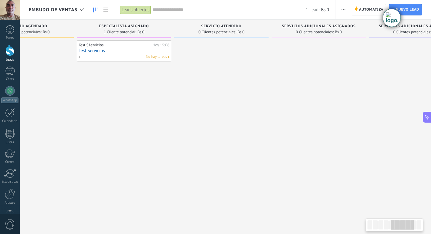
drag, startPoint x: 380, startPoint y: 224, endPoint x: 397, endPoint y: 221, distance: 16.9
click at [397, 221] on div at bounding box center [402, 225] width 23 height 10
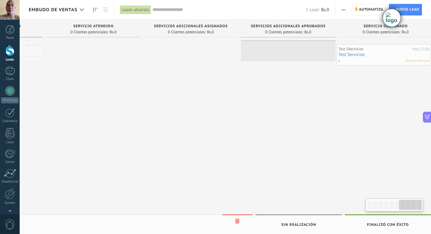
scroll to position [0, 578]
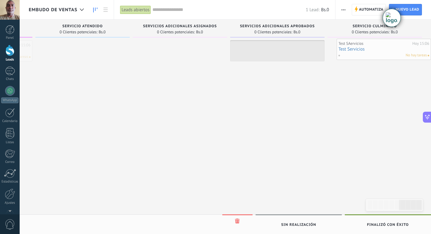
drag, startPoint x: 130, startPoint y: 50, endPoint x: 405, endPoint y: 48, distance: 275.4
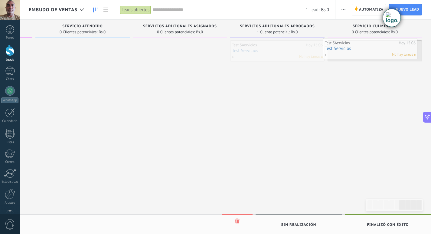
drag, startPoint x: 291, startPoint y: 50, endPoint x: 384, endPoint y: 48, distance: 92.9
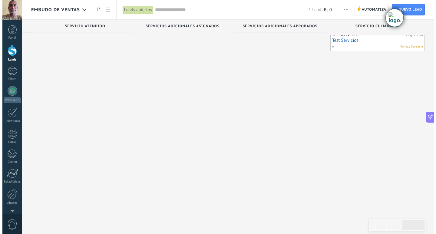
scroll to position [0, 0]
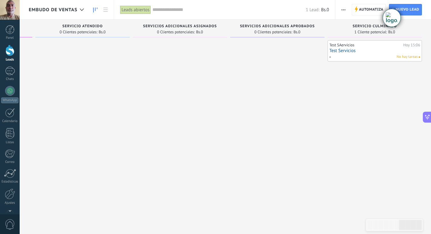
click at [342, 9] on use "button" at bounding box center [344, 9] width 4 height 1
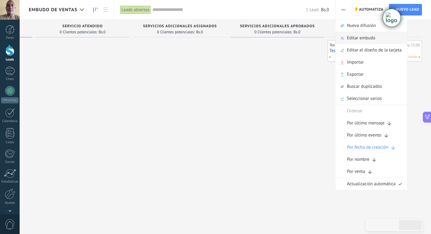
click at [359, 38] on span "Editar embudo" at bounding box center [361, 38] width 28 height 12
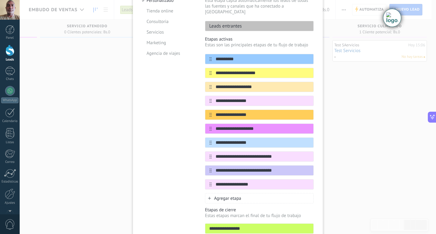
scroll to position [91, 0]
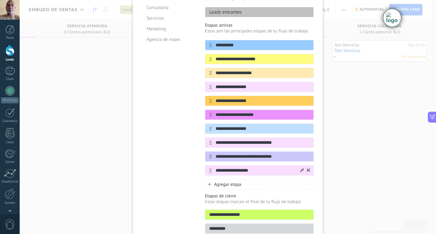
click at [301, 168] on icon at bounding box center [301, 170] width 3 height 4
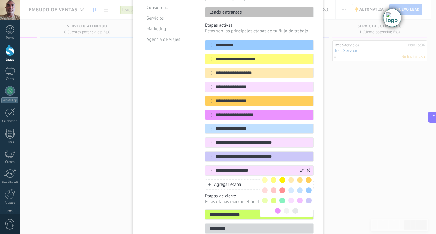
click at [265, 198] on span at bounding box center [265, 201] width 6 height 6
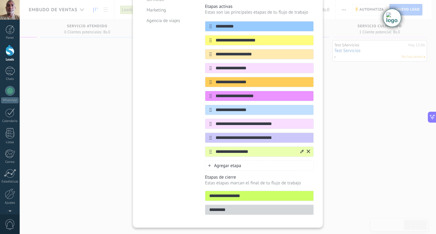
scroll to position [117, 0]
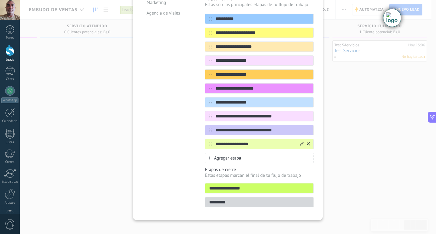
click at [353, 115] on div "**********" at bounding box center [228, 117] width 416 height 234
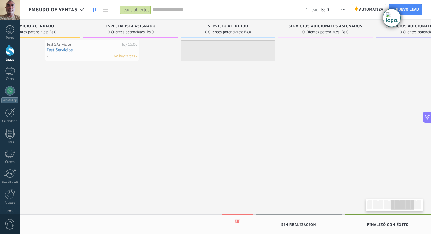
scroll to position [0, 429]
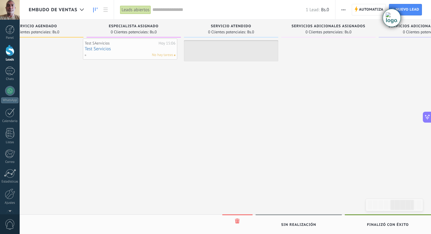
drag, startPoint x: 390, startPoint y: 47, endPoint x: 141, endPoint y: 44, distance: 248.5
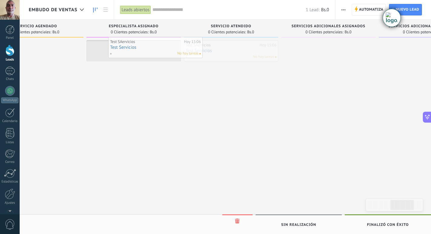
drag, startPoint x: 215, startPoint y: 54, endPoint x: 145, endPoint y: 52, distance: 70.3
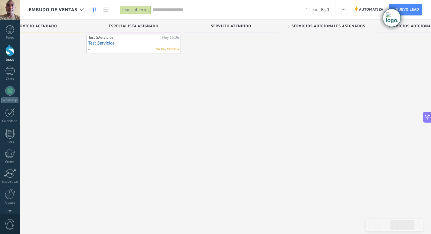
scroll to position [10, 0]
drag, startPoint x: 145, startPoint y: 44, endPoint x: 121, endPoint y: 41, distance: 24.0
click at [124, 42] on link "Test Servicios" at bounding box center [133, 40] width 91 height 5
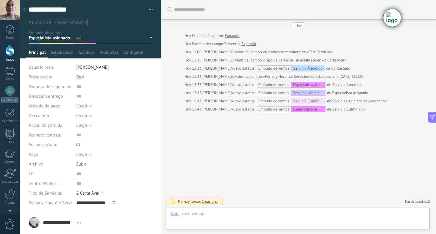
scroll to position [9, 0]
click at [0, 0] on div "Contactado Solicitud de Servicios Servicio en Análisis Servicio Aprobado Servic…" at bounding box center [0, 0] width 0 height 0
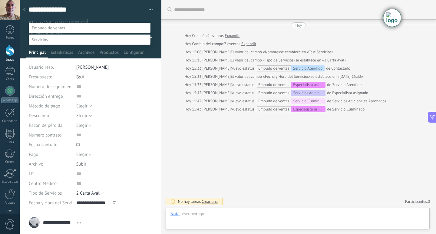
scroll to position [61, 0]
click at [0, 0] on label "Cancelado" at bounding box center [0, 0] width 0 height 0
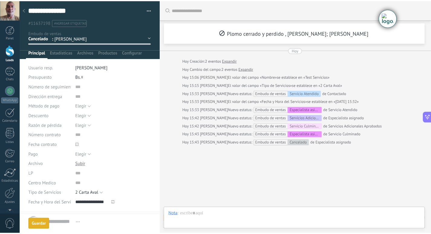
scroll to position [17, 0]
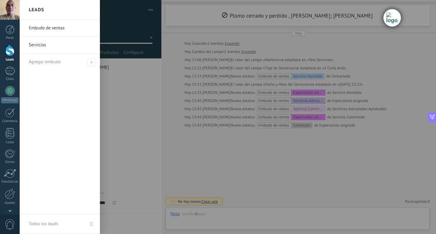
click at [8, 48] on div at bounding box center [9, 50] width 9 height 11
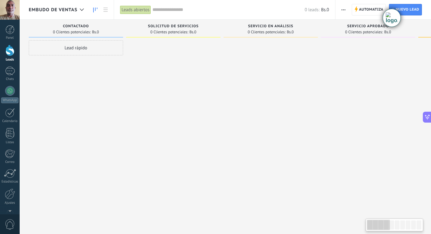
drag, startPoint x: 400, startPoint y: 227, endPoint x: 342, endPoint y: 209, distance: 60.4
click at [356, 232] on body ".abecls-1,.abecls-2{fill-rule:evenodd}.abecls-2{fill:#fff} .abhcls-1{fill:none}…" at bounding box center [215, 117] width 431 height 234
click at [9, 31] on div at bounding box center [9, 29] width 9 height 9
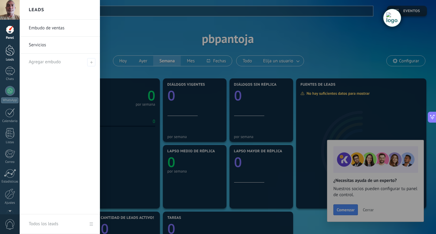
click at [12, 51] on div at bounding box center [9, 50] width 9 height 11
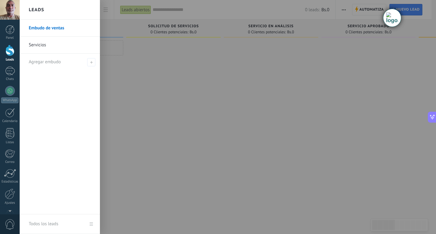
click at [11, 52] on div at bounding box center [9, 50] width 9 height 11
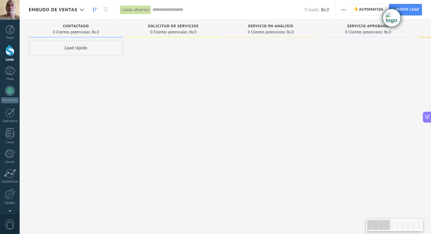
drag, startPoint x: 395, startPoint y: 226, endPoint x: 255, endPoint y: 222, distance: 139.6
click at [262, 227] on body ".abecls-1,.abecls-2{fill-rule:evenodd}.abecls-2{fill:#fff} .abhcls-1{fill:none}…" at bounding box center [215, 117] width 431 height 234
click at [12, 33] on div at bounding box center [9, 29] width 9 height 9
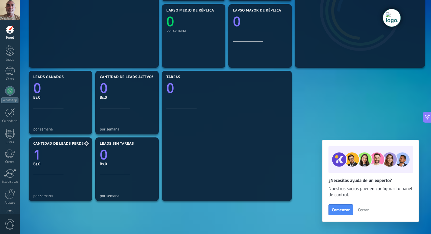
scroll to position [151, 0]
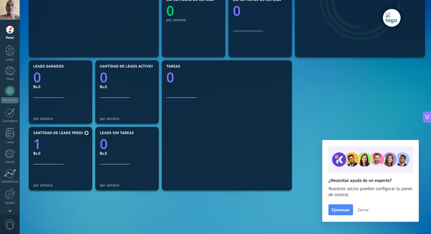
click at [52, 138] on icon "1" at bounding box center [60, 142] width 54 height 14
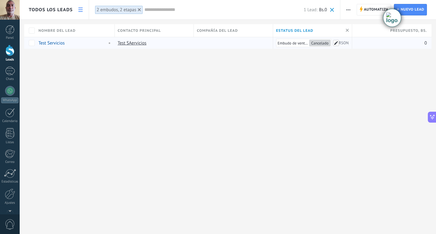
click at [335, 43] on span at bounding box center [336, 43] width 6 height 6
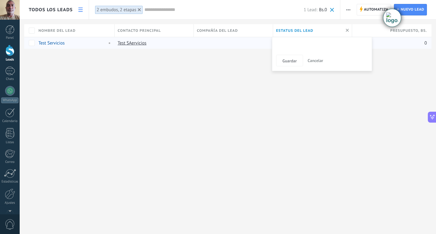
click at [0, 0] on div "Contactado Solicitud de Servicios Servicio en Análisis Servicio Aprobado Servic…" at bounding box center [0, 0] width 0 height 0
click at [0, 0] on label "Servicio Aprobado" at bounding box center [0, 0] width 0 height 0
click at [292, 60] on span "Guardar" at bounding box center [289, 61] width 14 height 4
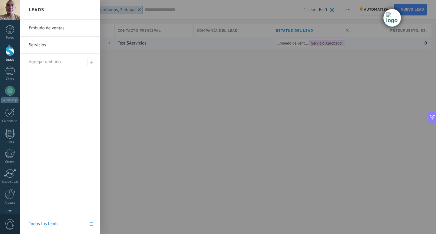
click at [11, 52] on div at bounding box center [9, 50] width 9 height 11
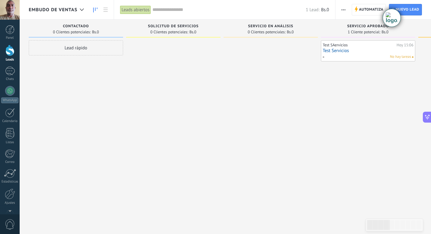
click at [292, 179] on div at bounding box center [271, 117] width 94 height 155
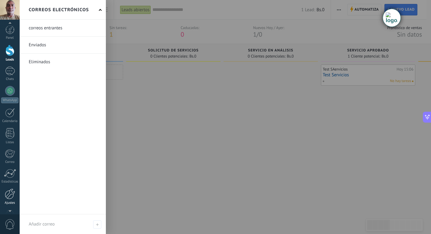
scroll to position [18, 0]
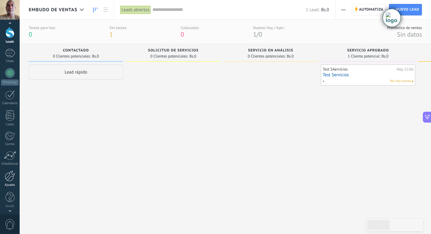
click at [8, 175] on div at bounding box center [10, 176] width 10 height 11
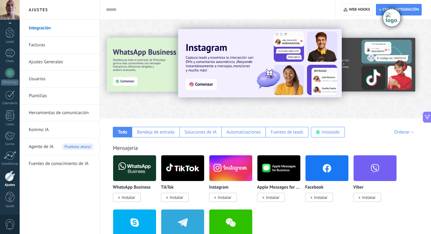
click at [43, 26] on link "Integración" at bounding box center [61, 28] width 65 height 17
click at [41, 27] on link "Integración" at bounding box center [61, 28] width 65 height 17
click at [330, 132] on div "Instalado" at bounding box center [331, 132] width 18 height 6
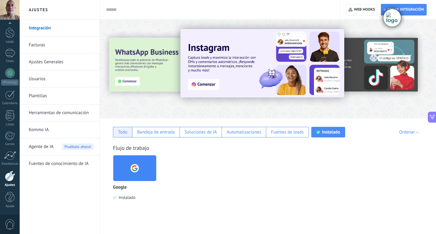
click at [120, 132] on div "Todo" at bounding box center [122, 132] width 9 height 6
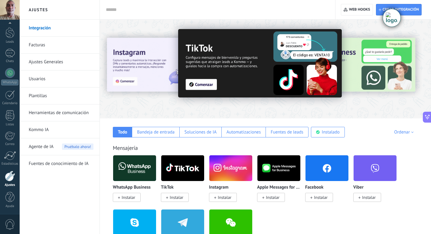
click at [350, 61] on div at bounding box center [416, 68] width 136 height 54
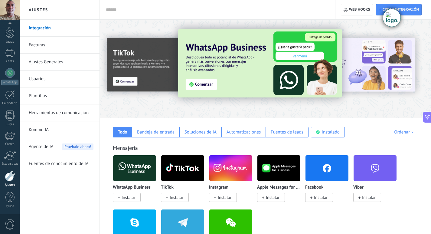
click at [410, 134] on div "Ordenar" at bounding box center [404, 132] width 21 height 6
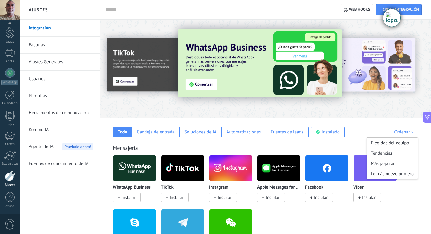
click at [410, 134] on div "Ordenar" at bounding box center [404, 132] width 21 height 6
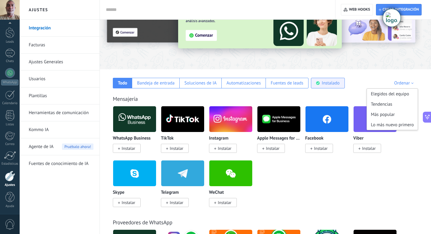
scroll to position [61, 0]
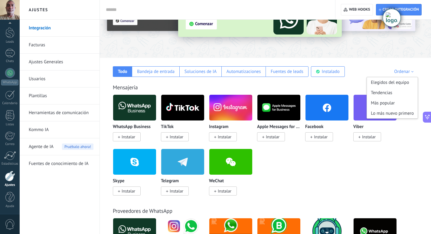
click at [315, 173] on div "WhatsApp Business Instalar TikTok Instalar Instagram Instalar Apple Messages fo…" at bounding box center [269, 148] width 312 height 108
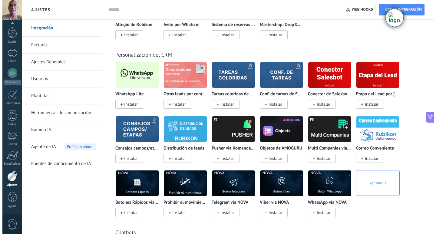
scroll to position [1453, 0]
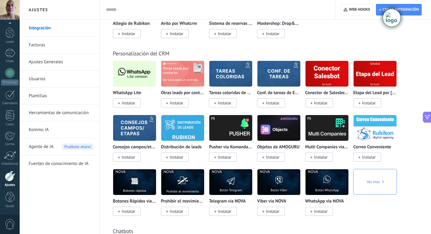
click at [136, 74] on img at bounding box center [134, 73] width 43 height 29
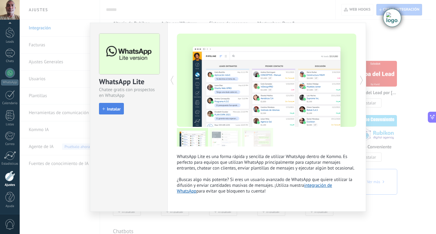
click at [111, 107] on span "Instalar" at bounding box center [114, 109] width 14 height 4
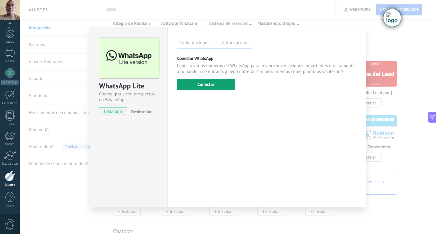
click at [208, 82] on button "Conectar" at bounding box center [206, 84] width 58 height 11
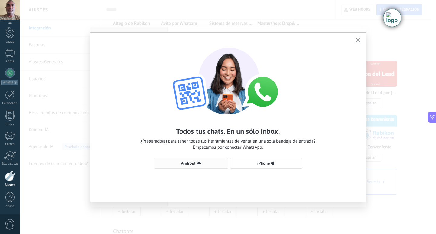
click at [189, 161] on span "Android" at bounding box center [188, 163] width 14 height 4
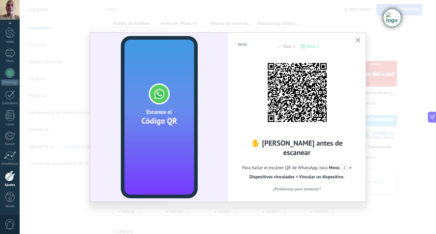
click at [327, 86] on img at bounding box center [297, 92] width 67 height 67
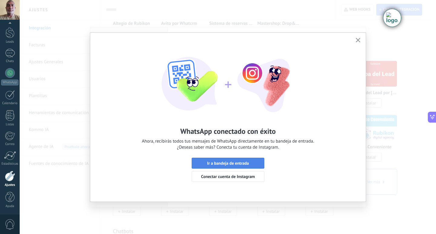
click at [230, 163] on span "Ir a bandeja de entrada" at bounding box center [228, 163] width 42 height 4
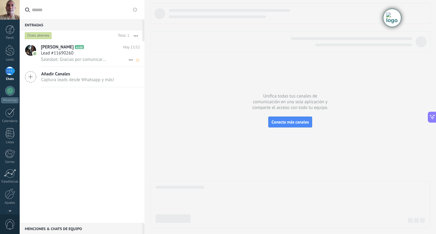
click at [91, 56] on div "Lead #11690260" at bounding box center [90, 53] width 99 height 6
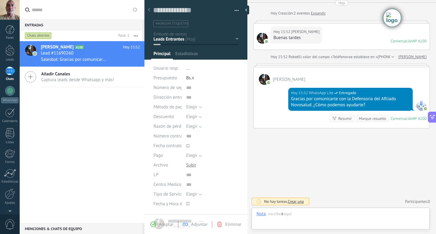
scroll to position [9, 0]
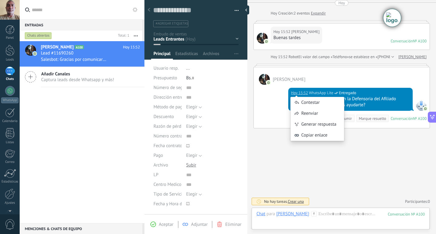
drag, startPoint x: 304, startPoint y: 76, endPoint x: 295, endPoint y: 77, distance: 8.8
click at [295, 77] on div "[PERSON_NAME]" at bounding box center [342, 76] width 176 height 18
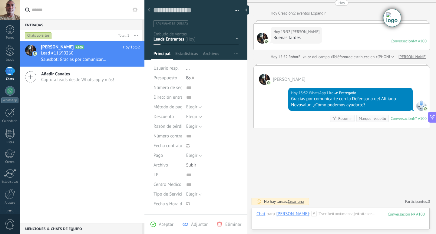
click at [322, 65] on div at bounding box center [341, 65] width 176 height 3
click at [9, 51] on div at bounding box center [9, 50] width 9 height 11
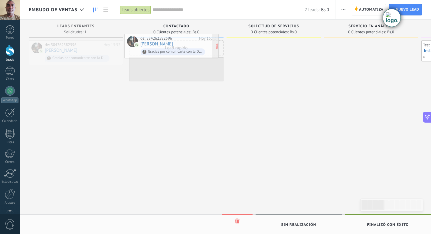
drag, startPoint x: 87, startPoint y: 50, endPoint x: 183, endPoint y: 44, distance: 95.9
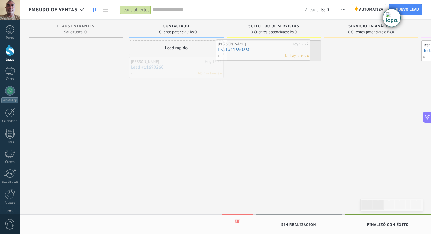
drag, startPoint x: 196, startPoint y: 64, endPoint x: 283, endPoint y: 46, distance: 88.6
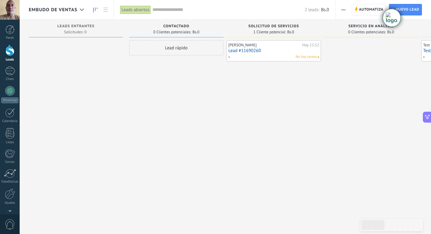
click at [282, 51] on link "Lead #11690260" at bounding box center [274, 50] width 91 height 5
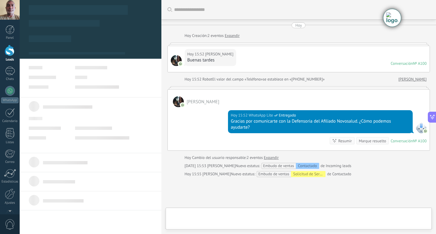
type textarea "**********"
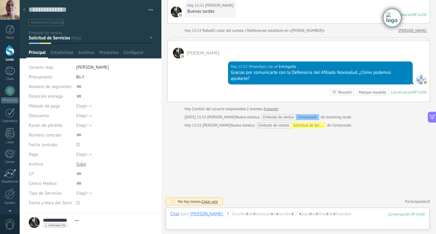
scroll to position [30, 0]
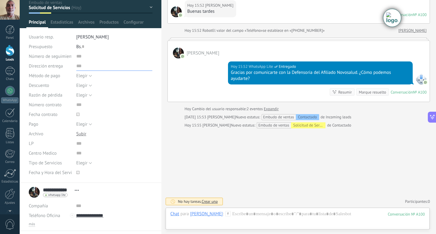
click at [78, 67] on input "text" at bounding box center [114, 66] width 76 height 10
type input "**********"
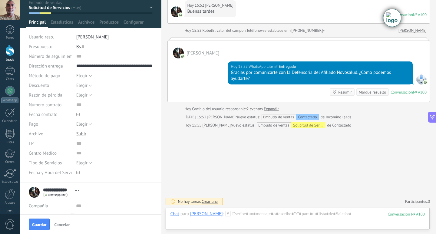
click at [81, 56] on input "text" at bounding box center [114, 56] width 76 height 10
click at [110, 110] on span at bounding box center [95, 115] width 38 height 10
click at [82, 104] on input "text" at bounding box center [114, 105] width 76 height 10
paste input "**********"
type input "**********"
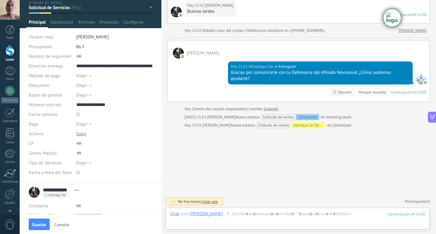
click at [77, 113] on icon at bounding box center [77, 114] width 3 height 3
click at [100, 127] on span "Octubre 2025" at bounding box center [108, 126] width 27 height 6
click at [77, 124] on div "Octubre 2025" at bounding box center [109, 125] width 66 height 5
click at [100, 126] on span "Octubre 2025" at bounding box center [108, 126] width 27 height 6
click at [79, 125] on link at bounding box center [78, 125] width 3 height 3
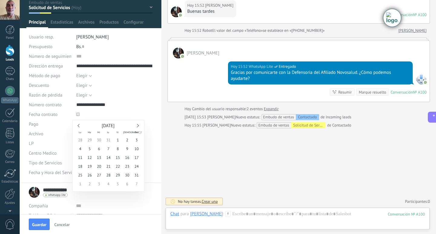
click at [79, 125] on link at bounding box center [78, 125] width 3 height 3
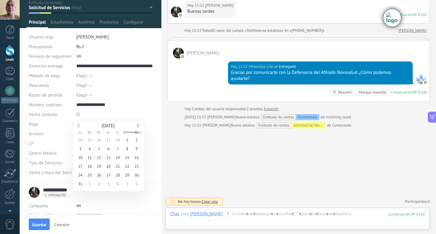
click at [79, 125] on link at bounding box center [78, 125] width 3 height 3
type input "**********"
click at [100, 140] on span "1" at bounding box center [98, 140] width 9 height 9
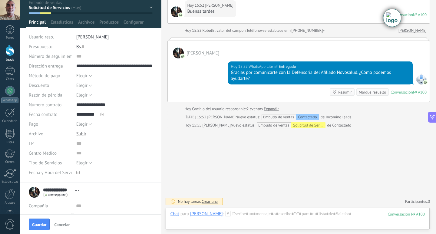
click at [89, 124] on button "Elegir" at bounding box center [84, 124] width 16 height 10
click at [94, 135] on span "Completo" at bounding box center [109, 135] width 78 height 6
click at [96, 123] on button "Completo" at bounding box center [87, 124] width 23 height 10
click at [148, 107] on input "**********" at bounding box center [114, 105] width 76 height 10
click at [103, 146] on input "text" at bounding box center [114, 144] width 76 height 10
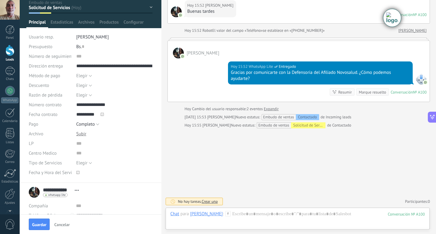
click at [110, 160] on div "Elegir 1 AMP 2 Carta Aval 3 Emergencia 4 Urgencia 5 Reembolso Elegir" at bounding box center [114, 163] width 76 height 10
click at [88, 164] on button "Elegir" at bounding box center [84, 163] width 16 height 10
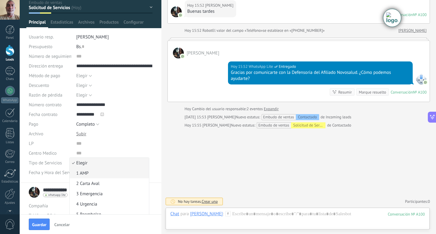
click at [94, 172] on span "1 AMP" at bounding box center [109, 173] width 78 height 6
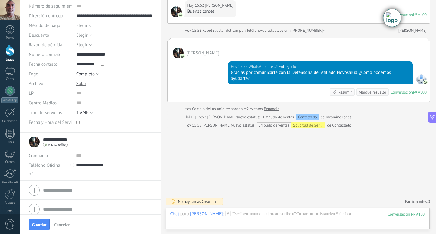
scroll to position [85, 0]
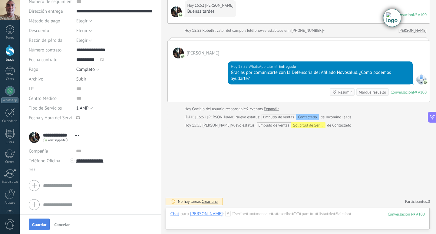
click at [43, 222] on button "Guardar" at bounding box center [39, 225] width 21 height 12
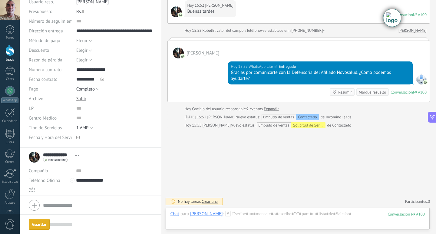
scroll to position [90, 0]
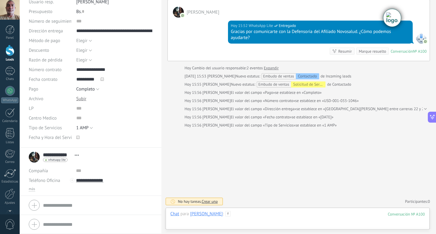
click at [232, 214] on div at bounding box center [297, 220] width 255 height 18
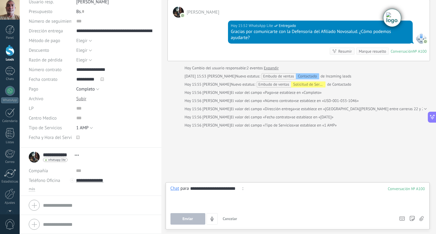
type input "**********"
click at [188, 218] on span "Enviar" at bounding box center [188, 219] width 11 height 4
click at [174, 218] on button "Enviar" at bounding box center [187, 219] width 35 height 12
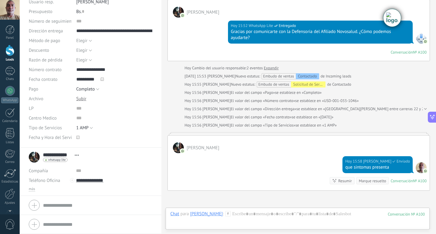
scroll to position [86, 0]
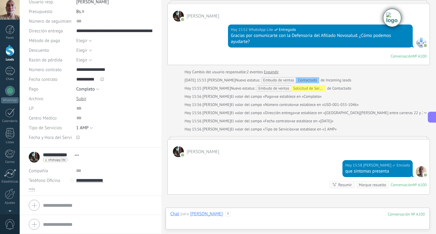
click at [240, 214] on div at bounding box center [297, 220] width 255 height 18
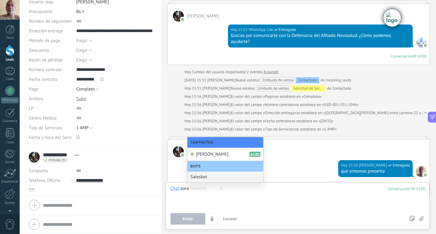
click at [229, 191] on div at bounding box center [297, 197] width 255 height 23
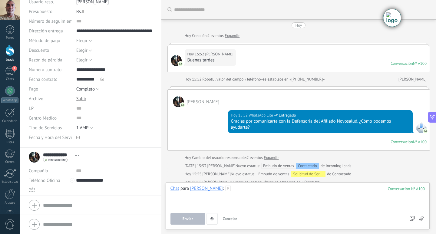
scroll to position [164, 0]
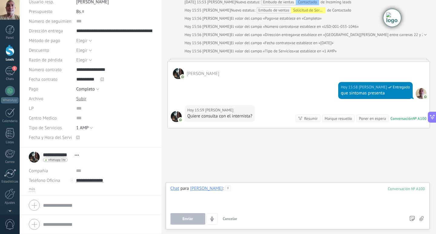
drag, startPoint x: 229, startPoint y: 186, endPoint x: 293, endPoint y: 212, distance: 68.9
click at [229, 187] on div at bounding box center [297, 197] width 255 height 23
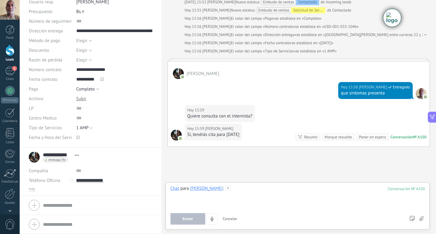
scroll to position [182, 0]
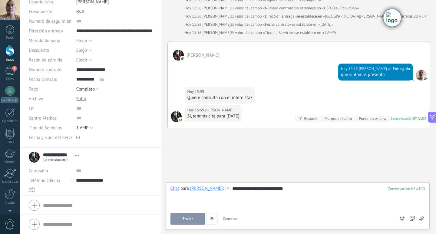
click at [200, 219] on button "Enviar" at bounding box center [187, 219] width 35 height 12
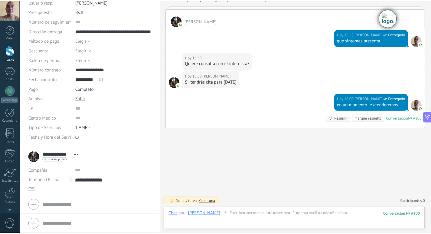
scroll to position [0, 0]
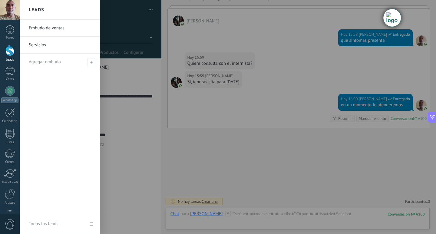
click at [6, 53] on div at bounding box center [9, 50] width 9 height 11
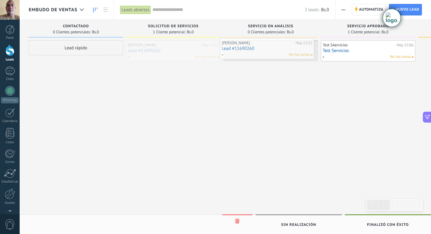
drag, startPoint x: 182, startPoint y: 50, endPoint x: 276, endPoint y: 48, distance: 93.9
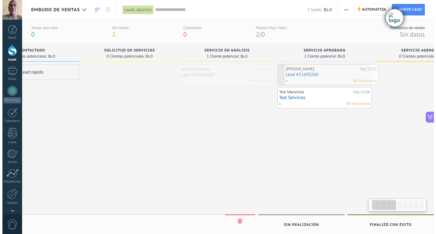
scroll to position [0, 49]
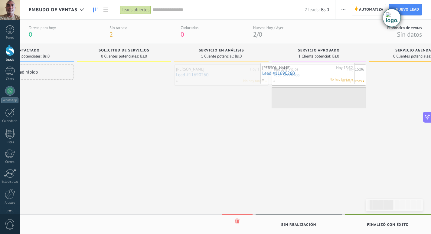
drag, startPoint x: 277, startPoint y: 74, endPoint x: 314, endPoint y: 73, distance: 37.0
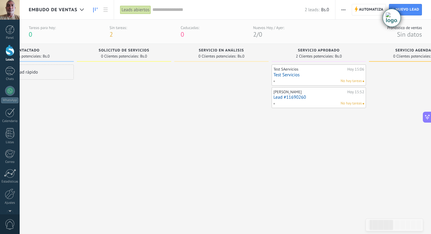
click at [317, 99] on link "Lead #11690260" at bounding box center [319, 97] width 91 height 5
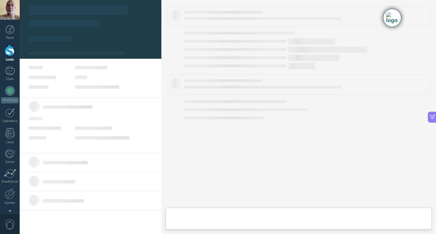
type textarea "**********"
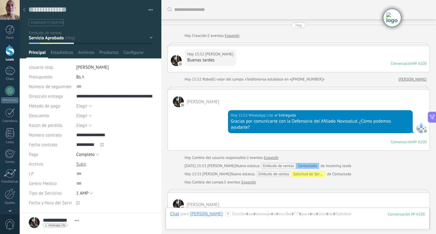
scroll to position [202, 0]
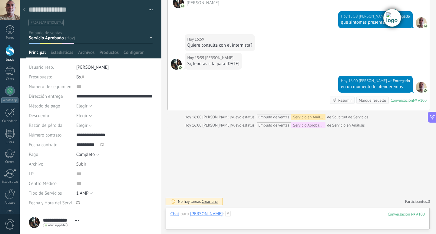
click at [229, 213] on div at bounding box center [297, 220] width 255 height 18
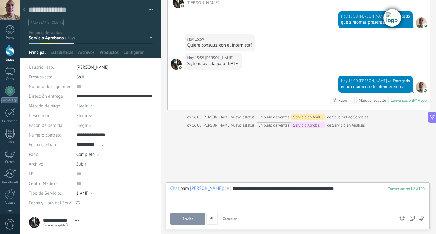
click at [192, 218] on span "Enviar" at bounding box center [188, 219] width 11 height 4
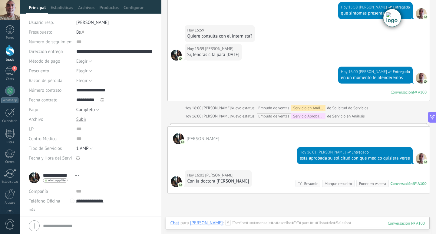
scroll to position [61, 0]
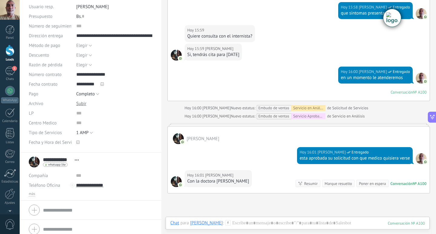
click at [77, 143] on icon at bounding box center [77, 141] width 3 height 3
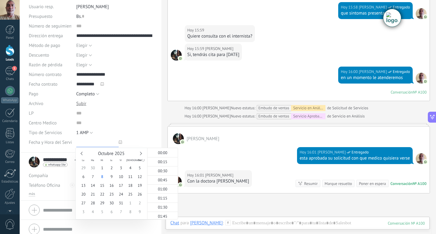
scroll to position [546, 0]
click at [103, 177] on span "8" at bounding box center [101, 176] width 9 height 9
click at [103, 142] on input "**********" at bounding box center [94, 142] width 36 height 10
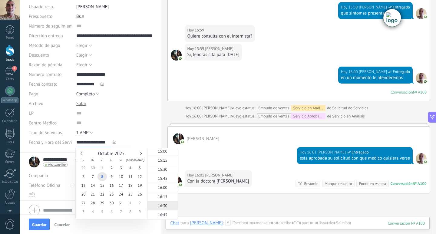
click at [163, 204] on span "16:30" at bounding box center [162, 205] width 9 height 5
type input "**********"
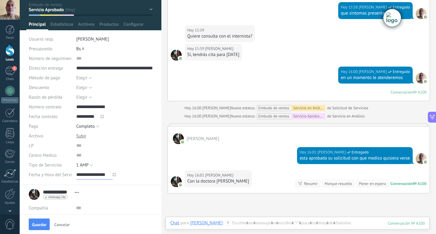
scroll to position [0, 0]
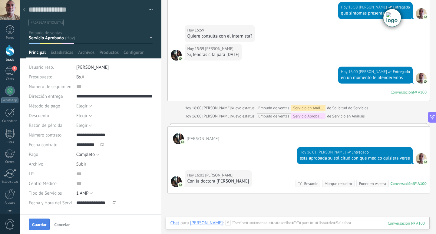
click at [35, 220] on button "Guardar" at bounding box center [39, 225] width 21 height 12
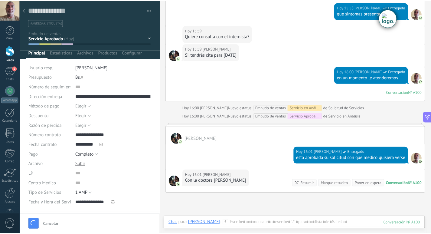
scroll to position [221, 0]
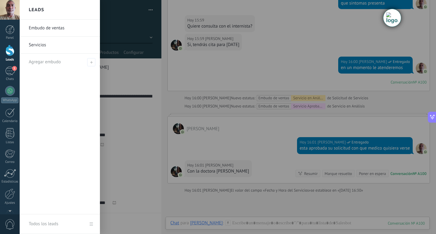
click at [12, 54] on div at bounding box center [9, 50] width 9 height 11
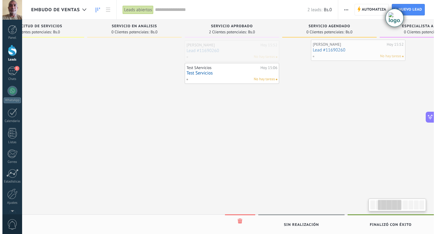
scroll to position [0, 148]
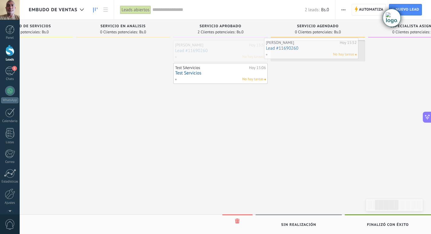
drag, startPoint x: 375, startPoint y: 52, endPoint x: 318, endPoint y: 50, distance: 57.0
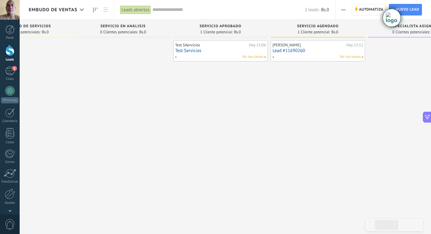
click at [292, 56] on div "No hay tareas" at bounding box center [316, 56] width 89 height 5
click at [295, 53] on link "Lead #11690260" at bounding box center [318, 50] width 91 height 5
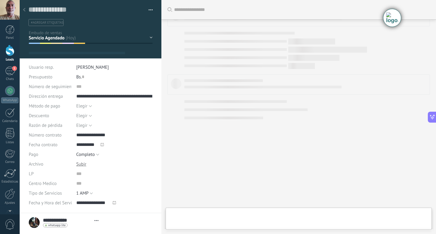
scroll to position [294, 0]
type textarea "**********"
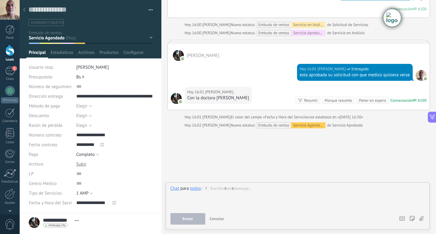
scroll to position [9, 0]
click at [254, 189] on div at bounding box center [297, 197] width 255 height 23
click at [193, 221] on button "Enviar" at bounding box center [187, 219] width 35 height 12
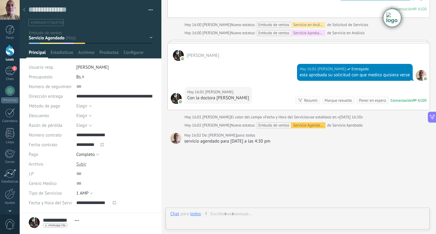
click at [216, 139] on div "servicio agendado para hoy a las 4:30 pm" at bounding box center [305, 141] width 243 height 6
click at [238, 215] on div at bounding box center [297, 220] width 255 height 18
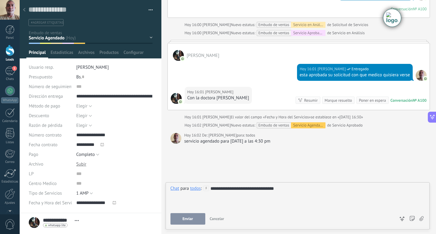
click at [302, 190] on div "**********" at bounding box center [297, 197] width 255 height 23
click at [188, 220] on span "Enviar" at bounding box center [188, 219] width 11 height 4
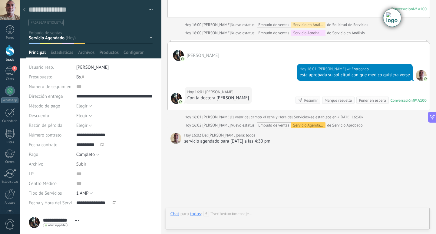
scroll to position [310, 0]
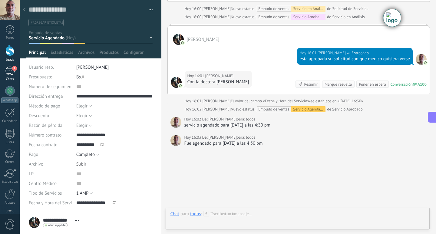
click at [12, 71] on div "1" at bounding box center [10, 71] width 10 height 9
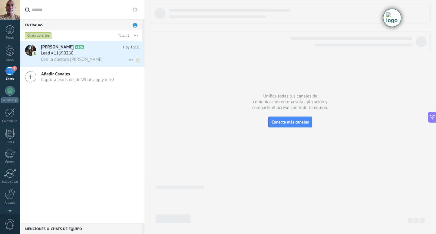
click at [62, 56] on div "Con la [PERSON_NAME]" at bounding box center [90, 59] width 99 height 6
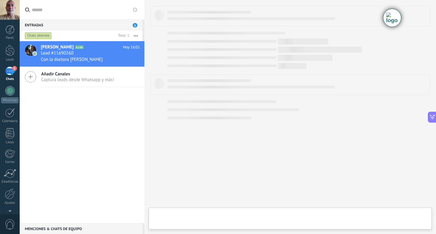
type textarea "**********"
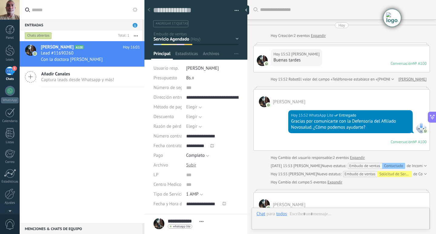
scroll to position [342, 0]
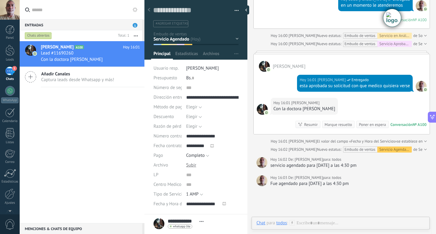
scroll to position [281, 0]
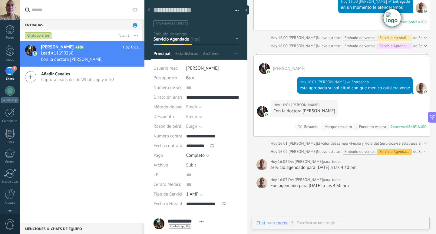
click at [383, 153] on div "Servicio Agendado" at bounding box center [394, 152] width 35 height 6
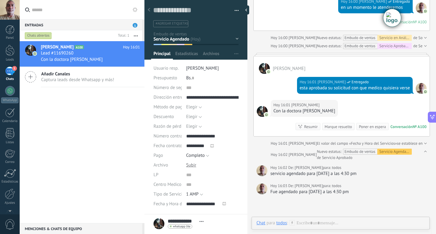
click at [390, 150] on div "Servicio Agendado" at bounding box center [394, 152] width 35 height 6
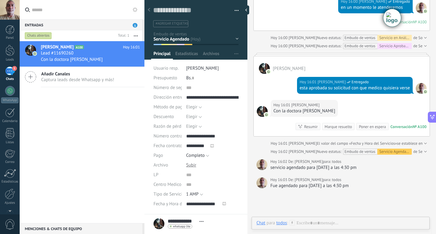
click at [390, 150] on div "Servicio Agendado" at bounding box center [394, 152] width 35 height 6
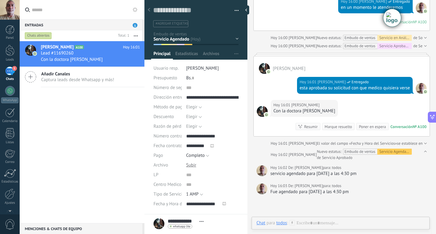
click at [286, 175] on div "servicio agendado para hoy a las 4:30 pm" at bounding box center [348, 174] width 156 height 6
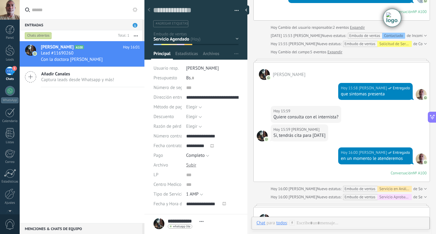
scroll to position [130, 0]
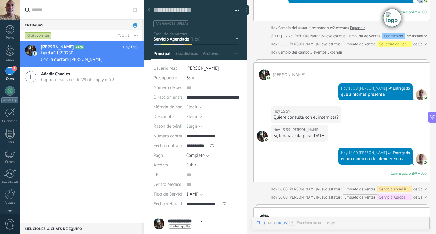
click at [0, 0] on div "Contactado Solicitud de Servicios Servicio en Análisis Servicio Aprobado Servic…" at bounding box center [0, 0] width 0 height 0
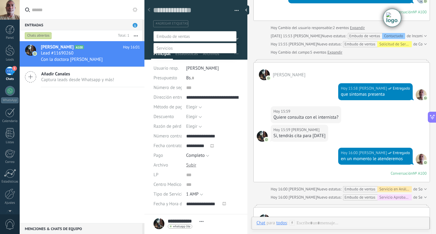
click at [0, 0] on label "Servicio Agendado" at bounding box center [0, 0] width 0 height 0
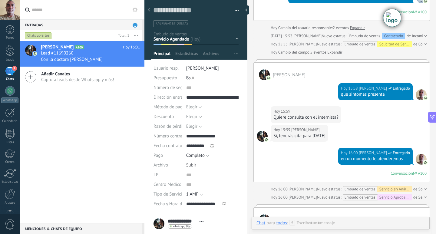
click at [0, 0] on div "Contactado Solicitud de Servicios Servicio en Análisis Servicio Aprobado Servic…" at bounding box center [0, 0] width 0 height 0
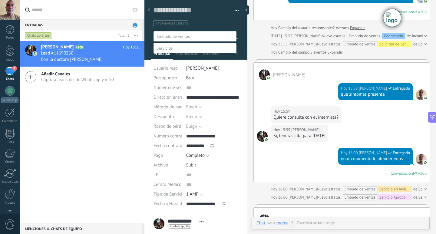
click at [0, 0] on label "Especialista asignado" at bounding box center [0, 0] width 0 height 0
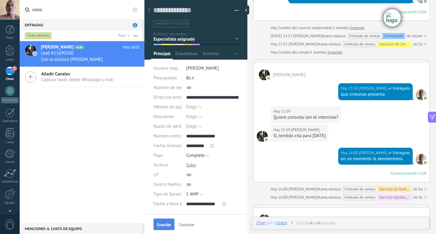
click at [169, 224] on span "Guardar" at bounding box center [164, 224] width 14 height 4
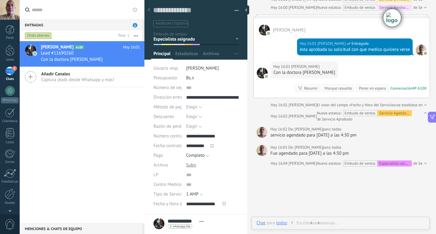
scroll to position [321, 0]
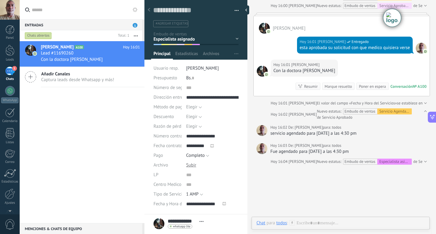
click at [291, 161] on span "[PERSON_NAME]" at bounding box center [302, 161] width 28 height 5
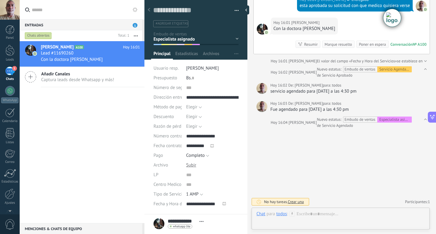
scroll to position [364, 0]
click at [298, 200] on span "Crear una" at bounding box center [296, 201] width 16 height 5
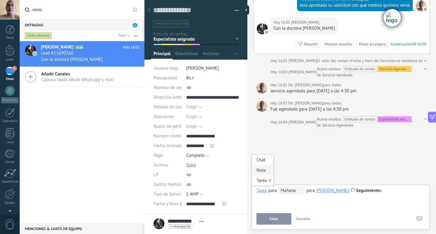
click at [265, 169] on div "Nota" at bounding box center [262, 170] width 21 height 10
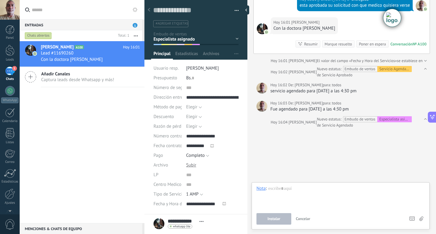
click at [285, 191] on div at bounding box center [340, 197] width 168 height 23
click at [272, 218] on span "Instalar" at bounding box center [273, 219] width 13 height 4
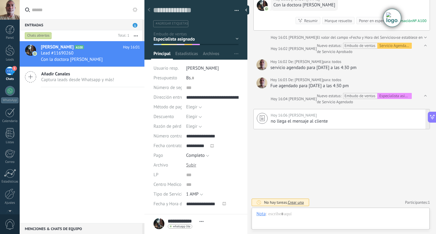
scroll to position [388, 0]
click at [415, 201] on link "Participantes: 1" at bounding box center [417, 201] width 25 height 5
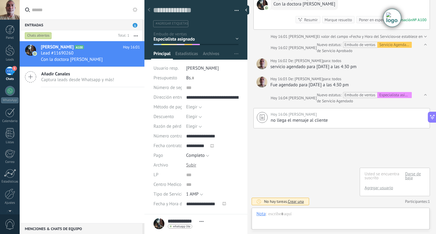
click at [367, 176] on div "Usted se encuentra suscrito" at bounding box center [384, 176] width 41 height 8
click at [369, 188] on link "Agregar usuario" at bounding box center [378, 187] width 28 height 5
click at [400, 191] on input at bounding box center [405, 190] width 50 height 11
click at [80, 53] on div "Lead #11690260" at bounding box center [90, 53] width 99 height 6
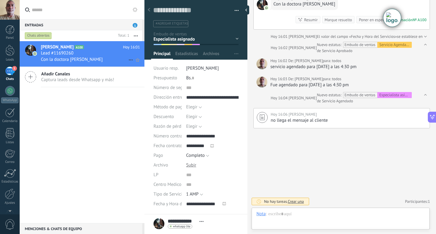
click at [130, 60] on use at bounding box center [131, 60] width 4 height 1
click at [148, 62] on span "[PERSON_NAME] respondió" at bounding box center [163, 63] width 53 height 12
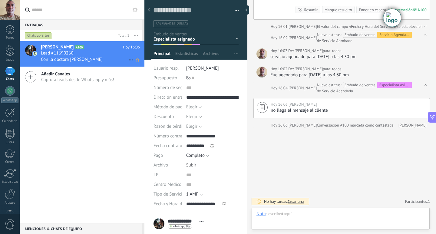
click at [130, 59] on icon at bounding box center [130, 59] width 7 height 7
click at [122, 61] on div at bounding box center [218, 117] width 436 height 234
click at [136, 60] on use at bounding box center [137, 59] width 3 height 3
click at [134, 61] on icon at bounding box center [137, 59] width 6 height 7
click at [128, 60] on icon at bounding box center [130, 59] width 7 height 7
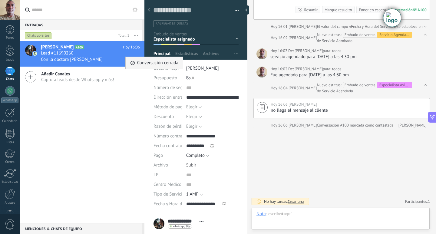
click at [137, 63] on span "Conversación cerrada" at bounding box center [157, 63] width 41 height 12
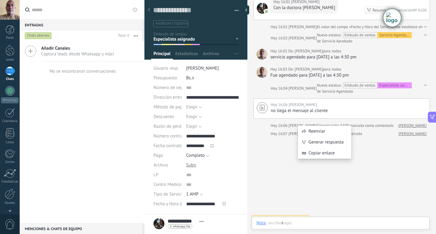
scroll to position [393, 0]
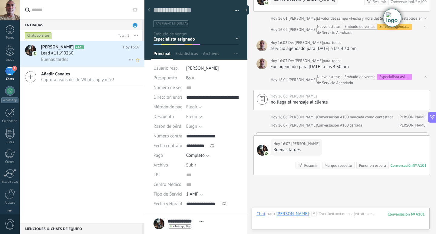
click at [80, 54] on div "Lead #11690260" at bounding box center [90, 53] width 99 height 6
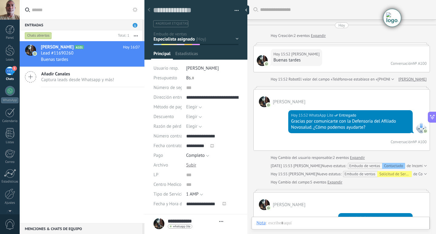
type textarea "**********"
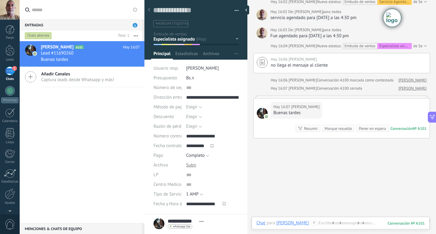
click at [371, 129] on div "Poner en espera" at bounding box center [372, 129] width 27 height 6
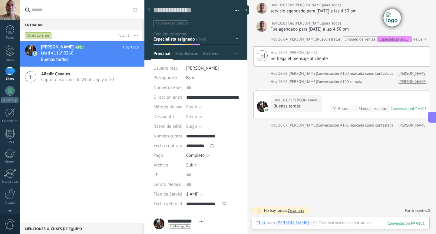
click at [403, 107] on div "Conversación" at bounding box center [401, 108] width 22 height 5
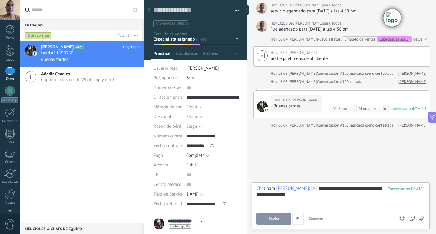
click at [278, 220] on span "Enviar" at bounding box center [273, 219] width 11 height 4
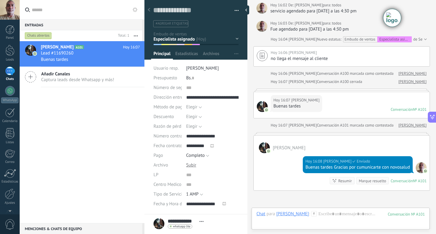
scroll to position [420, 0]
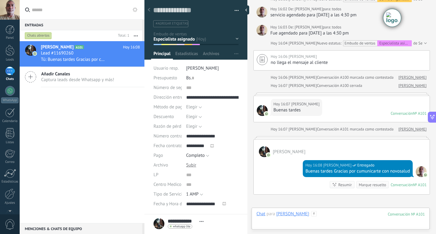
click at [317, 215] on div at bounding box center [340, 220] width 168 height 18
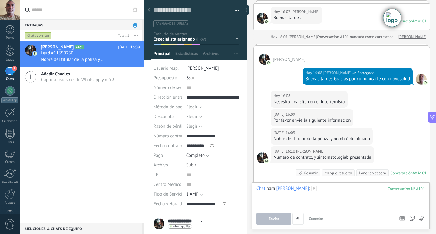
scroll to position [546, 0]
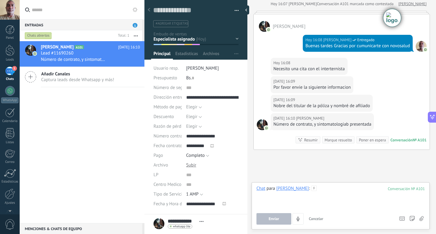
click at [310, 202] on div at bounding box center [340, 197] width 168 height 23
click at [314, 188] on div at bounding box center [340, 197] width 168 height 23
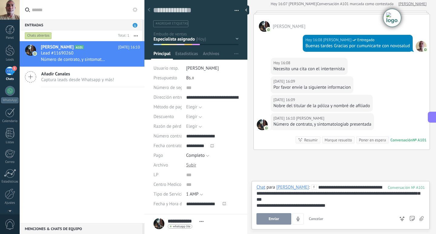
click at [257, 207] on div "**********" at bounding box center [340, 205] width 168 height 6
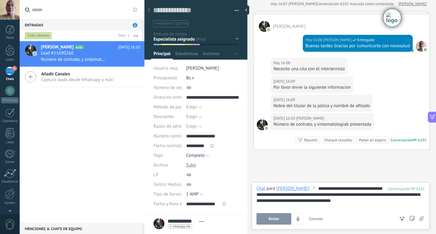
click at [358, 199] on div "**********" at bounding box center [340, 197] width 168 height 23
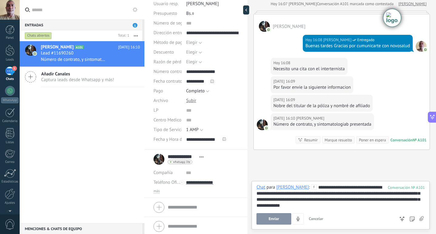
scroll to position [67, 0]
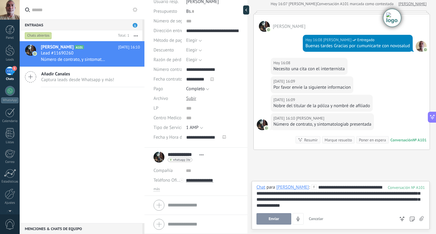
click at [160, 204] on div at bounding box center [195, 205] width 85 height 15
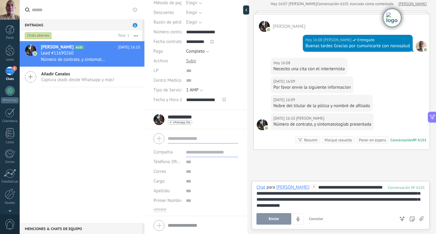
scroll to position [105, 0]
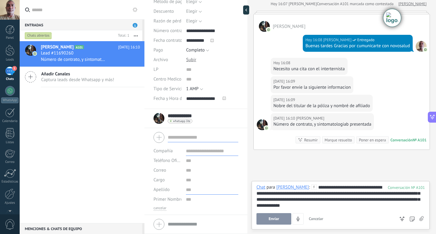
drag, startPoint x: 190, startPoint y: 191, endPoint x: 286, endPoint y: 185, distance: 96.4
click at [190, 191] on input "text" at bounding box center [212, 190] width 52 height 10
click at [190, 200] on input "text" at bounding box center [212, 200] width 52 height 10
type input "*******"
type input "*****"
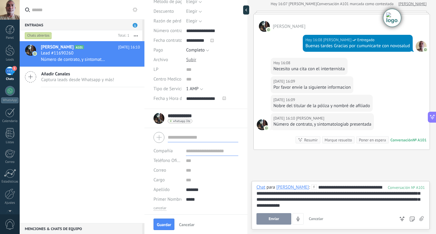
click at [212, 212] on div "Compañía Teléfono Oficina Ofic. directo Celular Fax Casa Otro Teléfono Oficina …" at bounding box center [195, 171] width 103 height 87
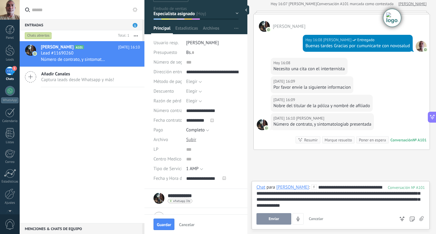
scroll to position [91, 0]
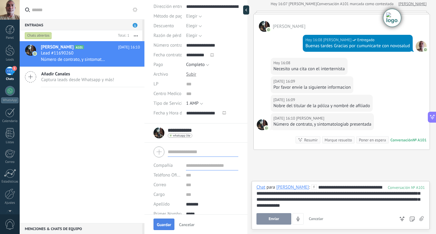
click at [168, 225] on span "Guardar" at bounding box center [164, 224] width 14 height 4
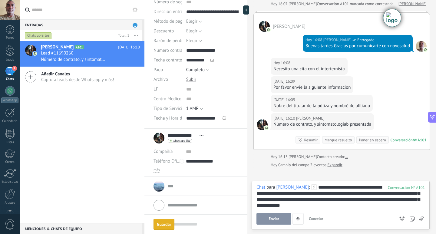
scroll to position [585, 0]
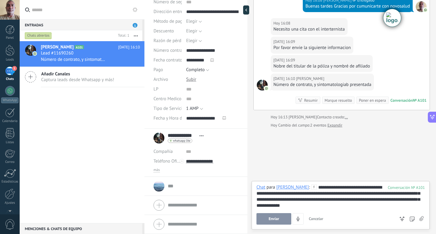
click at [248, 13] on div at bounding box center [246, 9] width 6 height 9
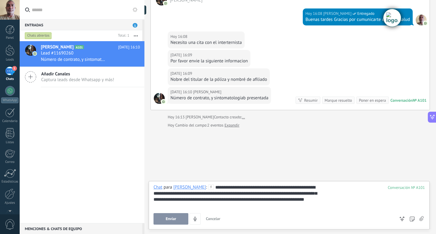
type textarea "**********"
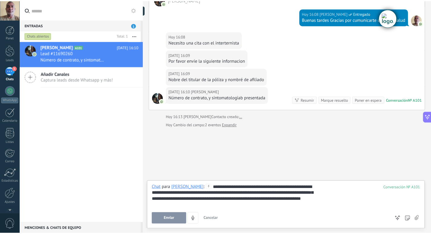
scroll to position [566, 0]
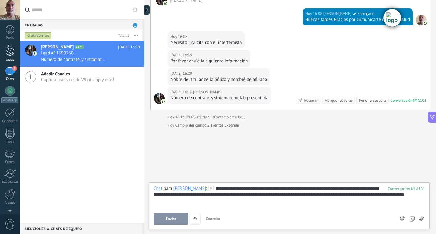
click at [10, 47] on div at bounding box center [9, 50] width 9 height 11
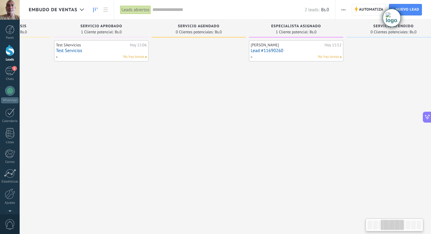
scroll to position [0, 256]
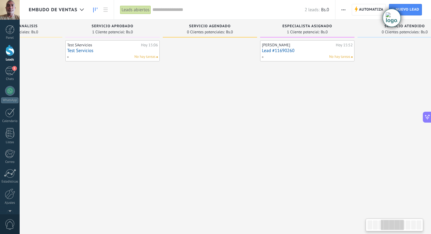
drag, startPoint x: 384, startPoint y: 225, endPoint x: 398, endPoint y: 226, distance: 14.0
click at [398, 226] on div at bounding box center [392, 225] width 23 height 10
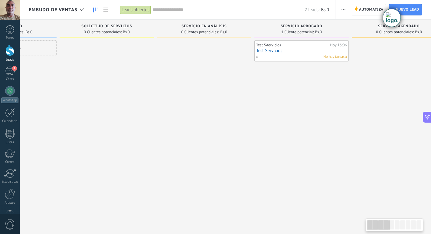
scroll to position [0, 0]
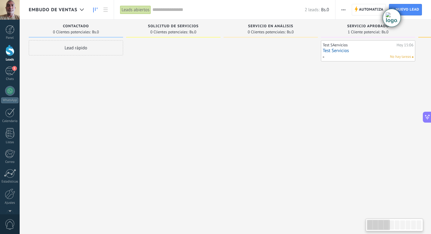
drag, startPoint x: 394, startPoint y: 227, endPoint x: 377, endPoint y: 227, distance: 16.6
click at [377, 227] on div at bounding box center [378, 225] width 23 height 10
click at [168, 26] on span "Solicitud de Servicios" at bounding box center [173, 26] width 51 height 4
click at [157, 41] on div at bounding box center [173, 117] width 94 height 155
drag, startPoint x: 168, startPoint y: 31, endPoint x: 333, endPoint y: 101, distance: 178.6
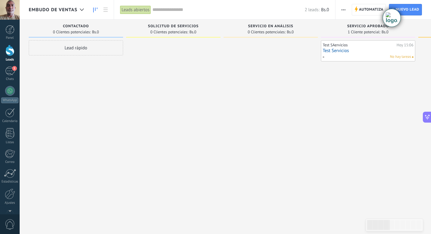
click at [333, 101] on div "Test SAervicios Hoy 15:06 Test Servicios No hay tareas" at bounding box center [368, 117] width 94 height 155
click at [171, 28] on span "Solicitud de Servicios" at bounding box center [173, 26] width 51 height 4
click at [68, 22] on div "Contactado 0 Clientes potenciales: Bs.0" at bounding box center [76, 29] width 94 height 18
click at [159, 25] on span "Solicitud de Servicios" at bounding box center [173, 26] width 51 height 4
click at [159, 27] on span "Solicitud de Servicios" at bounding box center [173, 26] width 51 height 4
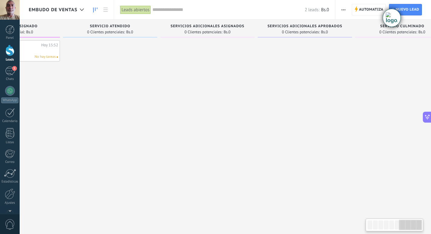
scroll to position [0, 578]
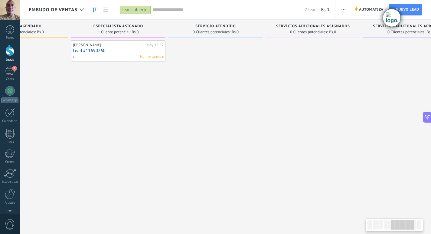
drag, startPoint x: 387, startPoint y: 224, endPoint x: 407, endPoint y: 216, distance: 21.9
click at [412, 218] on body ".abecls-1,.abecls-2{fill-rule:evenodd}.abecls-2{fill:#fff} .abhcls-1{fill:none}…" at bounding box center [215, 117] width 431 height 234
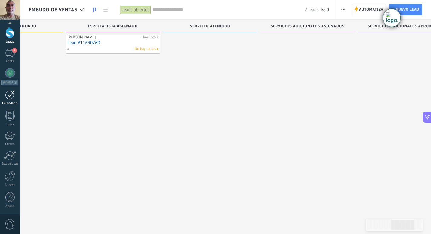
scroll to position [10, 0]
click at [6, 178] on div at bounding box center [10, 176] width 10 height 11
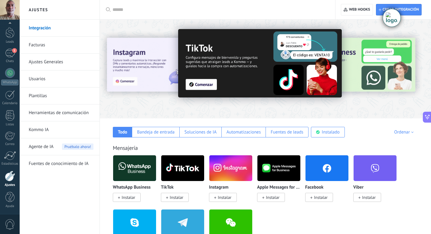
click at [37, 79] on link "Usuarios" at bounding box center [61, 79] width 65 height 17
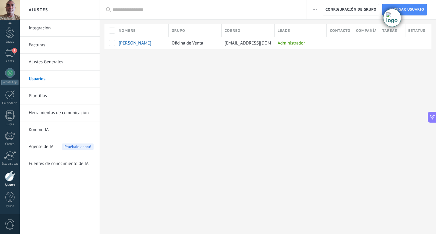
click at [39, 94] on link "Plantillas" at bounding box center [61, 95] width 65 height 17
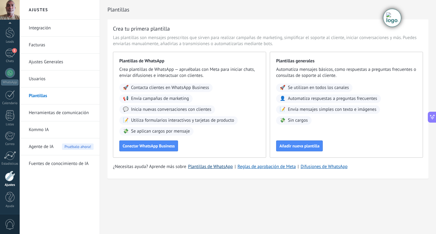
click at [211, 168] on link "Plantillas de WhatsApp" at bounding box center [210, 167] width 45 height 6
click at [51, 63] on link "Ajustes Generales" at bounding box center [61, 62] width 65 height 17
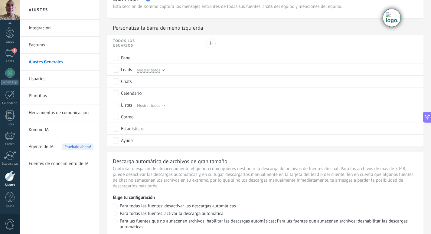
scroll to position [142, 0]
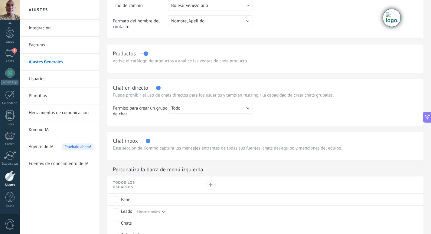
click at [44, 30] on link "Integración" at bounding box center [61, 28] width 65 height 17
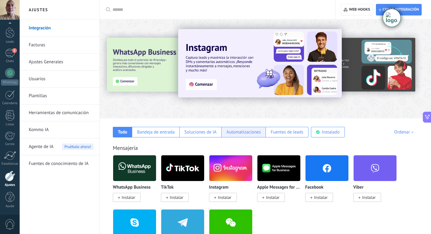
click at [242, 130] on div "Automatizaciones" at bounding box center [244, 132] width 35 height 6
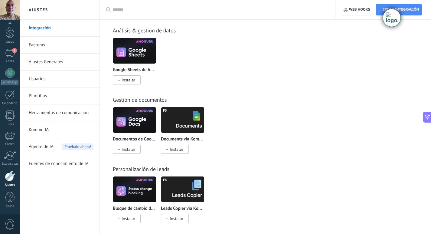
scroll to position [1001, 0]
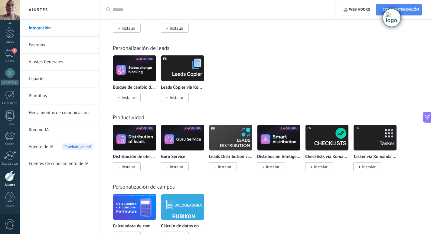
click at [6, 176] on div at bounding box center [10, 176] width 10 height 11
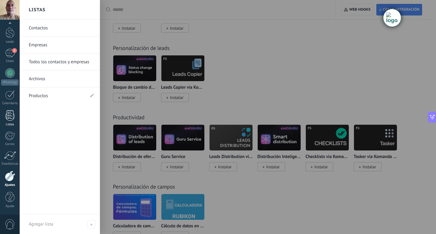
click at [11, 114] on div at bounding box center [9, 115] width 9 height 11
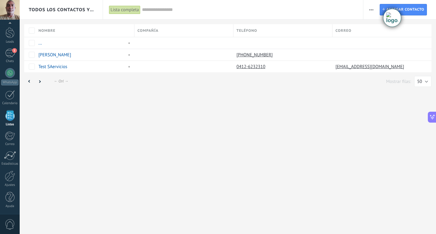
scroll to position [16, 0]
click at [7, 98] on div at bounding box center [10, 96] width 10 height 9
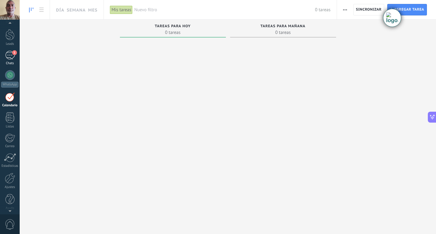
click at [11, 58] on div "1" at bounding box center [10, 55] width 10 height 9
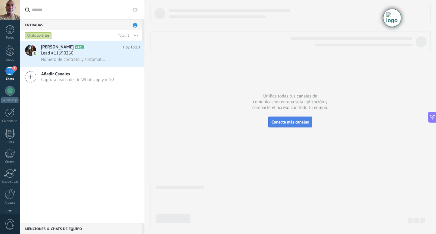
click at [290, 120] on span "Conecta más canales" at bounding box center [289, 121] width 37 height 5
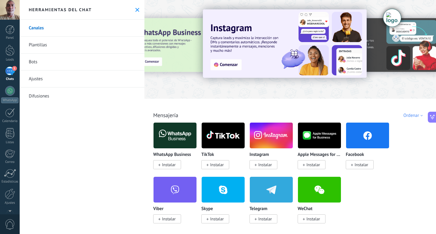
click at [32, 61] on link "Bots" at bounding box center [82, 62] width 125 height 17
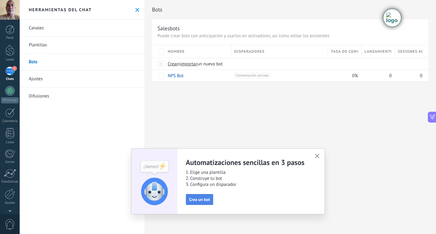
click at [206, 196] on button "Crea un bot" at bounding box center [200, 199] width 28 height 11
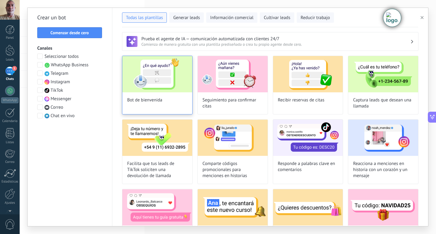
click at [165, 79] on img at bounding box center [157, 74] width 70 height 36
type input "**********"
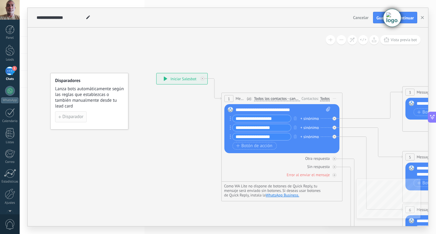
click at [60, 118] on span "Disparador" at bounding box center [70, 117] width 25 height 4
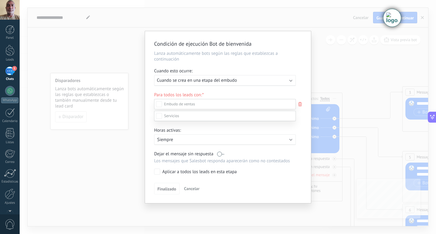
click at [82, 138] on div at bounding box center [228, 117] width 416 height 234
click at [333, 45] on div "Condición de ejecución Bot de [PERSON_NAME] automáticamente bots según las regl…" at bounding box center [228, 117] width 416 height 234
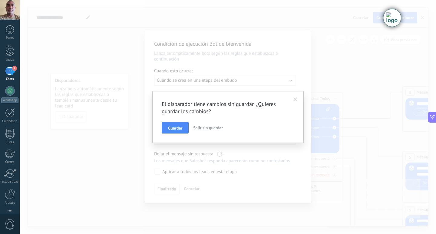
click at [299, 101] on span at bounding box center [295, 99] width 10 height 10
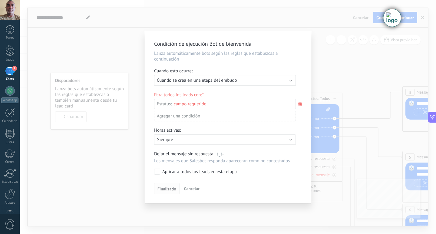
click at [160, 190] on span "Finalizado" at bounding box center [166, 189] width 19 height 4
click at [188, 187] on span "Cancelar" at bounding box center [191, 188] width 15 height 5
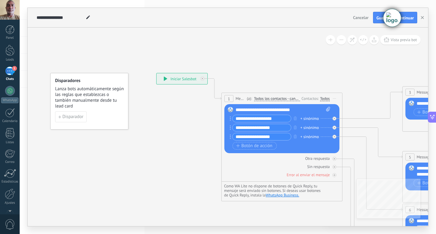
click at [251, 111] on div "**********" at bounding box center [282, 110] width 95 height 6
click at [303, 110] on div "**********" at bounding box center [282, 110] width 95 height 6
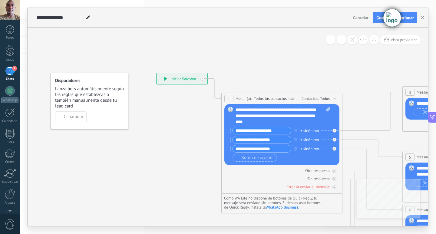
click at [280, 129] on input "**********" at bounding box center [261, 130] width 58 height 7
click at [256, 158] on span "Botón de acción" at bounding box center [254, 158] width 36 height 5
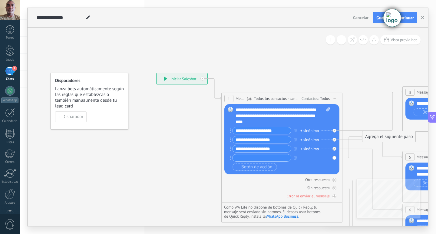
click at [229, 139] on div "Reemplazar Quitar Convertir a mensaje de voz Arrastre la imagen aquí para adjun…" at bounding box center [281, 139] width 115 height 70
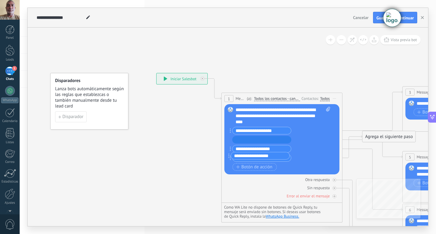
drag, startPoint x: 230, startPoint y: 139, endPoint x: 228, endPoint y: 155, distance: 16.1
drag, startPoint x: 230, startPoint y: 159, endPoint x: 229, endPoint y: 140, distance: 19.1
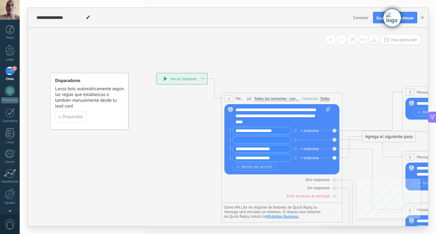
click at [241, 138] on input "text" at bounding box center [261, 139] width 58 height 7
drag, startPoint x: 276, startPoint y: 149, endPoint x: 257, endPoint y: 150, distance: 19.7
click at [257, 150] on input "**********" at bounding box center [261, 148] width 58 height 7
type input "**********"
click at [258, 140] on input "text" at bounding box center [261, 139] width 58 height 7
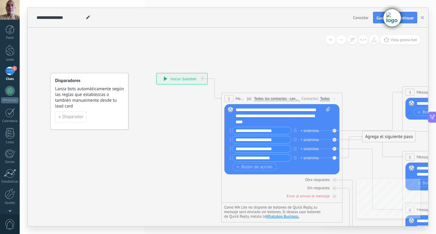
drag, startPoint x: 255, startPoint y: 141, endPoint x: 267, endPoint y: 142, distance: 11.3
click at [267, 142] on input "**********" at bounding box center [261, 139] width 58 height 7
click at [271, 137] on input "**********" at bounding box center [261, 139] width 58 height 7
type input "**********"
click at [244, 166] on span "Botón de acción" at bounding box center [254, 167] width 36 height 5
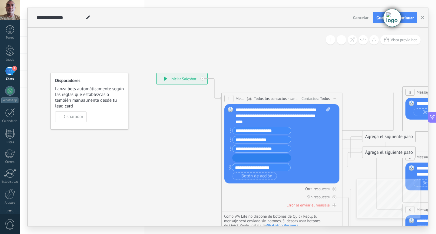
drag, startPoint x: 230, startPoint y: 157, endPoint x: 229, endPoint y: 167, distance: 9.7
drag, startPoint x: 230, startPoint y: 157, endPoint x: 235, endPoint y: 167, distance: 10.6
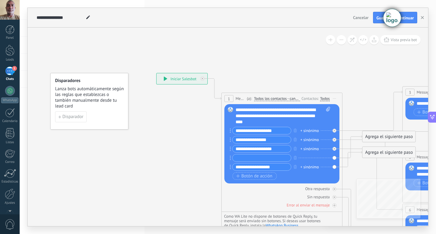
click at [247, 158] on input "text" at bounding box center [261, 157] width 58 height 7
drag, startPoint x: 275, startPoint y: 156, endPoint x: 261, endPoint y: 158, distance: 14.4
click at [261, 158] on input "**********" at bounding box center [261, 157] width 58 height 7
click at [262, 157] on input "**********" at bounding box center [261, 157] width 58 height 7
click at [273, 158] on input "**********" at bounding box center [261, 157] width 58 height 7
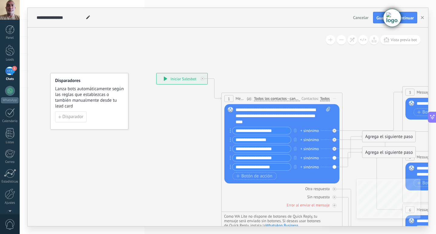
click at [262, 156] on input "**********" at bounding box center [261, 157] width 58 height 7
drag, startPoint x: 272, startPoint y: 158, endPoint x: 300, endPoint y: 158, distance: 27.8
click at [273, 158] on input "**********" at bounding box center [261, 157] width 58 height 7
click at [238, 156] on input "**********" at bounding box center [261, 157] width 58 height 7
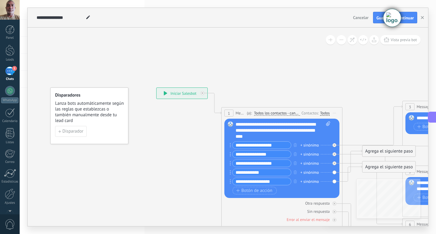
type input "**********"
click at [310, 172] on div "+ sinónimo" at bounding box center [309, 172] width 18 height 6
click at [299, 196] on div "**********" at bounding box center [280, 168] width 97 height 54
click at [334, 172] on div "Reemplazar Quitar Convertir a mensaje de voz Arrastre la imagen aquí para adjun…" at bounding box center [281, 158] width 115 height 79
click at [301, 173] on div "+ sinónimo" at bounding box center [309, 172] width 18 height 6
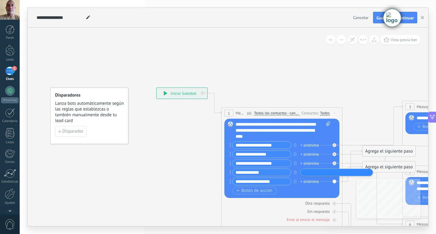
click at [301, 173] on ul at bounding box center [336, 172] width 71 height 6
click at [309, 173] on input "text" at bounding box center [317, 172] width 30 height 4
type input "**********"
click at [324, 171] on li "1 Carta Aval" at bounding box center [314, 172] width 24 height 5
click at [319, 173] on input "text" at bounding box center [317, 172] width 30 height 4
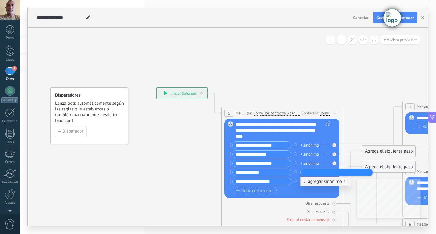
type input "*"
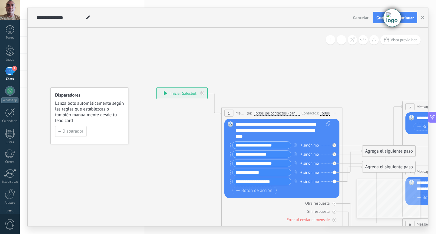
click at [306, 145] on div "+ sinónimo" at bounding box center [309, 145] width 18 height 6
click at [279, 219] on div "Error al enviar el mensaje" at bounding box center [281, 220] width 115 height 6
click at [252, 173] on input "**********" at bounding box center [261, 172] width 58 height 7
drag, startPoint x: 250, startPoint y: 173, endPoint x: 259, endPoint y: 172, distance: 9.5
click at [250, 173] on input "**********" at bounding box center [261, 172] width 58 height 7
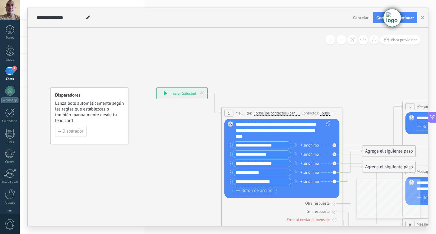
drag, startPoint x: 271, startPoint y: 171, endPoint x: 250, endPoint y: 171, distance: 20.3
click at [250, 171] on input "**********" at bounding box center [261, 172] width 58 height 7
drag, startPoint x: 248, startPoint y: 173, endPoint x: 235, endPoint y: 173, distance: 13.0
click at [235, 173] on input "*******" at bounding box center [261, 172] width 58 height 7
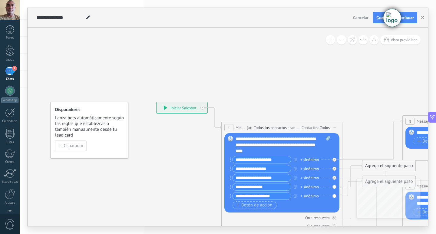
type input "**********"
click at [245, 211] on div "Reemplazar Quitar Convertir a mensaje de voz Arrastre la imagen aquí para adjun…" at bounding box center [281, 172] width 115 height 79
drag, startPoint x: 292, startPoint y: 140, endPoint x: 244, endPoint y: 157, distance: 50.4
click at [244, 157] on div "**********" at bounding box center [282, 173] width 94 height 74
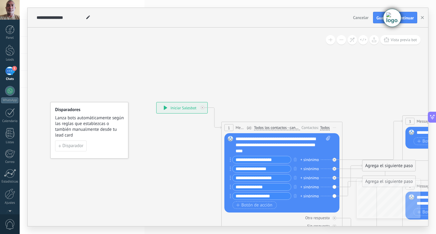
click at [293, 151] on div "**********" at bounding box center [282, 145] width 95 height 18
click at [337, 148] on div "Reemplazar Quitar Convertir a mensaje de voz Arrastre la imagen aquí para adjun…" at bounding box center [281, 172] width 115 height 79
drag, startPoint x: 334, startPoint y: 147, endPoint x: 365, endPoint y: 111, distance: 47.6
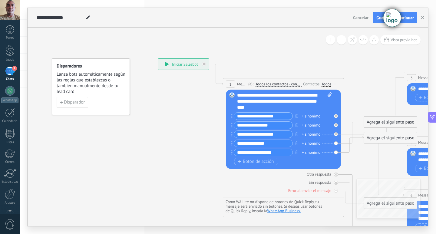
click at [246, 162] on span "Botón de acción" at bounding box center [256, 161] width 36 height 5
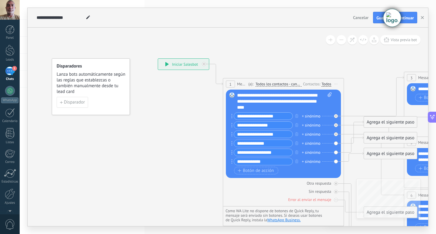
type input "**********"
click at [237, 115] on input "**********" at bounding box center [263, 116] width 58 height 7
click at [281, 115] on input "**********" at bounding box center [263, 116] width 58 height 7
click at [238, 116] on input "**********" at bounding box center [263, 116] width 58 height 7
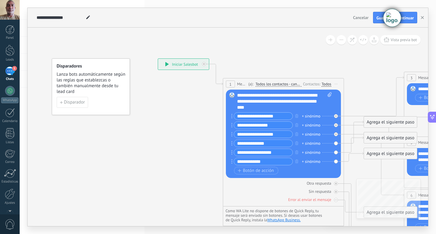
drag, startPoint x: 263, startPoint y: 117, endPoint x: 257, endPoint y: 117, distance: 6.7
click at [257, 117] on input "**********" at bounding box center [263, 116] width 58 height 7
type input "**********"
click at [173, 65] on div "**********" at bounding box center [183, 64] width 51 height 11
click at [191, 67] on div "**********" at bounding box center [183, 64] width 51 height 11
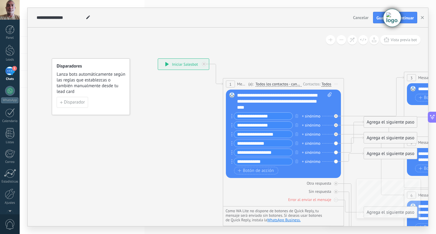
drag, startPoint x: 427, startPoint y: 152, endPoint x: 434, endPoint y: 153, distance: 7.3
drag, startPoint x: 434, startPoint y: 153, endPoint x: 366, endPoint y: 164, distance: 69.4
click at [370, 138] on div "Agrega el siguiente paso" at bounding box center [390, 138] width 53 height 10
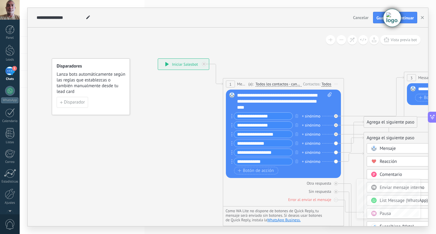
click at [381, 147] on span "Mensaje" at bounding box center [388, 149] width 16 height 6
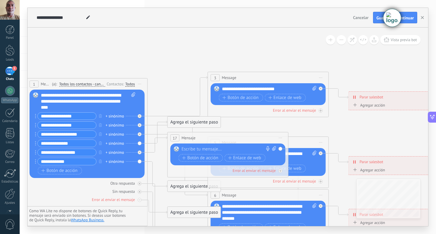
click at [364, 105] on div "Agregar acción" at bounding box center [368, 105] width 34 height 5
click at [364, 105] on button "Conversación marcada como cerrada" at bounding box center [386, 105] width 76 height 11
click at [399, 107] on span "Conversación marcada como cerrada" at bounding box center [385, 106] width 73 height 6
click at [392, 109] on span "Conversación marcada como cerrada" at bounding box center [398, 107] width 71 height 5
click at [392, 109] on button "Conversación marcada como cerrada" at bounding box center [398, 107] width 76 height 11
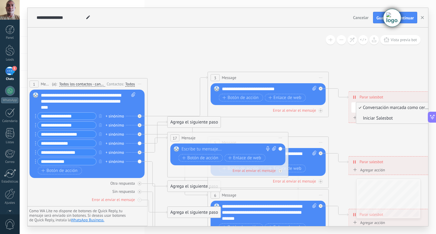
click at [379, 117] on span "Iniciar Salesbot" at bounding box center [392, 118] width 73 height 6
click at [360, 118] on div "Agregar acción" at bounding box center [368, 118] width 34 height 5
click at [360, 118] on button "Conversación marcada como cerrada" at bounding box center [386, 118] width 76 height 11
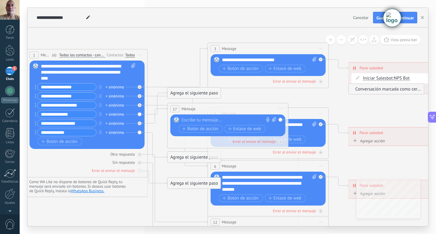
click at [355, 87] on span "Conversación marcada como cerrada" at bounding box center [385, 89] width 73 height 6
click at [364, 91] on span "Conversación marcada como cerrada" at bounding box center [398, 91] width 71 height 5
click at [364, 91] on button "Conversación marcada como cerrada" at bounding box center [398, 91] width 76 height 11
click at [359, 92] on span "Conversación marcada como cerrada" at bounding box center [392, 91] width 73 height 6
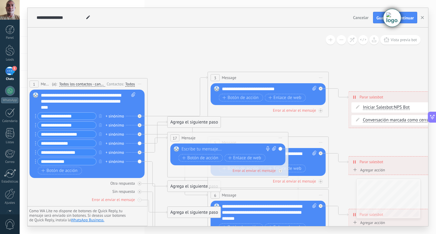
click at [358, 118] on icon at bounding box center [358, 120] width 4 height 4
click at [393, 119] on span "Conversación marcada como cerrada" at bounding box center [398, 120] width 71 height 5
click at [393, 119] on button "Conversación marcada como cerrada" at bounding box center [398, 120] width 76 height 11
click at [406, 135] on icon at bounding box center [281, 209] width 943 height 605
drag, startPoint x: 363, startPoint y: 120, endPoint x: 421, endPoint y: 124, distance: 58.5
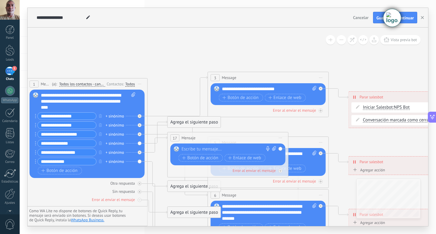
click at [421, 124] on div "Conversación marcada como cerrada Conversación marcada como cerrada Conversació…" at bounding box center [404, 120] width 107 height 10
drag, startPoint x: 421, startPoint y: 121, endPoint x: 376, endPoint y: 120, distance: 45.7
click at [385, 120] on span "Conversación marcada como cerrada" at bounding box center [398, 120] width 71 height 5
click at [385, 120] on button "Conversación marcada como cerrada" at bounding box center [398, 120] width 76 height 11
click at [370, 120] on span "Conversación marcada como cerrada" at bounding box center [392, 120] width 73 height 6
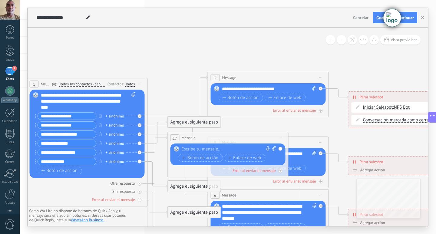
drag, startPoint x: 364, startPoint y: 120, endPoint x: 394, endPoint y: 147, distance: 41.1
click at [394, 147] on icon at bounding box center [281, 209] width 943 height 605
click at [379, 122] on span "Conversación marcada como cerrada" at bounding box center [398, 120] width 71 height 5
click at [379, 122] on button "Conversación marcada como cerrada" at bounding box center [398, 120] width 76 height 11
click at [78, 169] on button "Botón de acción" at bounding box center [60, 171] width 44 height 8
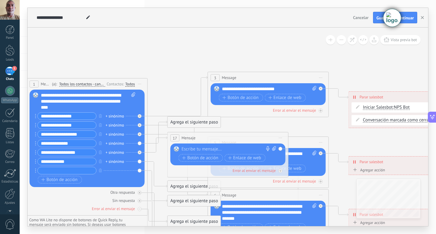
click at [140, 170] on div "Reemplazar Quitar Convertir a mensaje de voz Arrastre la imagen aquí para adjun…" at bounding box center [87, 138] width 115 height 97
click at [142, 116] on div at bounding box center [141, 114] width 7 height 7
click at [56, 165] on div "**********" at bounding box center [67, 162] width 59 height 8
click at [57, 167] on div at bounding box center [67, 171] width 59 height 8
click at [57, 169] on input "text" at bounding box center [67, 170] width 58 height 7
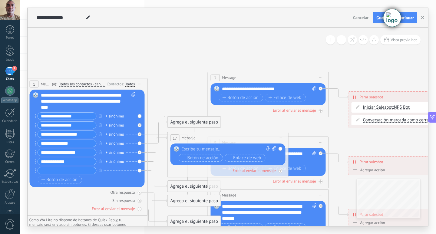
click at [57, 170] on input "text" at bounding box center [67, 170] width 58 height 7
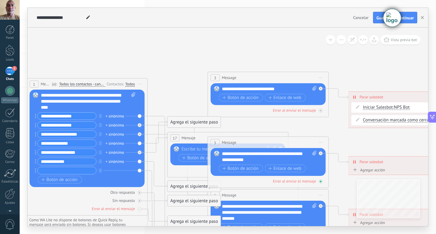
click at [301, 183] on div "Error al enviar el mensaje" at bounding box center [294, 181] width 43 height 5
click at [311, 131] on icon at bounding box center [281, 209] width 943 height 605
click at [237, 129] on icon at bounding box center [281, 209] width 943 height 605
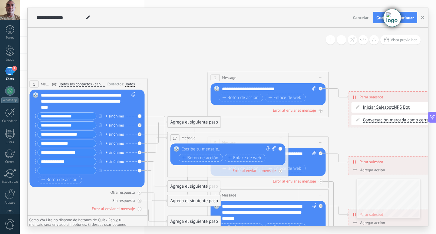
click at [177, 166] on div "Otra respuesta Sin respuesta Error al enviar el mensaje" at bounding box center [227, 169] width 115 height 8
click at [240, 169] on div "Error al enviar el mensaje" at bounding box center [253, 170] width 43 height 5
drag, startPoint x: 244, startPoint y: 98, endPoint x: 235, endPoint y: 101, distance: 9.3
click at [235, 101] on button "Botón de acción" at bounding box center [241, 98] width 44 height 8
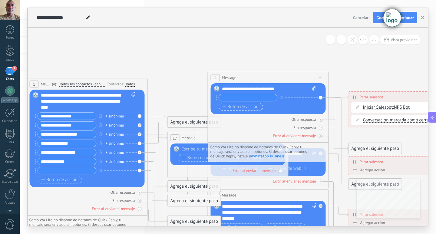
click at [236, 100] on input "text" at bounding box center [248, 97] width 58 height 7
click at [235, 105] on span "Botón de acción" at bounding box center [240, 106] width 36 height 5
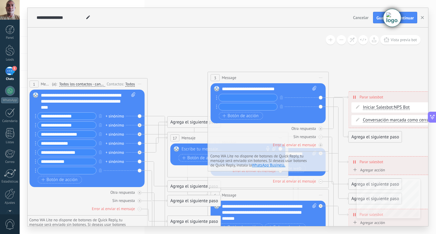
drag, startPoint x: 272, startPoint y: 85, endPoint x: 278, endPoint y: 78, distance: 9.0
click at [278, 78] on div "3 Message ******* (a): Todos los contactos - canales seleccionados Todos los co…" at bounding box center [268, 112] width 121 height 80
drag, startPoint x: 286, startPoint y: 102, endPoint x: 304, endPoint y: 95, distance: 19.8
click at [304, 95] on div "+ sinónimo + sinónimo" at bounding box center [267, 103] width 97 height 18
click at [186, 87] on icon at bounding box center [281, 209] width 943 height 605
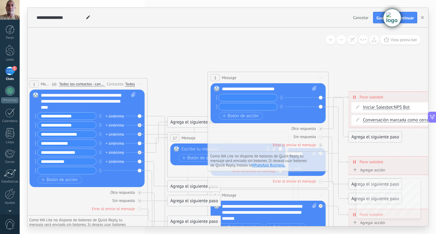
click at [60, 114] on input "**********" at bounding box center [67, 116] width 58 height 7
type input "**********"
drag, startPoint x: 43, startPoint y: 126, endPoint x: 78, endPoint y: 127, distance: 35.1
click at [78, 127] on input "**********" at bounding box center [67, 125] width 58 height 7
click at [82, 127] on input "**********" at bounding box center [67, 125] width 58 height 7
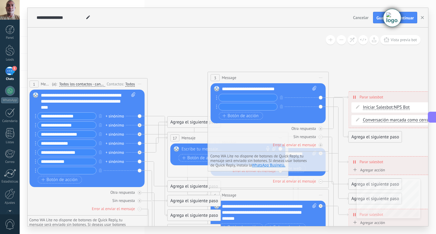
drag, startPoint x: 81, startPoint y: 126, endPoint x: 35, endPoint y: 125, distance: 46.3
click at [35, 125] on div "**********" at bounding box center [65, 125] width 61 height 8
type input "**********"
click at [74, 142] on input "**********" at bounding box center [67, 143] width 58 height 7
click at [71, 143] on input "**********" at bounding box center [67, 143] width 58 height 7
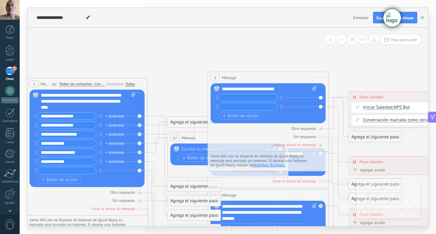
type input "**********"
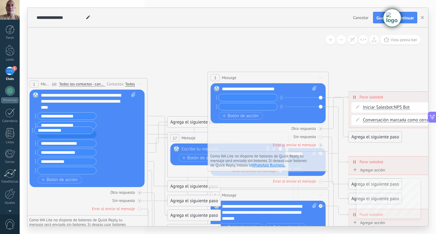
drag, startPoint x: 35, startPoint y: 143, endPoint x: 32, endPoint y: 130, distance: 13.4
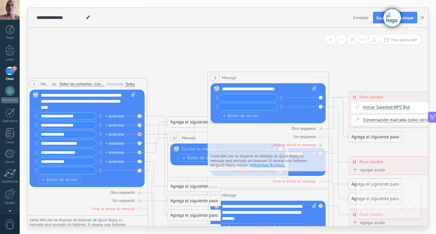
click at [140, 133] on div at bounding box center [140, 134] width 4 height 4
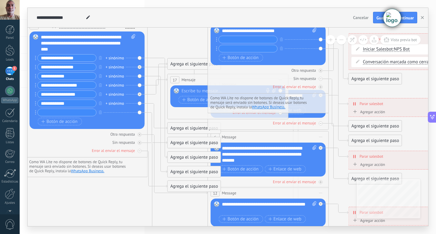
click at [199, 173] on div "Agrega el siguiente paso" at bounding box center [194, 172] width 53 height 10
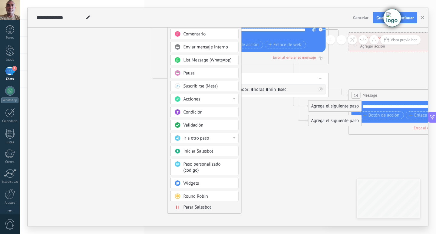
click at [190, 124] on span "Validación" at bounding box center [193, 125] width 20 height 6
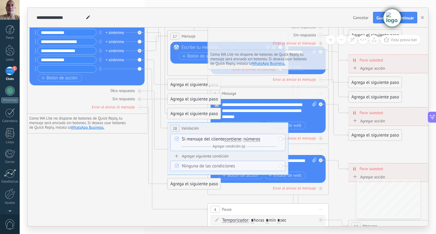
click at [213, 167] on div "Ninguna de las condiciones" at bounding box center [229, 166] width 94 height 6
click at [403, 42] on span "Vista previa bot" at bounding box center [403, 39] width 26 height 5
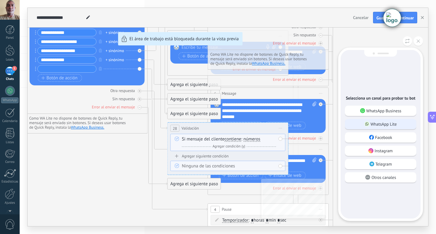
click at [384, 121] on p "WhatsApp Lite" at bounding box center [383, 123] width 26 height 5
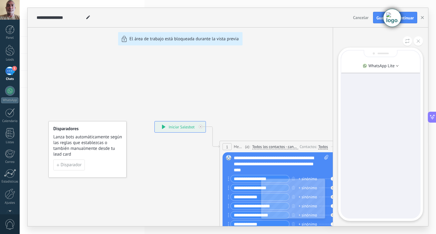
click at [162, 127] on div "**********" at bounding box center [228, 117] width 400 height 218
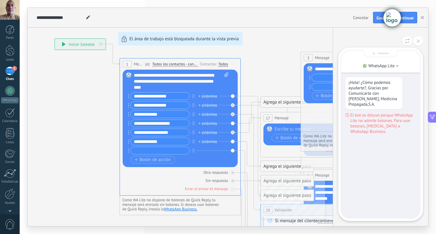
click at [282, 56] on div "**********" at bounding box center [228, 117] width 400 height 218
click at [423, 17] on icon "button" at bounding box center [422, 17] width 3 height 3
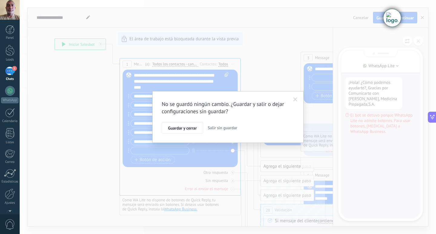
click at [228, 127] on span "Salir sin guardar" at bounding box center [223, 127] width 30 height 5
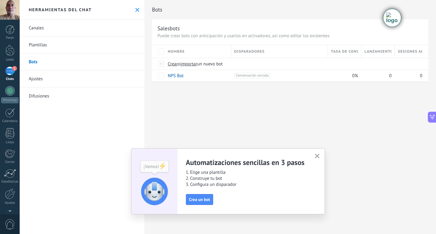
click at [12, 66] on div "Panel Leads 1 Chats WhatsApp Clientes" at bounding box center [10, 128] width 20 height 207
click at [14, 75] on div "1" at bounding box center [10, 71] width 10 height 9
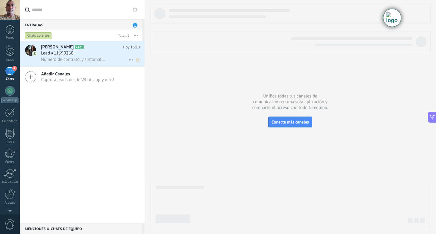
click at [76, 53] on h3 "Lead #11690260" at bounding box center [59, 53] width 36 height 6
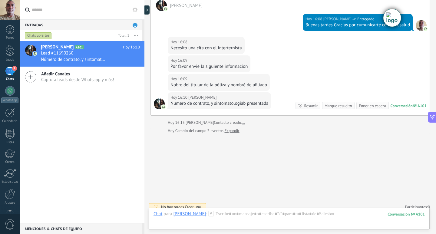
scroll to position [566, 0]
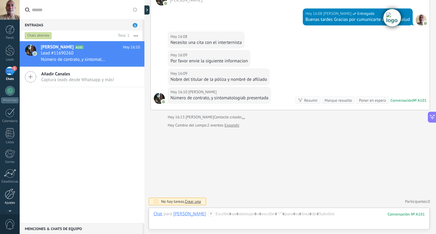
click at [12, 189] on div at bounding box center [10, 194] width 10 height 11
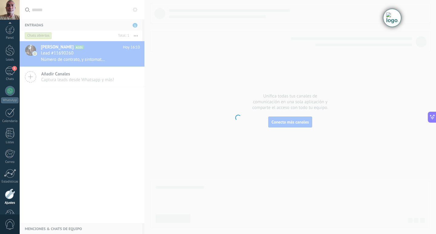
scroll to position [18, 0]
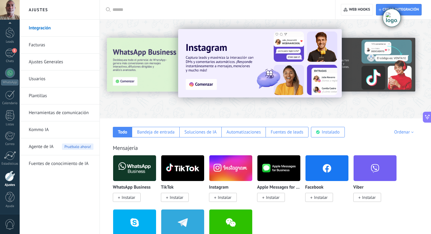
click at [44, 25] on link "Integración" at bounding box center [61, 28] width 65 height 17
click at [149, 70] on div at bounding box center [117, 68] width 133 height 54
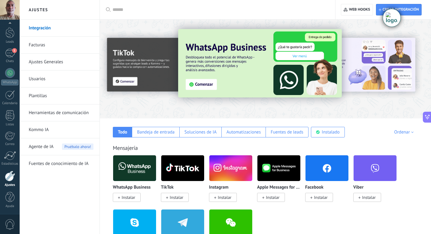
click at [203, 86] on img at bounding box center [260, 63] width 164 height 68
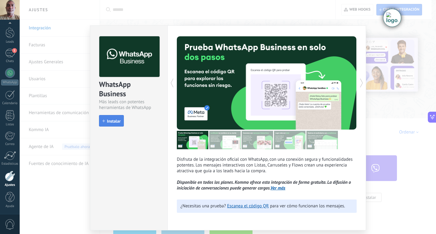
click at [114, 121] on span "Instalar" at bounding box center [114, 121] width 14 height 4
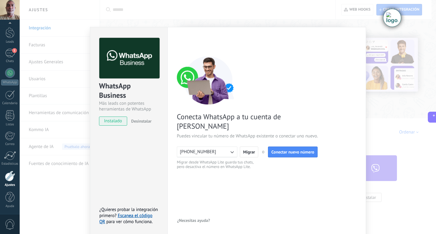
scroll to position [2, 0]
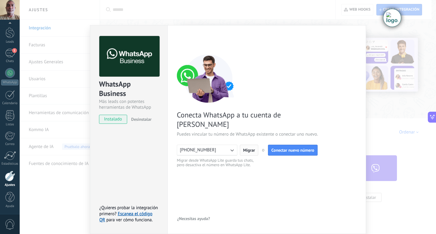
click at [250, 148] on span "Migrar" at bounding box center [249, 150] width 12 height 4
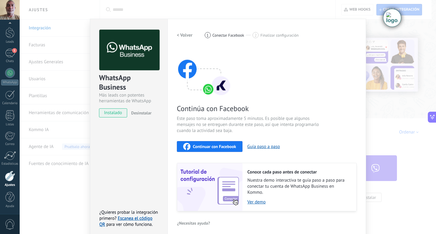
scroll to position [12, 0]
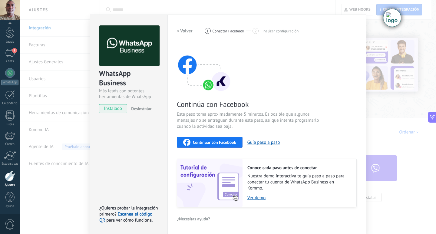
click at [251, 124] on span "Este paso toma aproximadamente 5 minutos. Es posible que algunos mensajes no se…" at bounding box center [249, 120] width 144 height 18
click at [252, 64] on div "Continúa con Facebook Este paso toma aproximadamente 5 minutos. Es posible que …" at bounding box center [267, 125] width 180 height 163
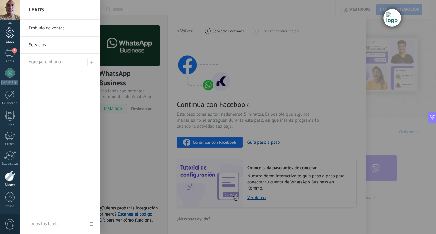
click at [7, 32] on div at bounding box center [9, 32] width 9 height 11
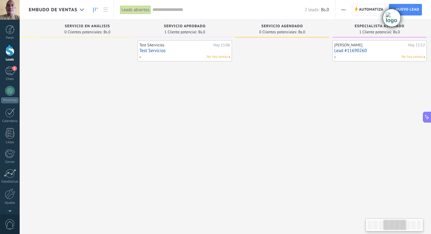
scroll to position [0, 306]
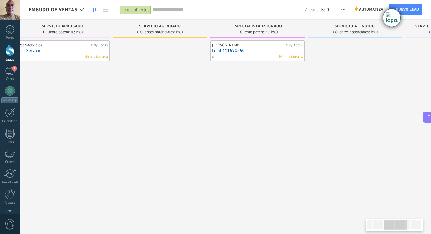
drag, startPoint x: 381, startPoint y: 224, endPoint x: 397, endPoint y: 225, distance: 16.7
click at [397, 225] on div at bounding box center [395, 225] width 23 height 10
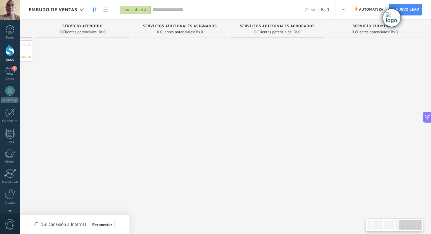
scroll to position [0, 339]
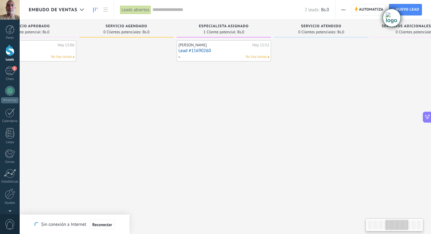
click at [400, 226] on div at bounding box center [397, 225] width 23 height 10
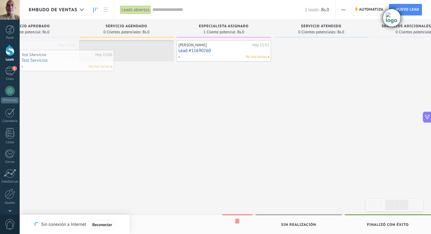
scroll to position [0, 330]
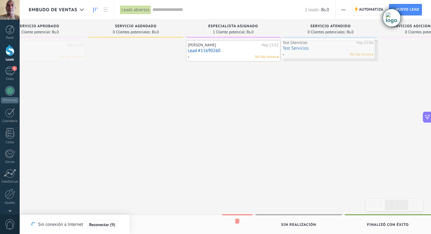
drag, startPoint x: 64, startPoint y: 52, endPoint x: 363, endPoint y: 49, distance: 299.0
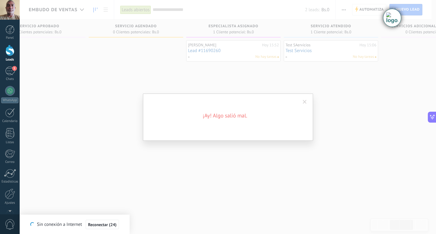
click at [304, 101] on span at bounding box center [305, 102] width 4 height 4
